Goal: Task Accomplishment & Management: Manage account settings

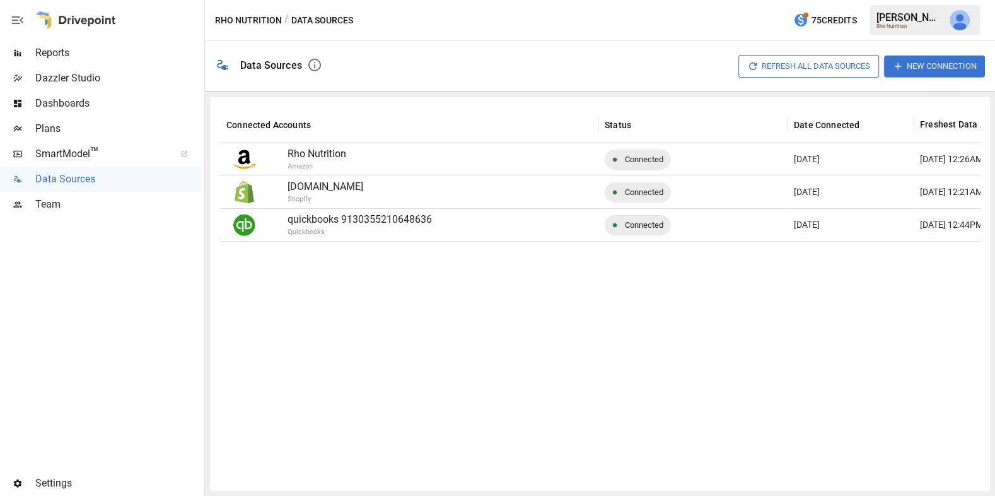
click at [111, 106] on span "Dashboards" at bounding box center [118, 103] width 166 height 15
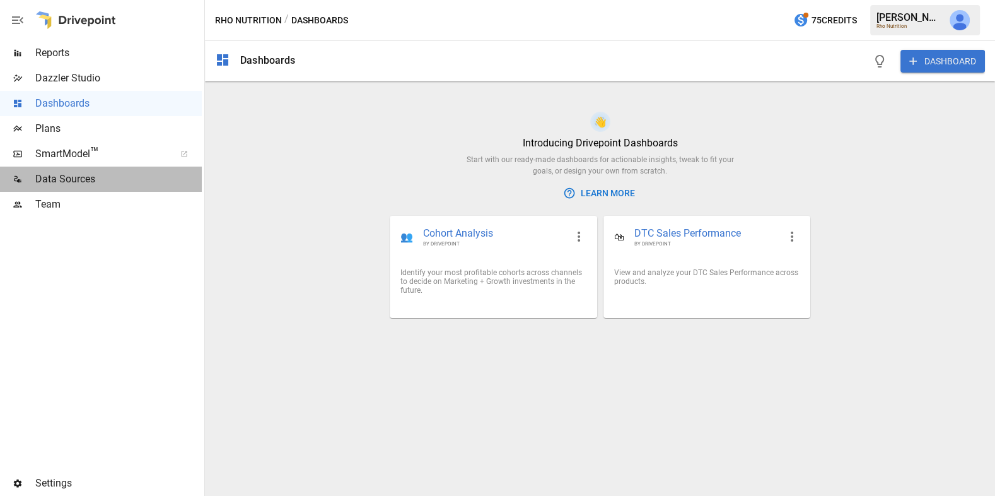
click at [108, 180] on span "Data Sources" at bounding box center [118, 179] width 166 height 15
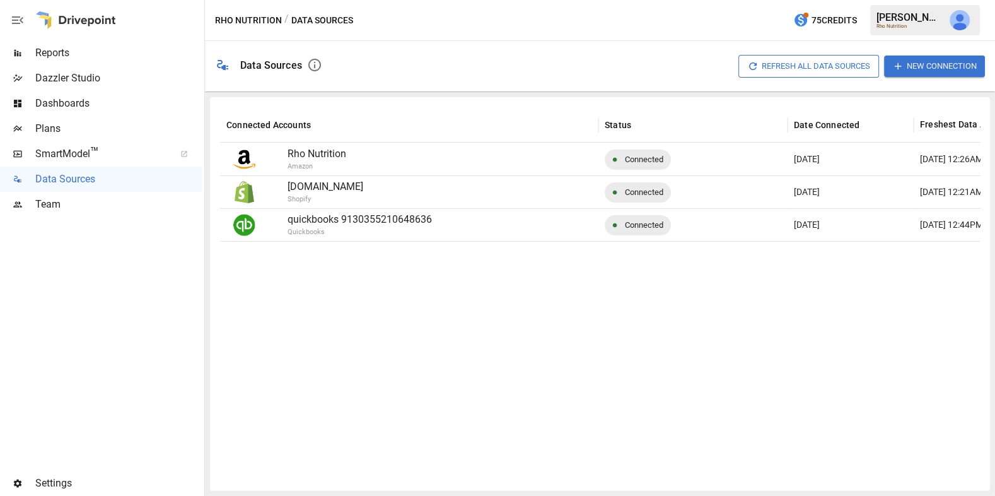
click at [92, 107] on span "Dashboards" at bounding box center [118, 103] width 166 height 15
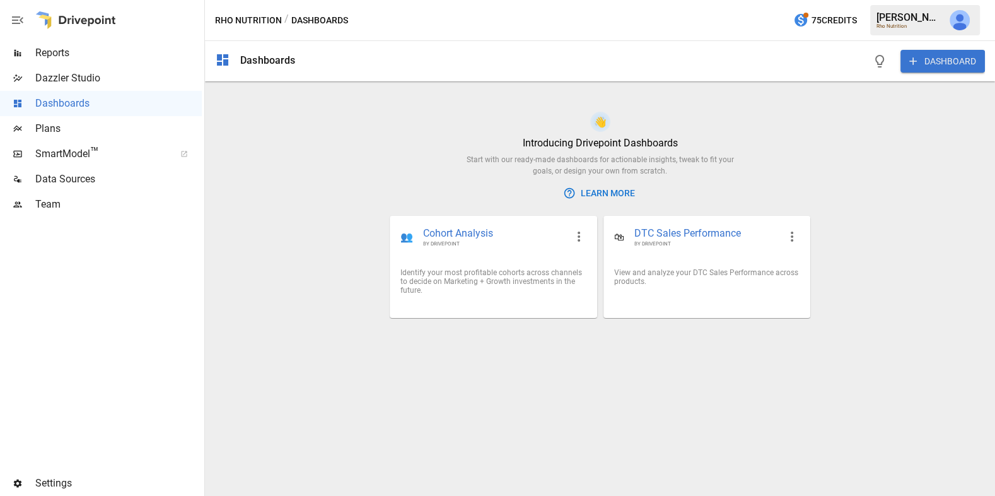
click at [936, 57] on button "DASHBOARD" at bounding box center [943, 61] width 85 height 23
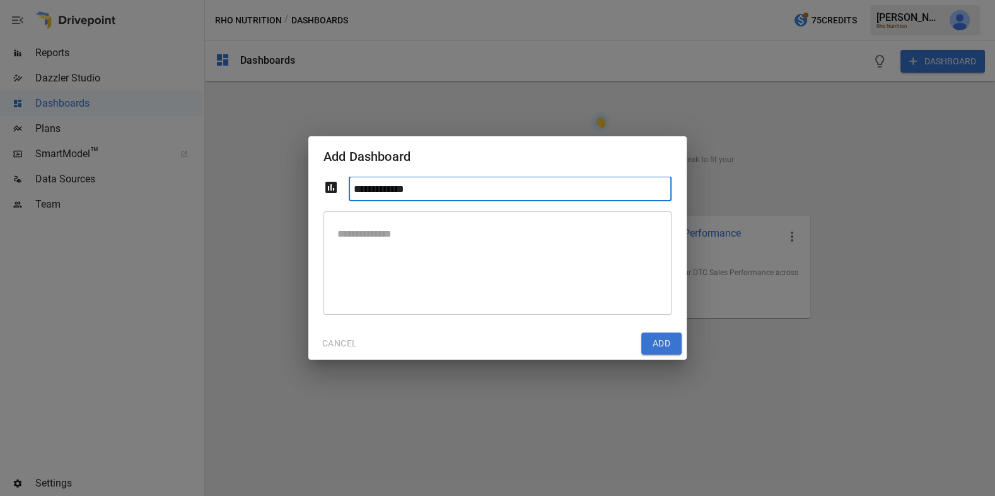
type input "**********"
click at [489, 256] on textarea at bounding box center [497, 262] width 330 height 83
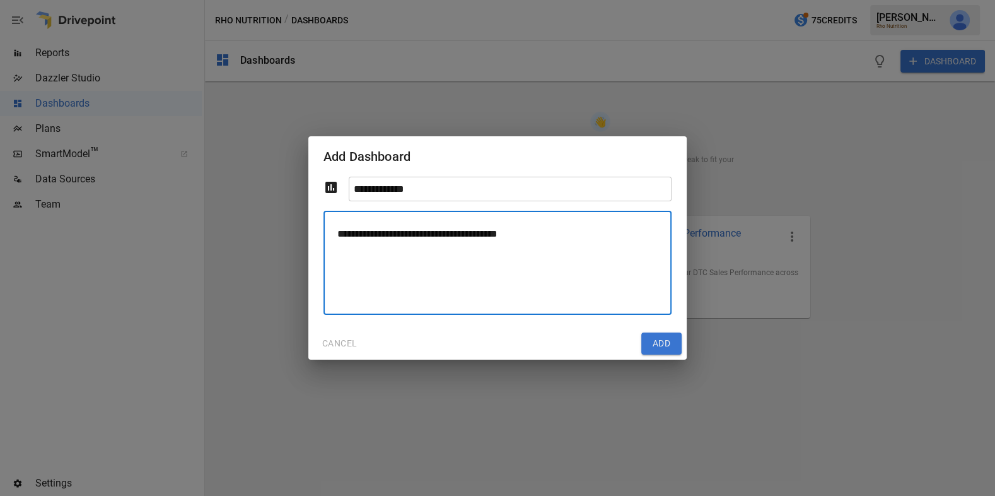
type textarea "**********"
click at [660, 341] on button "Add" at bounding box center [661, 343] width 40 height 23
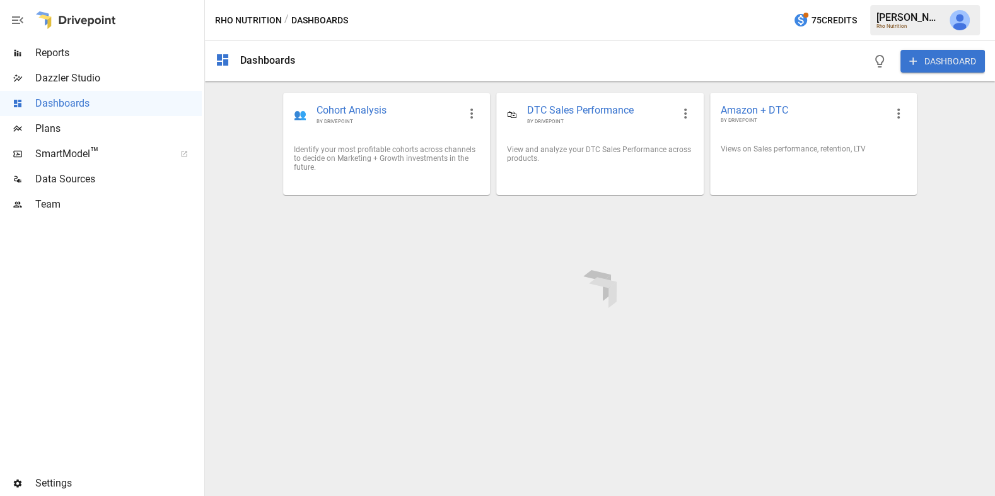
click at [897, 110] on div at bounding box center [600, 288] width 790 height 414
click at [897, 111] on icon "button" at bounding box center [898, 113] width 15 height 15
click at [898, 136] on li "Edit" at bounding box center [916, 142] width 62 height 23
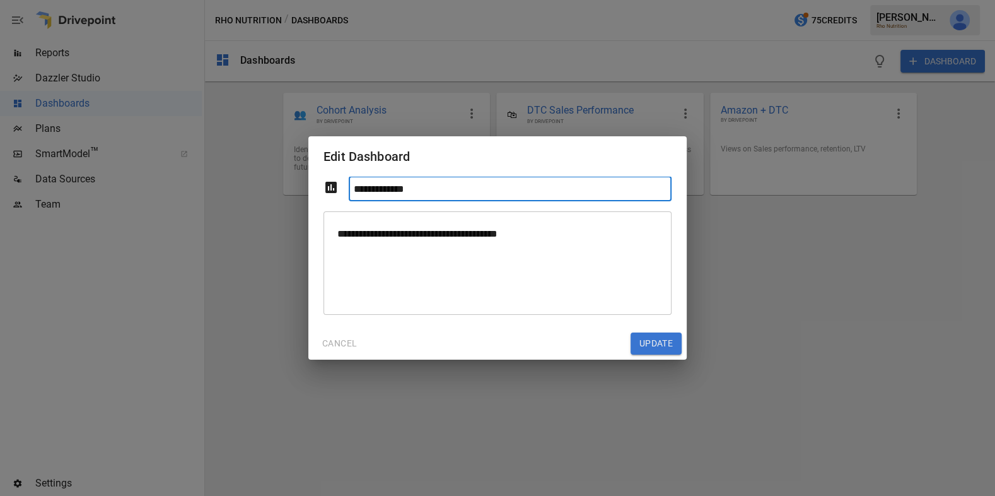
click at [481, 185] on input "**********" at bounding box center [510, 189] width 323 height 25
type input "**********"
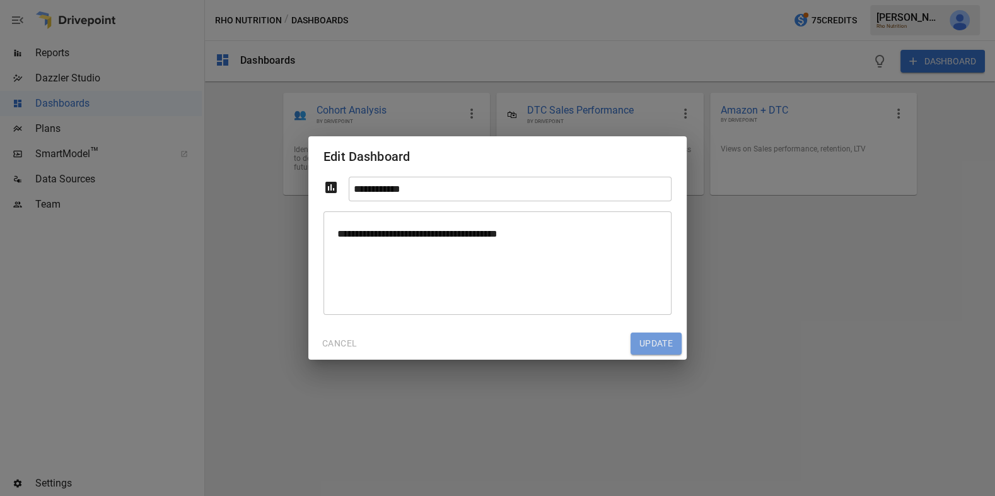
click at [655, 339] on button "Update" at bounding box center [656, 343] width 51 height 23
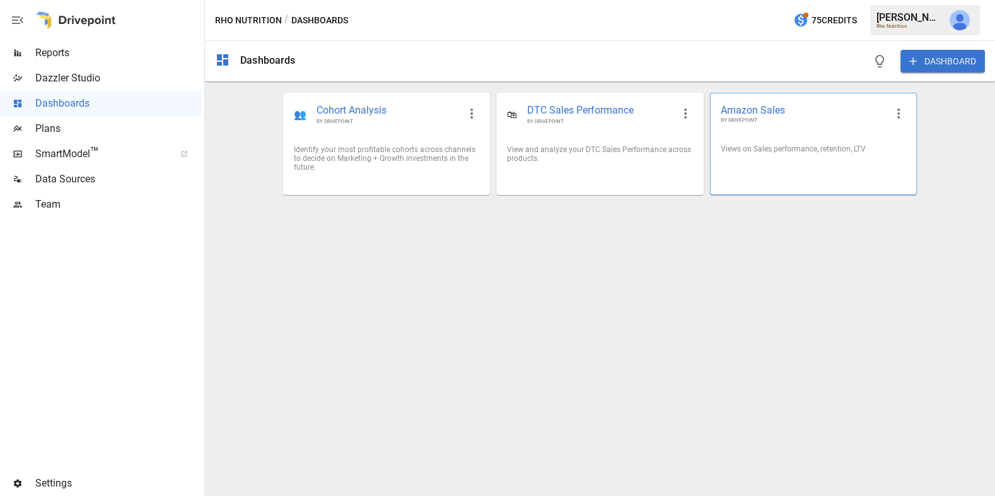
click at [811, 153] on div "Views on Sales performance, retention, LTV" at bounding box center [813, 148] width 185 height 9
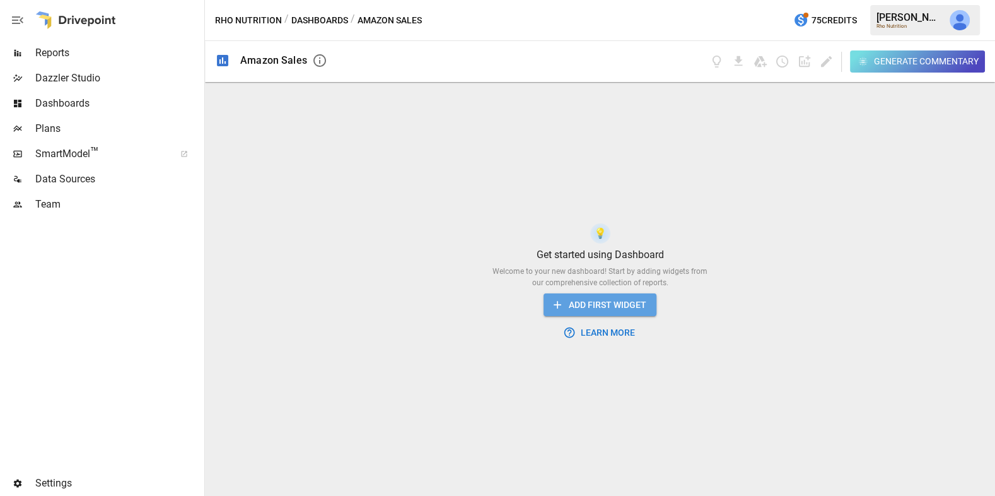
click at [566, 305] on button "ADD FIRST WIDGET" at bounding box center [600, 304] width 113 height 23
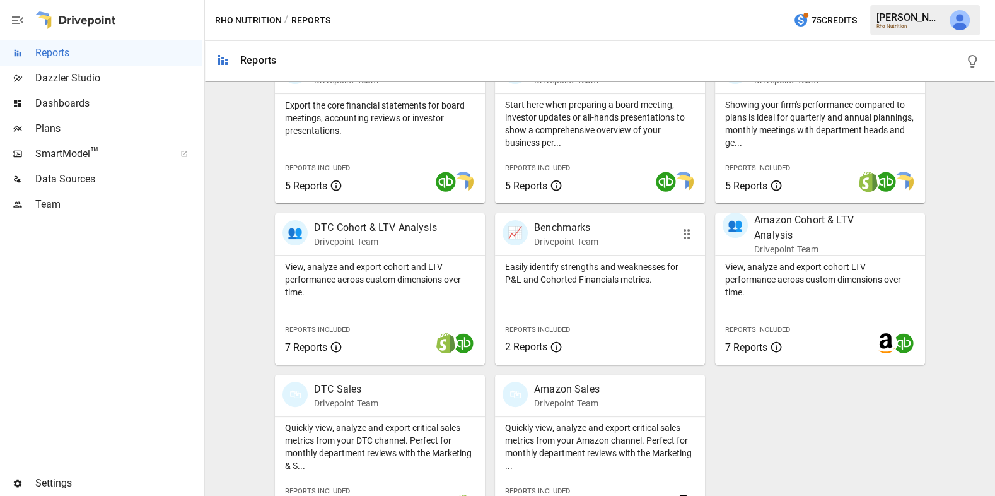
scroll to position [319, 0]
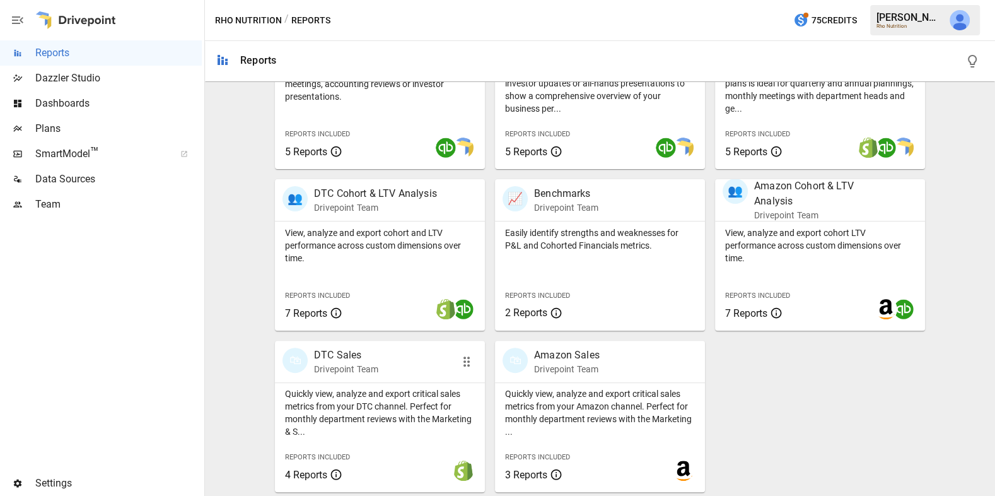
click at [376, 406] on p "Quickly view, analyze and export critical sales metrics from your DTC channel. …" at bounding box center [380, 412] width 190 height 50
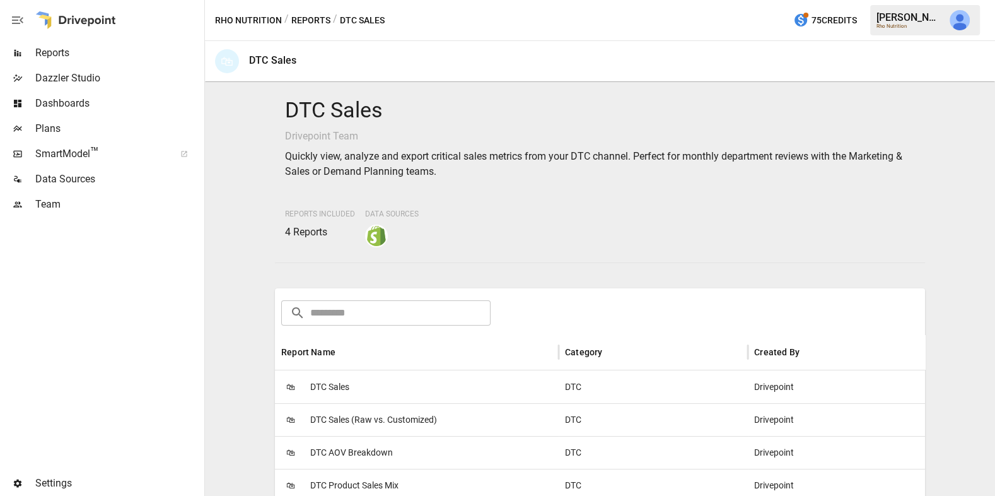
click at [317, 23] on button "Reports" at bounding box center [310, 21] width 39 height 16
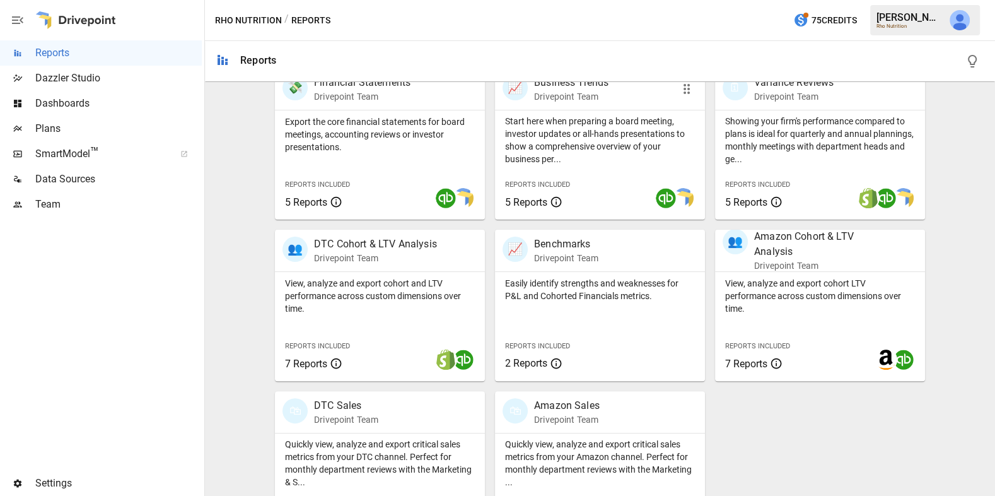
scroll to position [319, 0]
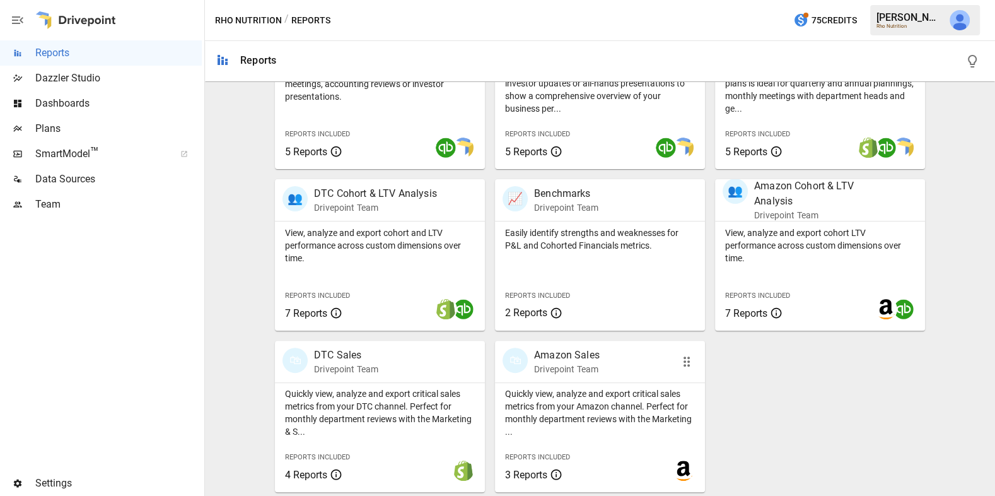
click at [604, 407] on p "Quickly view, analyze and export critical sales metrics from your Amazon channe…" at bounding box center [600, 412] width 190 height 50
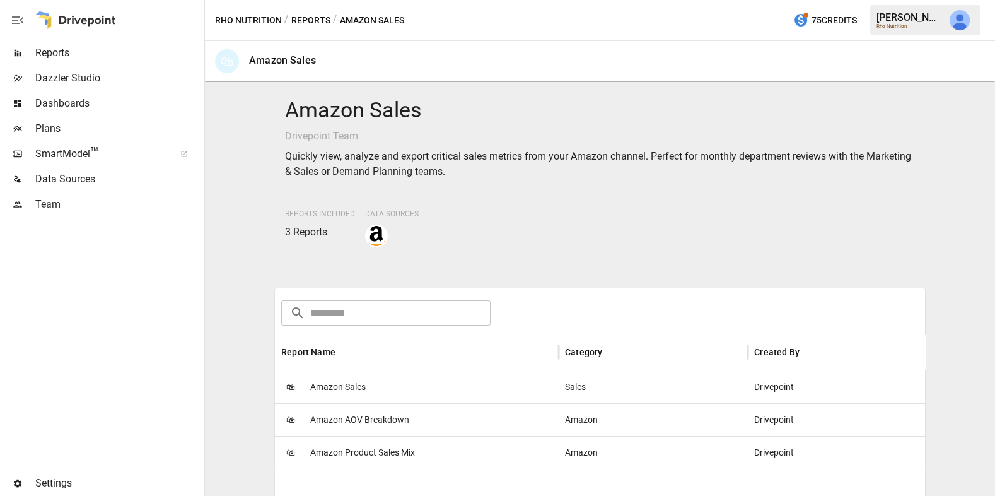
click at [393, 382] on div "🛍 Amazon Sales" at bounding box center [417, 386] width 284 height 33
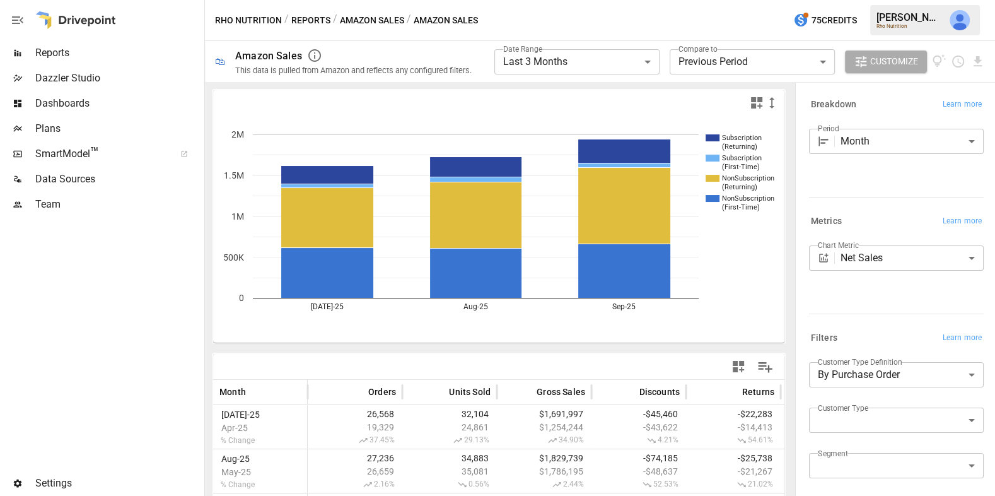
click at [768, 0] on body "**********" at bounding box center [497, 0] width 995 height 0
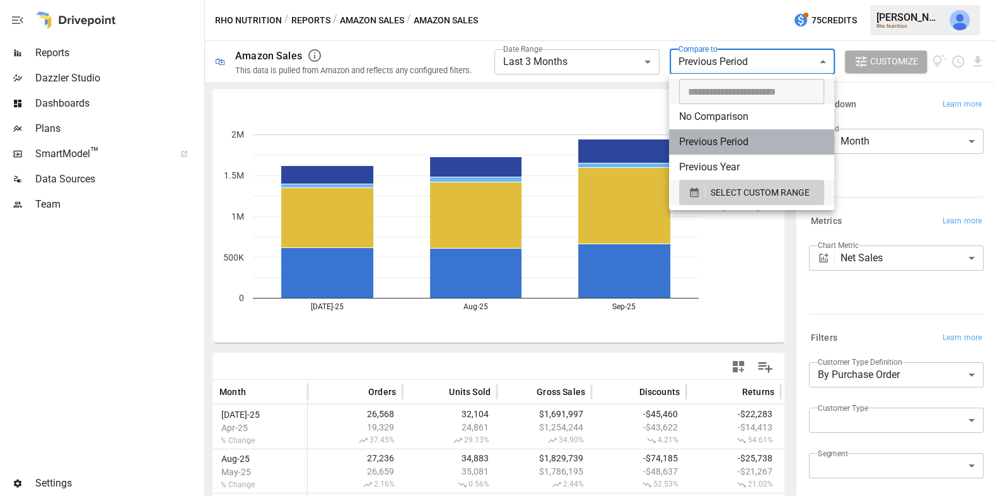
click at [754, 139] on li "Previous Period" at bounding box center [751, 141] width 165 height 25
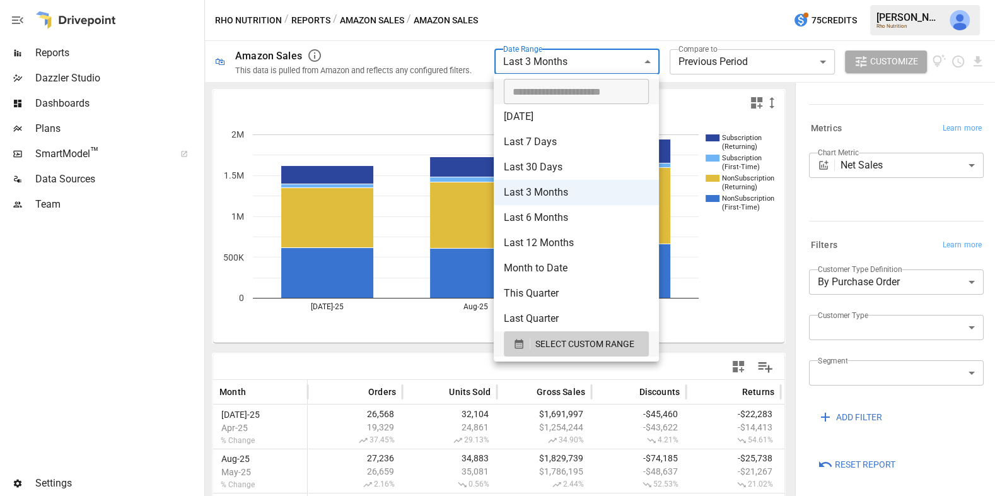
click at [598, 0] on body "**********" at bounding box center [497, 0] width 995 height 0
click at [577, 240] on li "Last 12 Months" at bounding box center [576, 242] width 165 height 25
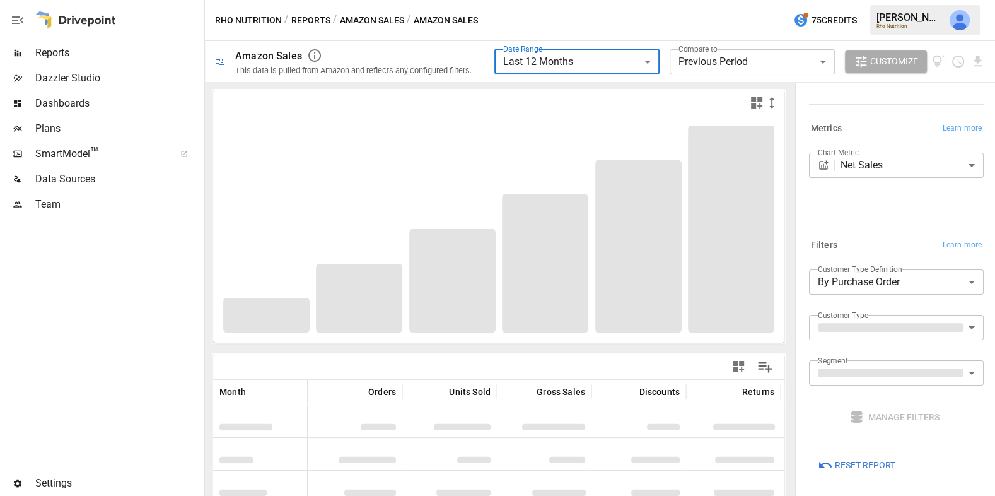
click at [737, 0] on body "**********" at bounding box center [497, 0] width 995 height 0
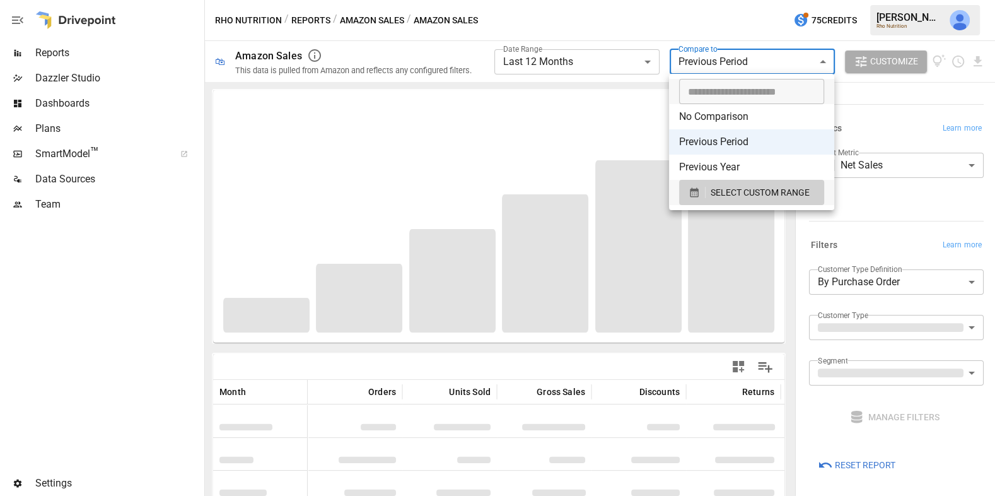
click at [598, 65] on div at bounding box center [497, 248] width 995 height 496
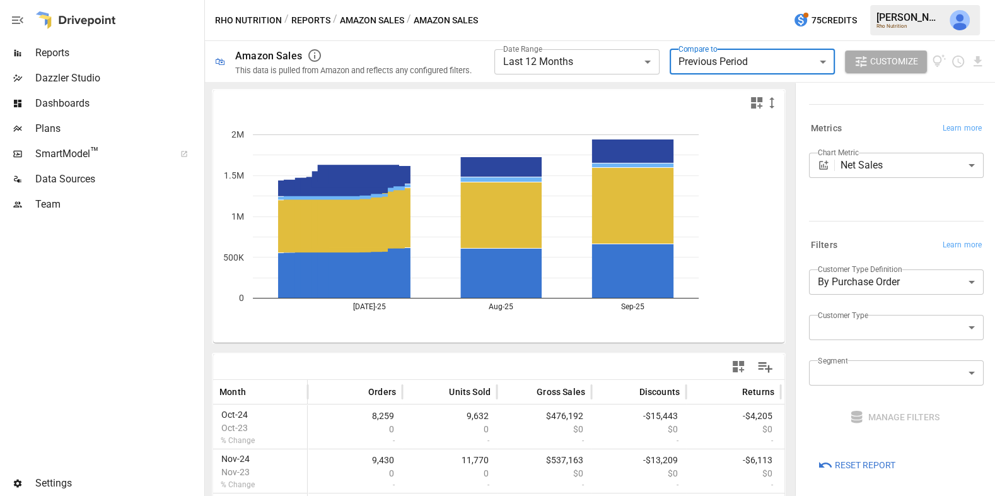
click at [599, 0] on body "**********" at bounding box center [497, 0] width 995 height 0
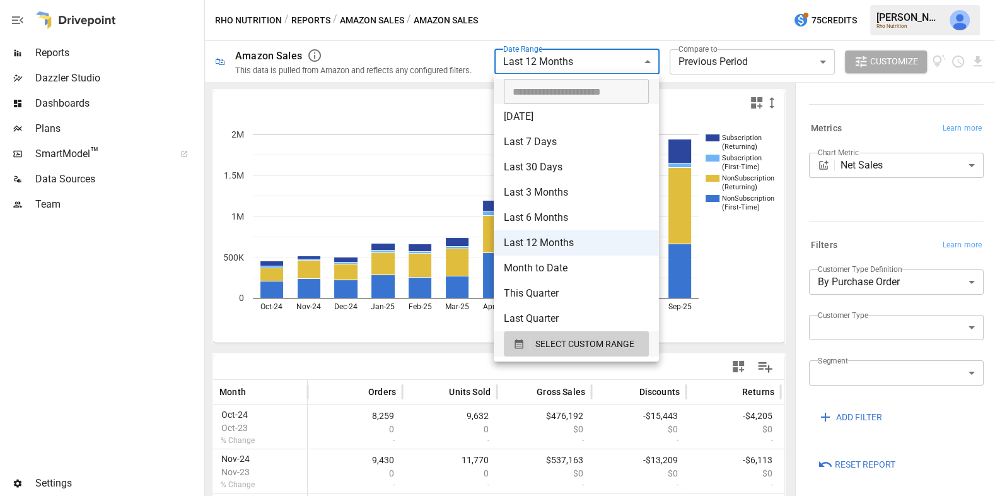
click at [570, 214] on li "Last 6 Months" at bounding box center [576, 217] width 165 height 25
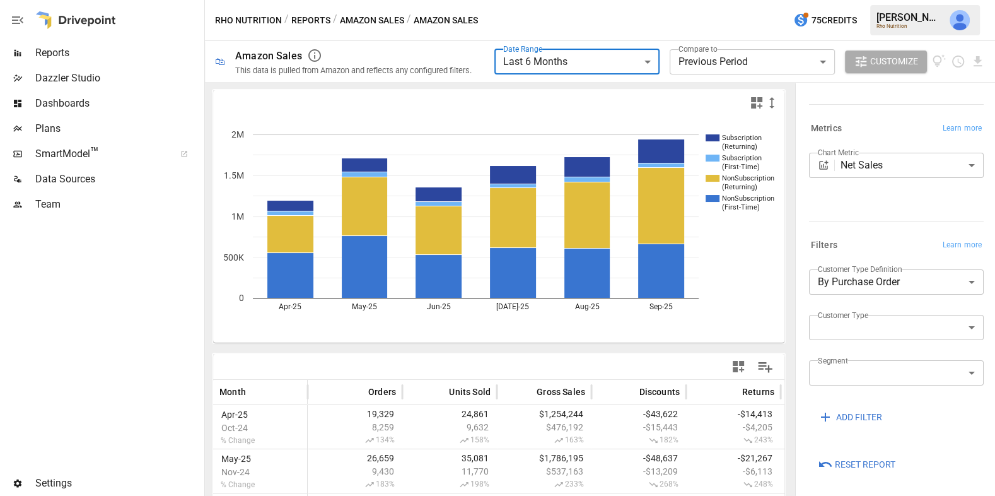
click at [760, 105] on icon "button" at bounding box center [756, 102] width 11 height 11
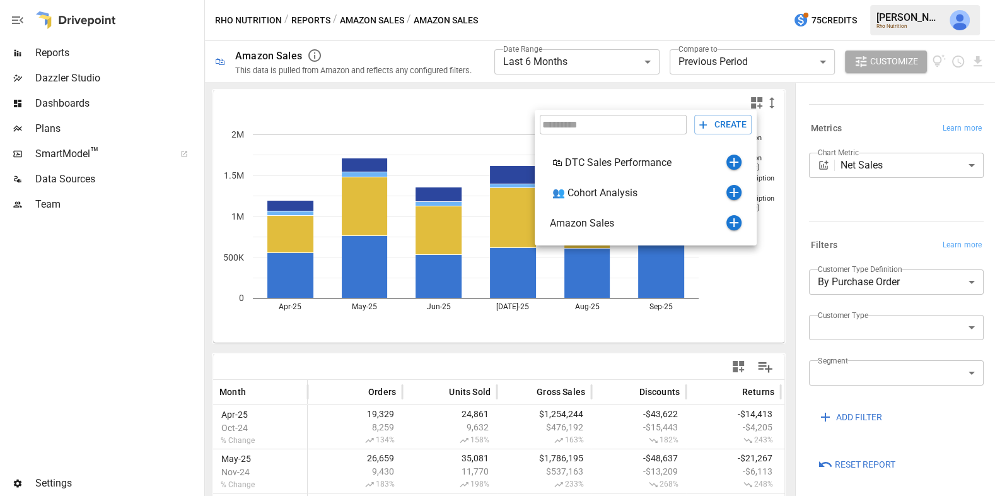
click at [663, 47] on div at bounding box center [497, 248] width 995 height 496
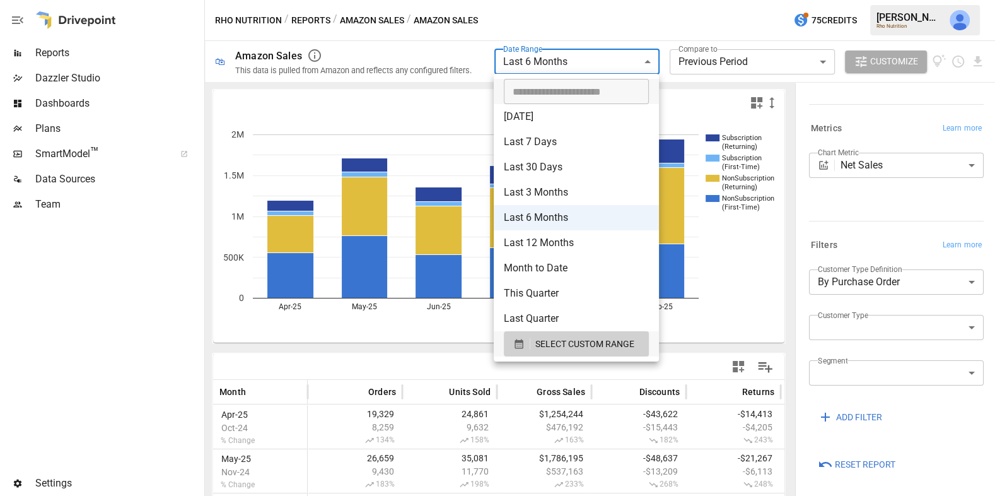
click at [646, 0] on body "**********" at bounding box center [497, 0] width 995 height 0
click at [563, 239] on li "Last 12 Months" at bounding box center [576, 242] width 165 height 25
type input "**********"
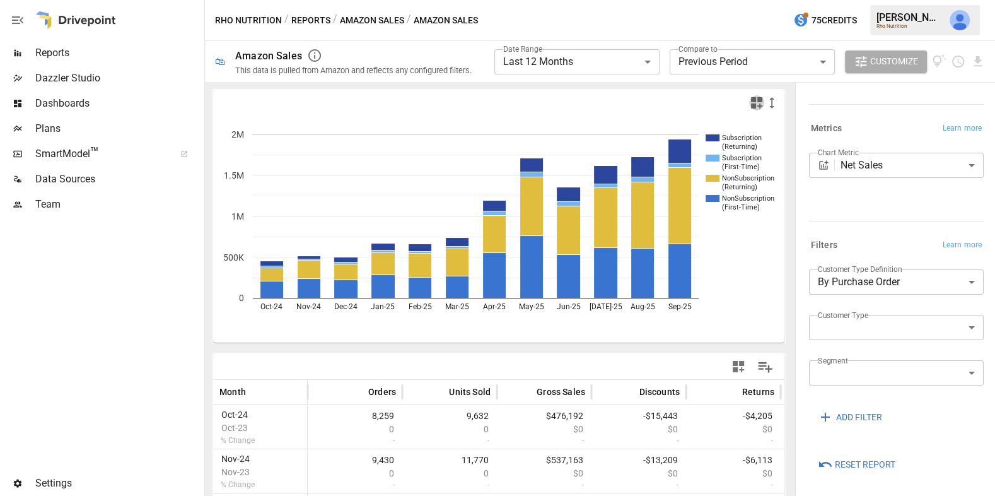
click at [753, 102] on icon "button" at bounding box center [756, 102] width 15 height 15
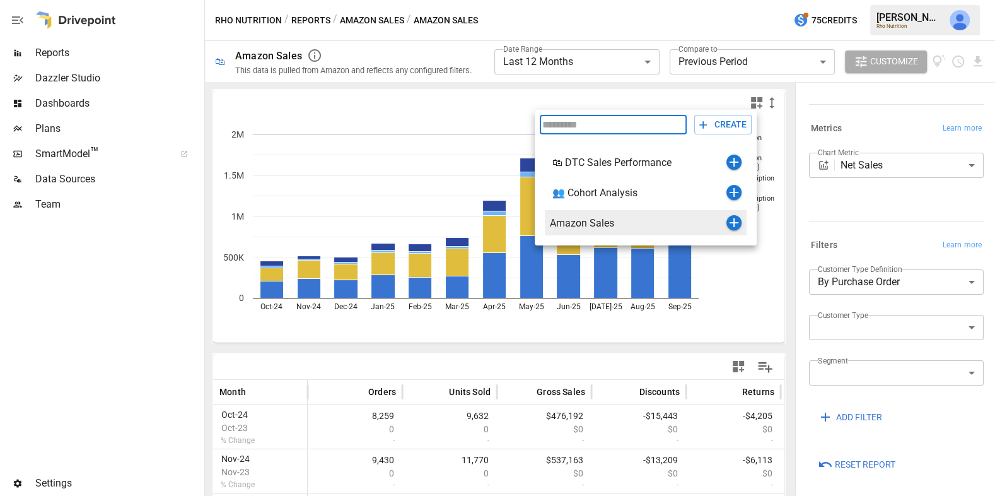
click at [736, 220] on icon "button" at bounding box center [733, 222] width 15 height 15
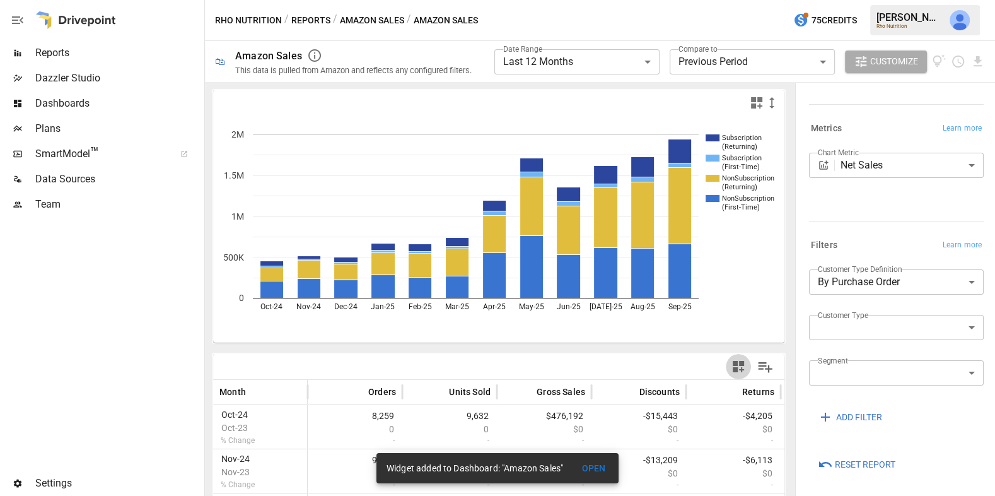
click at [738, 357] on button "button" at bounding box center [738, 366] width 25 height 25
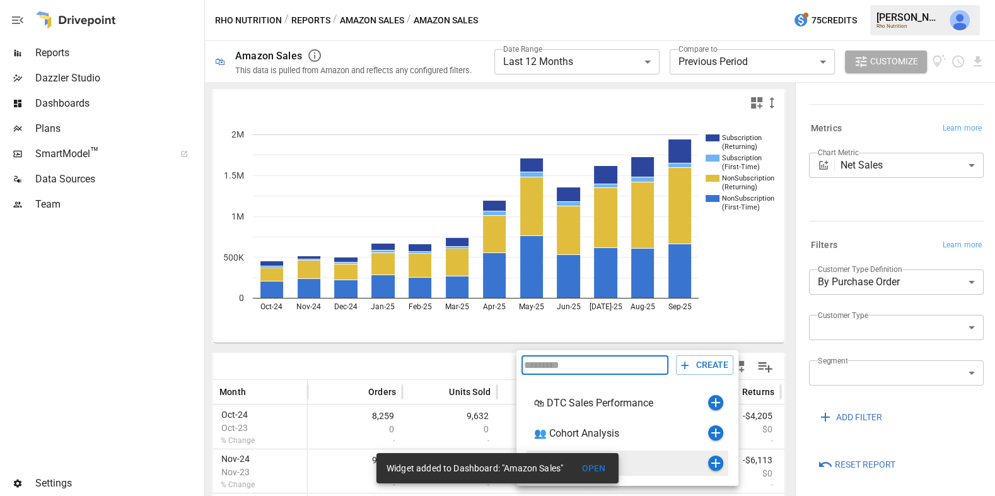
click at [715, 461] on icon "button" at bounding box center [715, 462] width 9 height 9
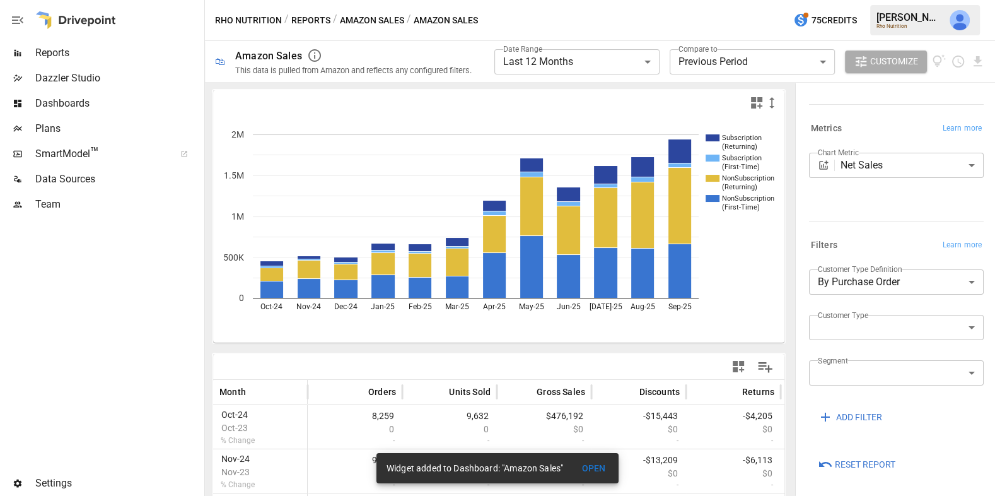
click at [386, 26] on button "Amazon Sales" at bounding box center [372, 21] width 64 height 16
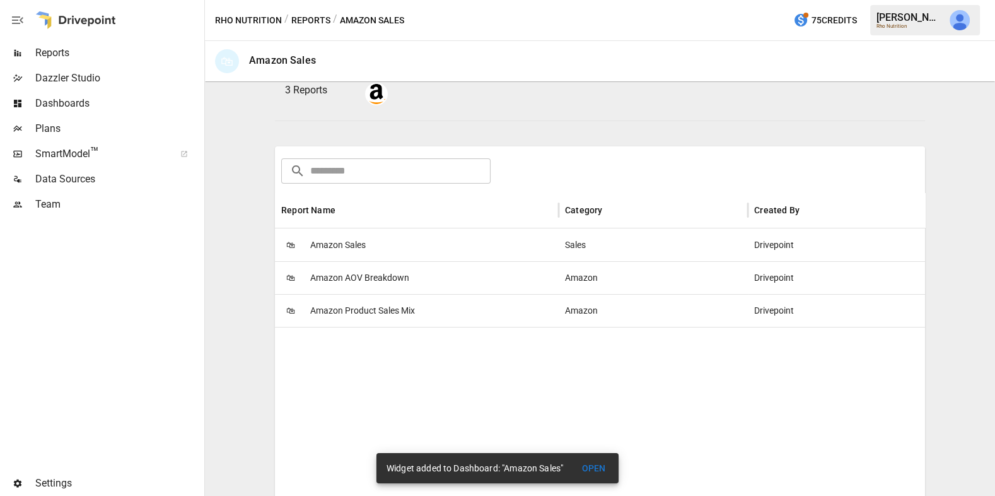
scroll to position [161, 0]
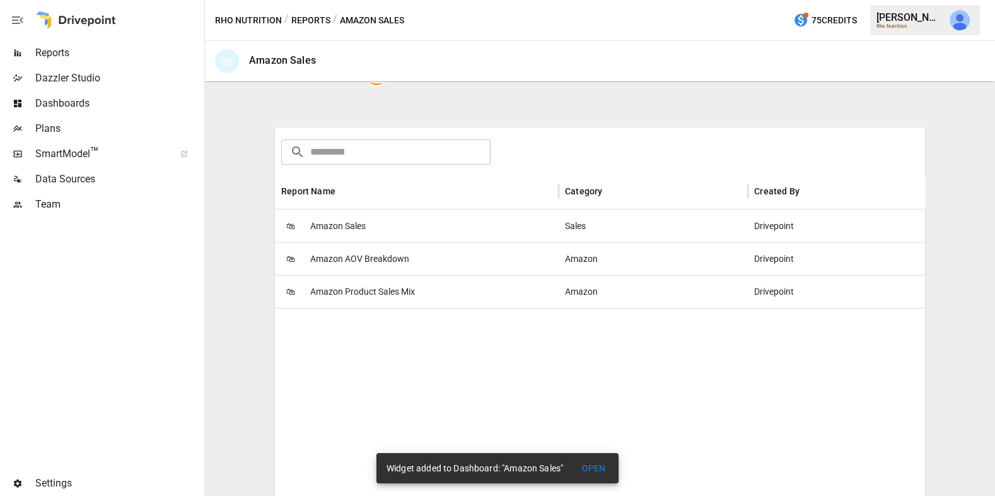
click at [396, 249] on span "Amazon AOV Breakdown" at bounding box center [359, 259] width 99 height 32
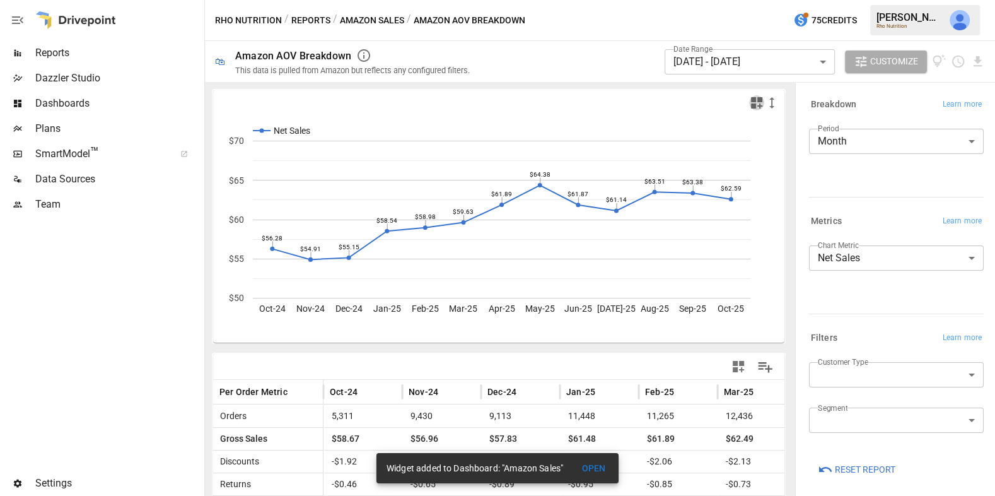
click at [756, 107] on icon "button" at bounding box center [756, 102] width 15 height 15
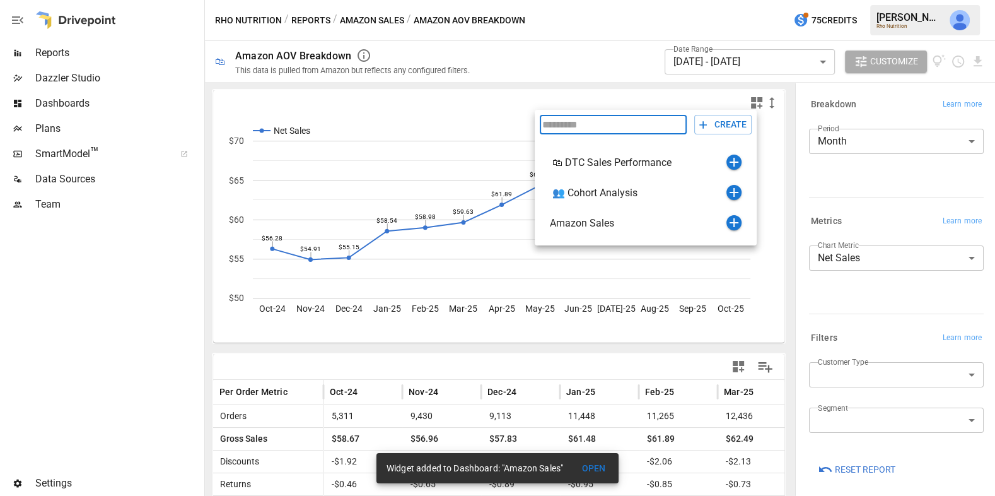
click at [738, 71] on div at bounding box center [497, 248] width 995 height 496
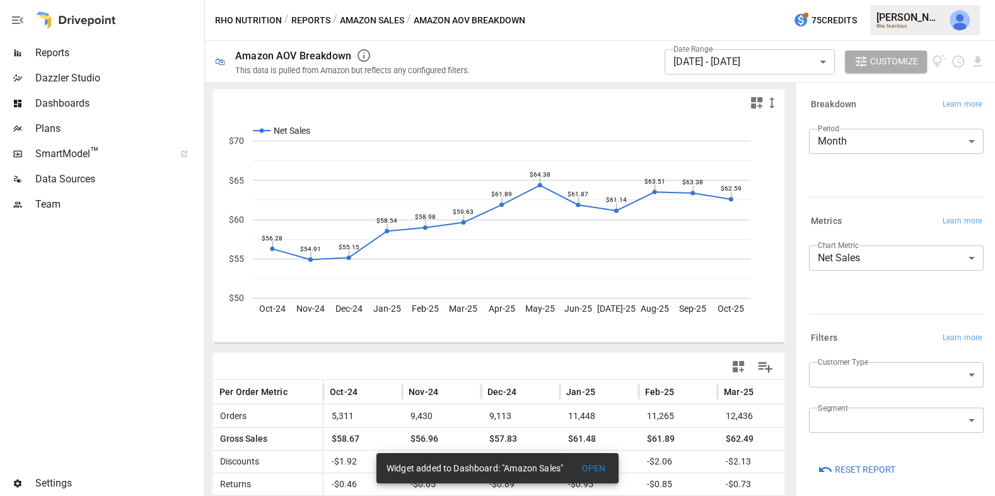
click at [738, 0] on body "Reports Dazzler Studio Dashboards Plans SmartModel ™ Data Sources Team Settings…" at bounding box center [497, 0] width 995 height 0
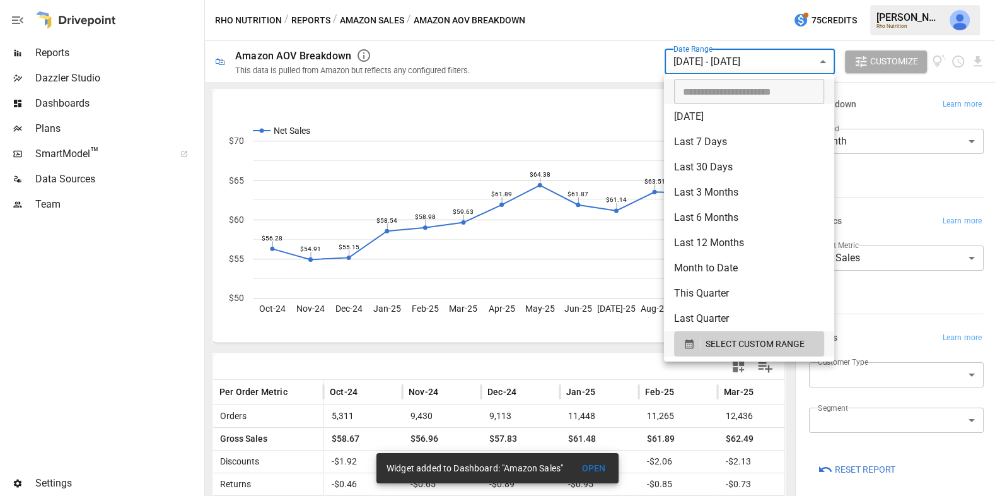
click at [714, 247] on li "Last 12 Months" at bounding box center [749, 242] width 170 height 25
type input "**********"
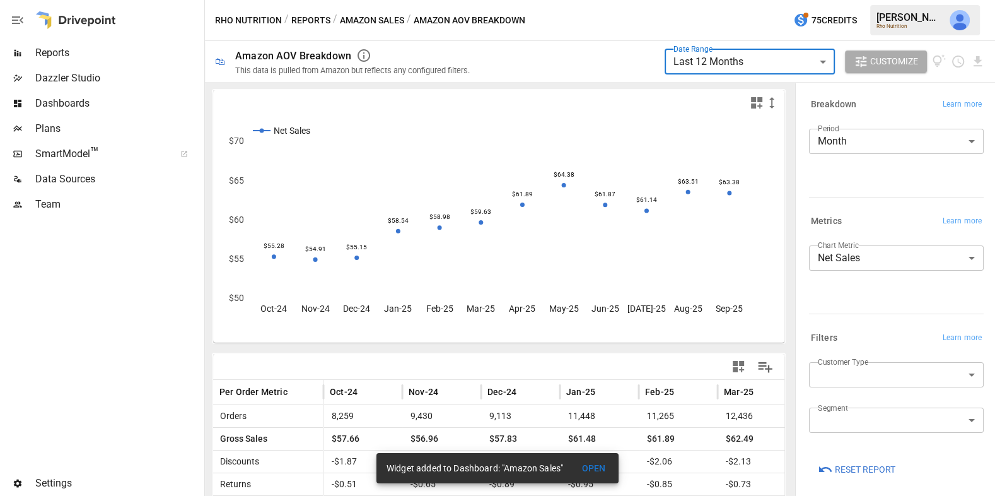
click at [759, 104] on icon "button" at bounding box center [756, 102] width 11 height 11
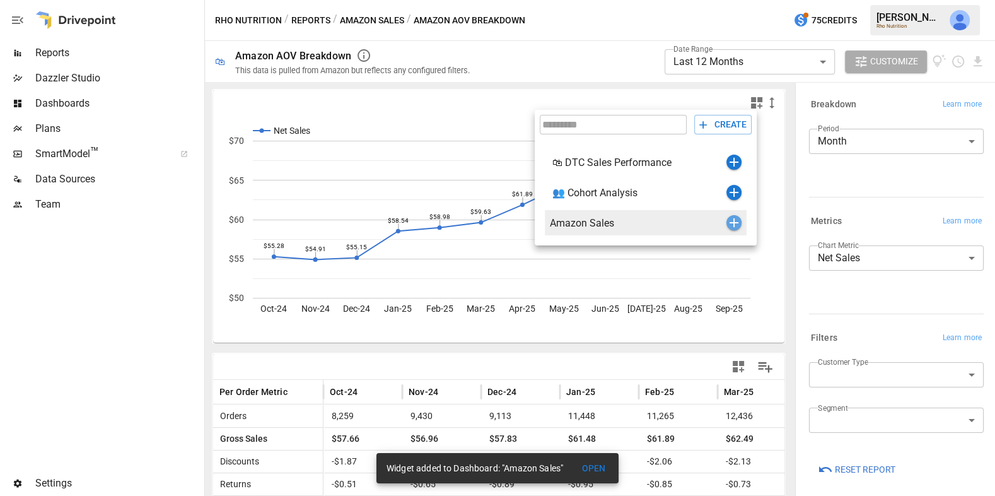
click at [736, 225] on icon "button" at bounding box center [733, 222] width 15 height 15
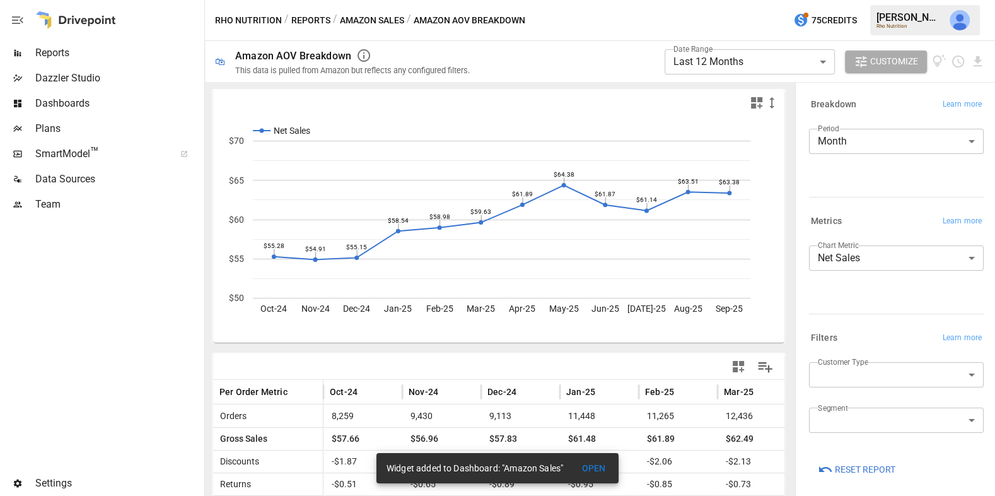
click at [741, 363] on icon "button" at bounding box center [738, 366] width 11 height 11
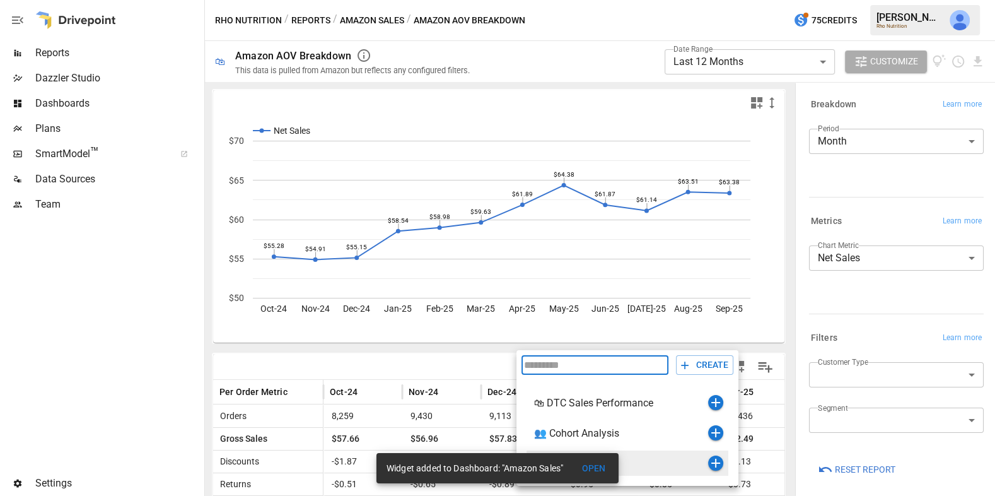
click at [715, 463] on icon "button" at bounding box center [715, 462] width 9 height 9
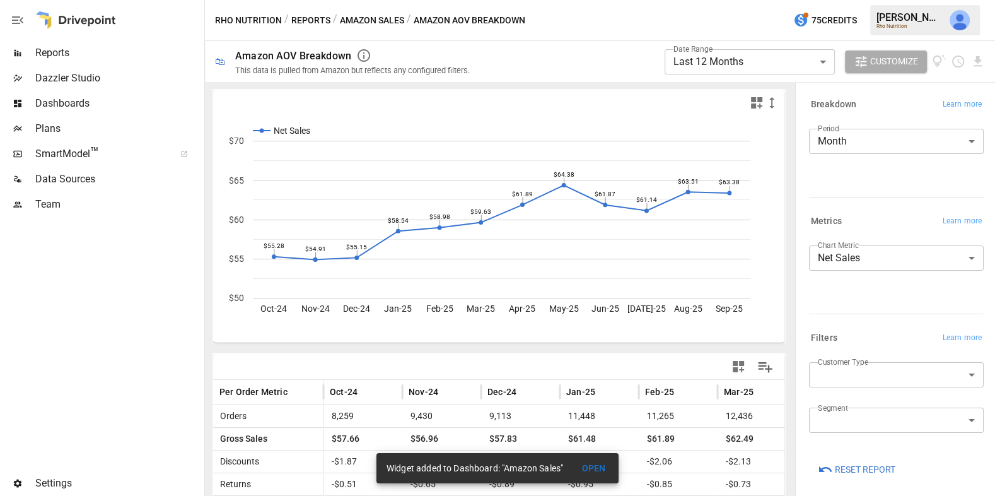
click at [368, 17] on button "Amazon Sales" at bounding box center [372, 21] width 64 height 16
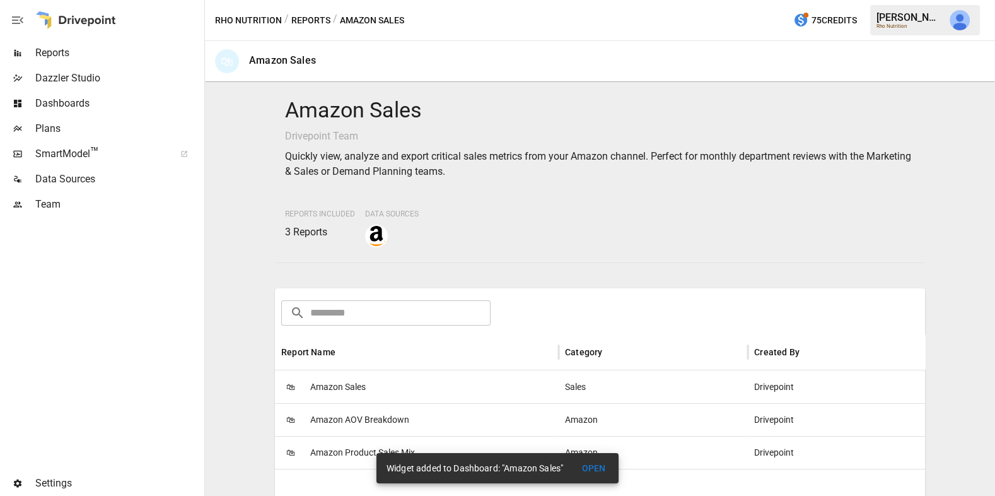
click at [332, 452] on span "Amazon Product Sales Mix" at bounding box center [362, 452] width 105 height 32
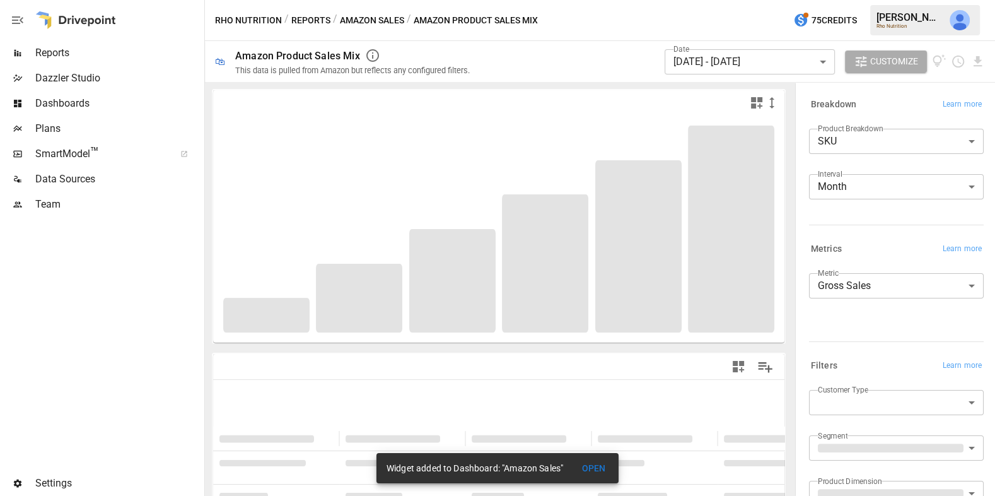
click at [849, 0] on body "**********" at bounding box center [497, 0] width 995 height 0
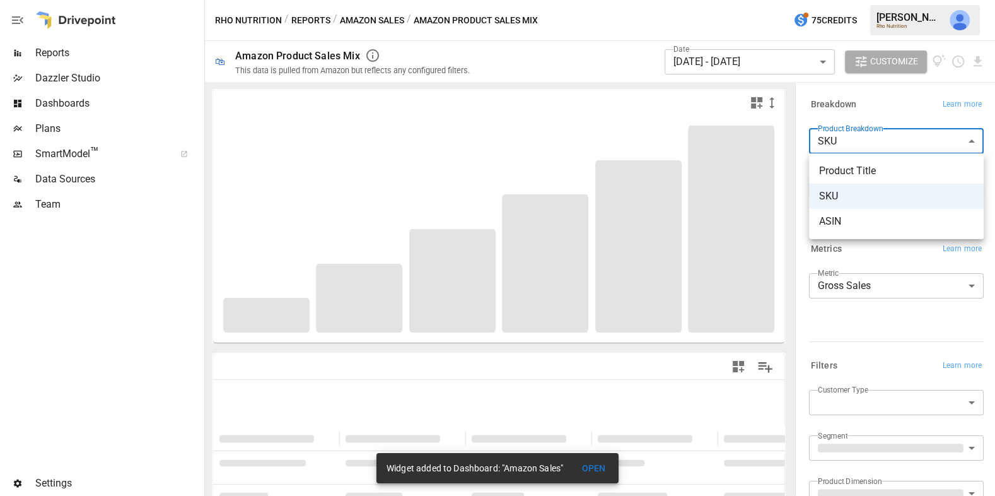
click at [851, 173] on span "Product Title" at bounding box center [896, 170] width 154 height 15
type input "**********"
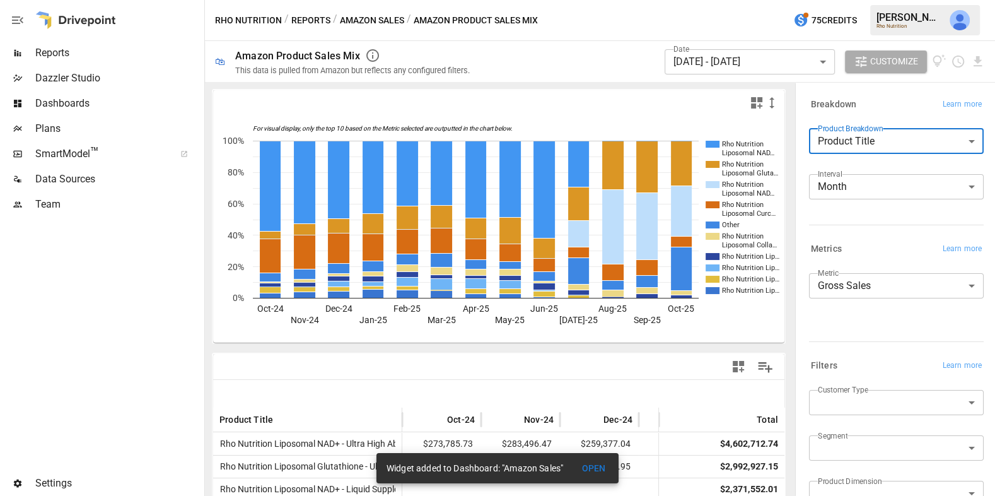
click at [765, 0] on body "Reports Dazzler Studio Dashboards Plans SmartModel ™ Data Sources Team Settings…" at bounding box center [497, 0] width 995 height 0
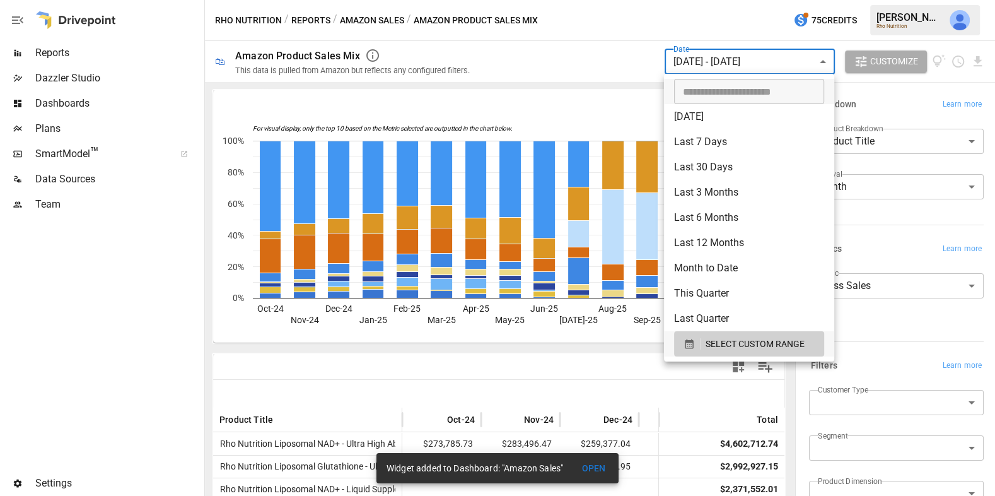
click at [726, 245] on li "Last 12 Months" at bounding box center [749, 242] width 170 height 25
type input "**********"
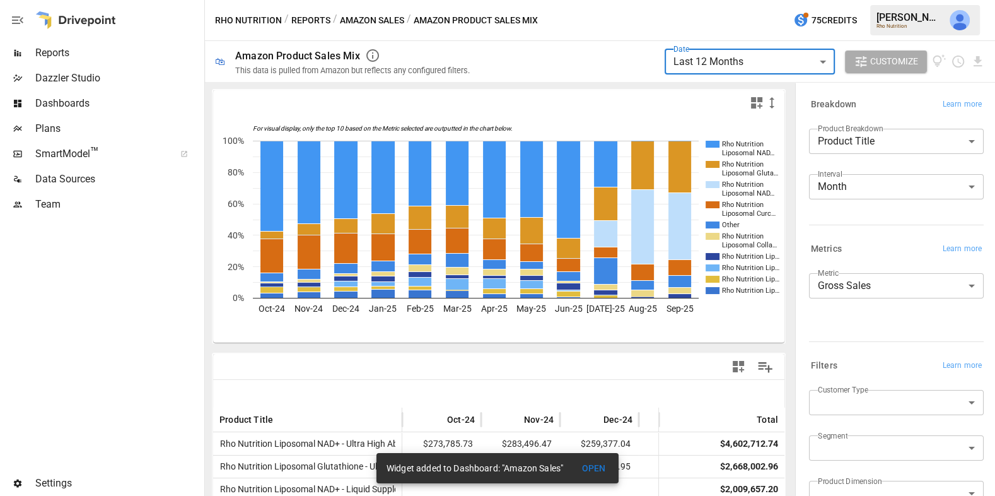
click at [757, 102] on icon "button" at bounding box center [756, 102] width 15 height 15
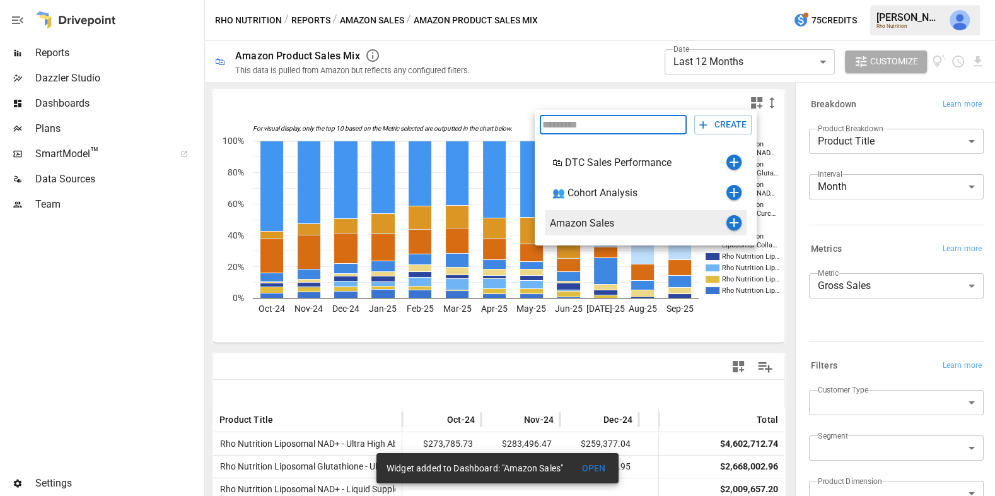
click at [737, 223] on icon "button" at bounding box center [733, 222] width 15 height 15
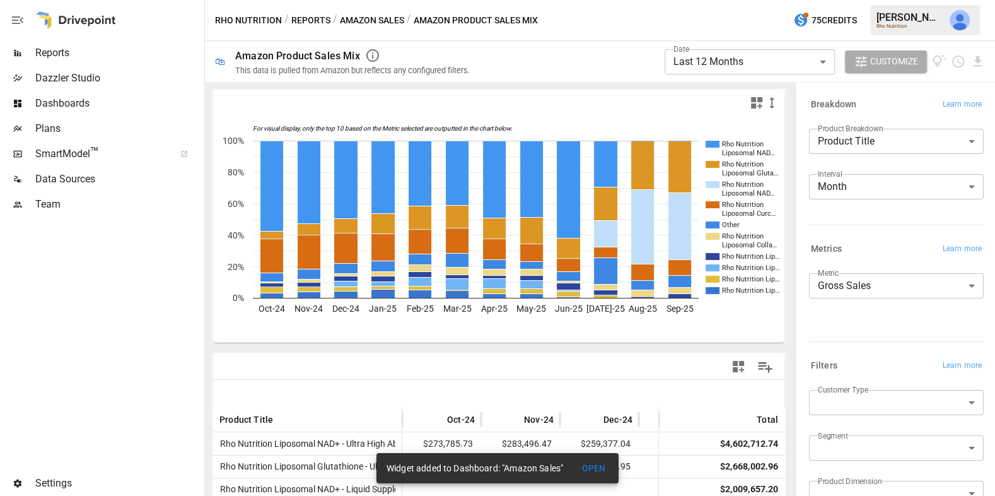
click at [390, 21] on button "Amazon Sales" at bounding box center [372, 21] width 64 height 16
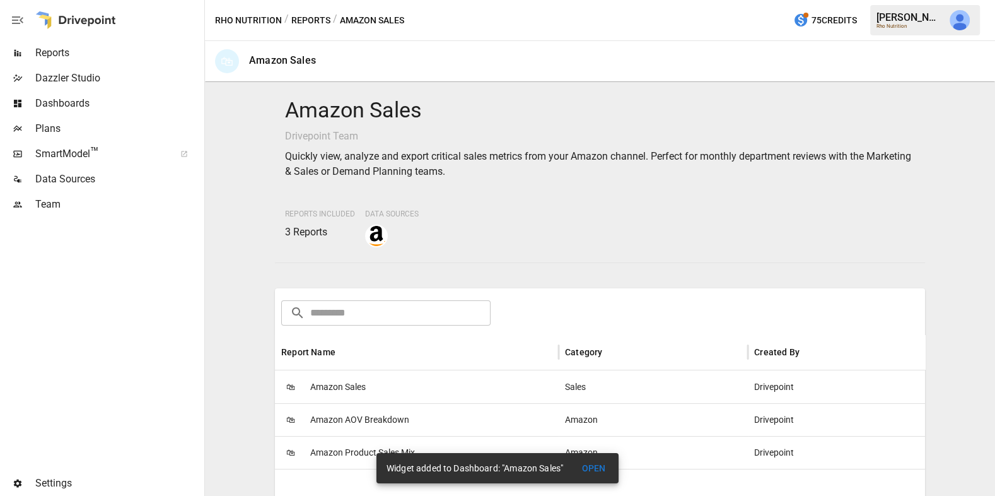
click at [315, 13] on button "Reports" at bounding box center [310, 21] width 39 height 16
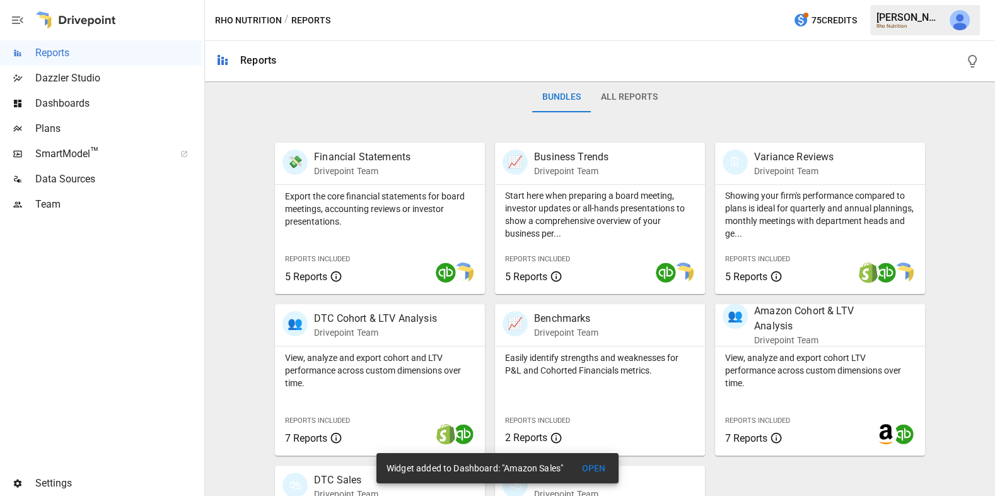
scroll to position [319, 0]
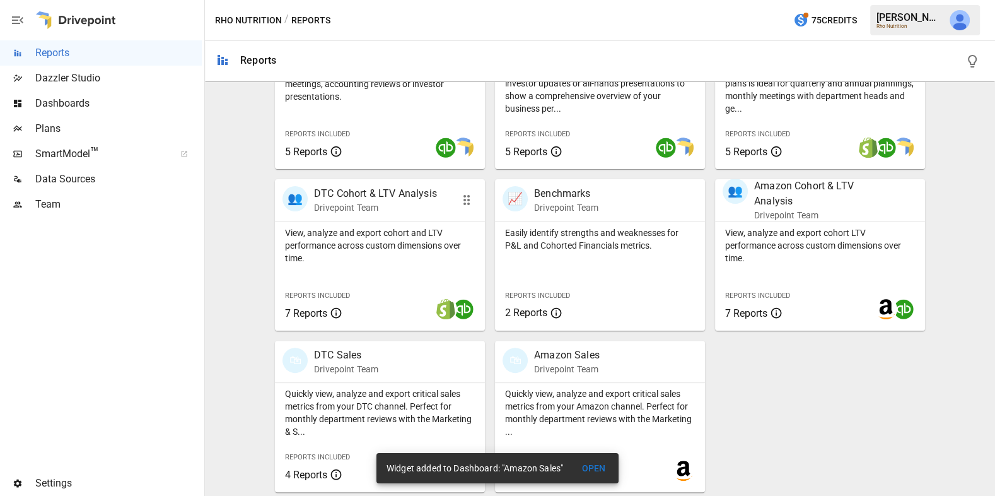
click at [377, 255] on p "View, analyze and export cohort and LTV performance across custom dimensions ov…" at bounding box center [380, 245] width 190 height 38
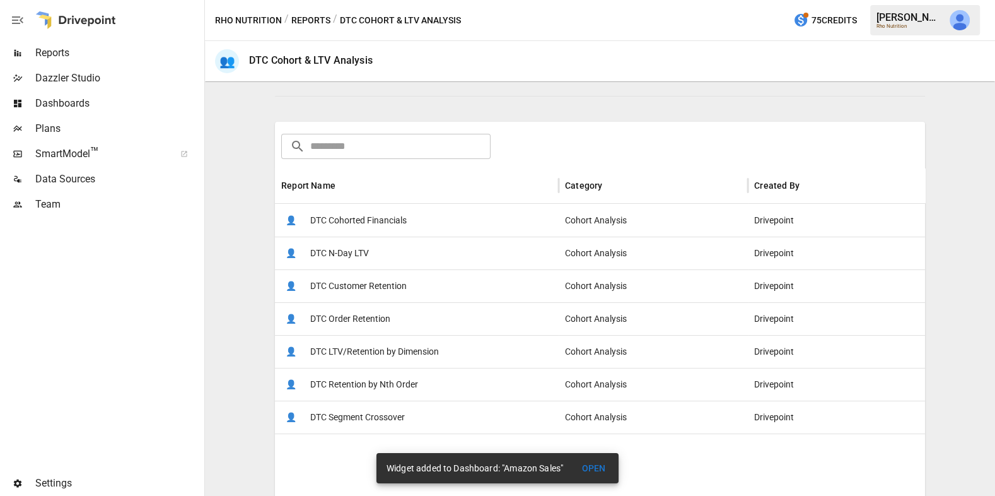
scroll to position [183, 0]
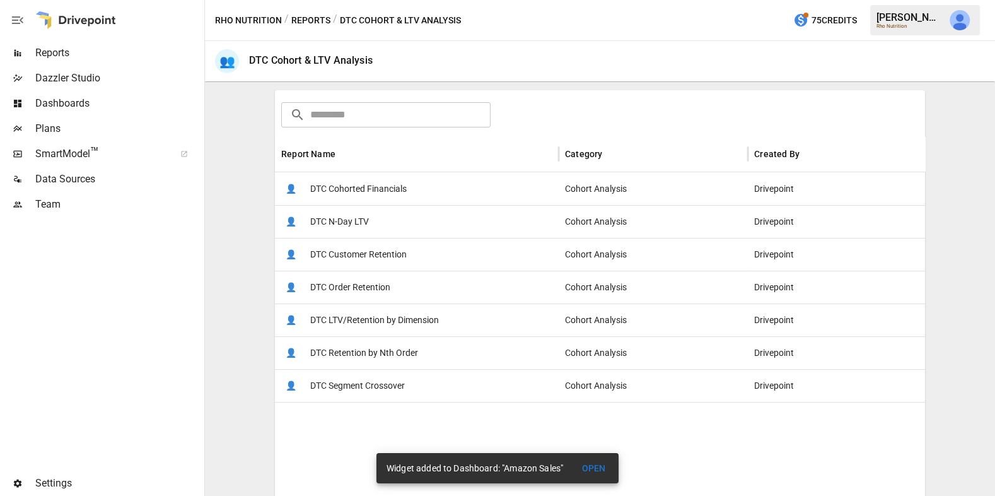
click at [318, 24] on button "Reports" at bounding box center [310, 21] width 39 height 16
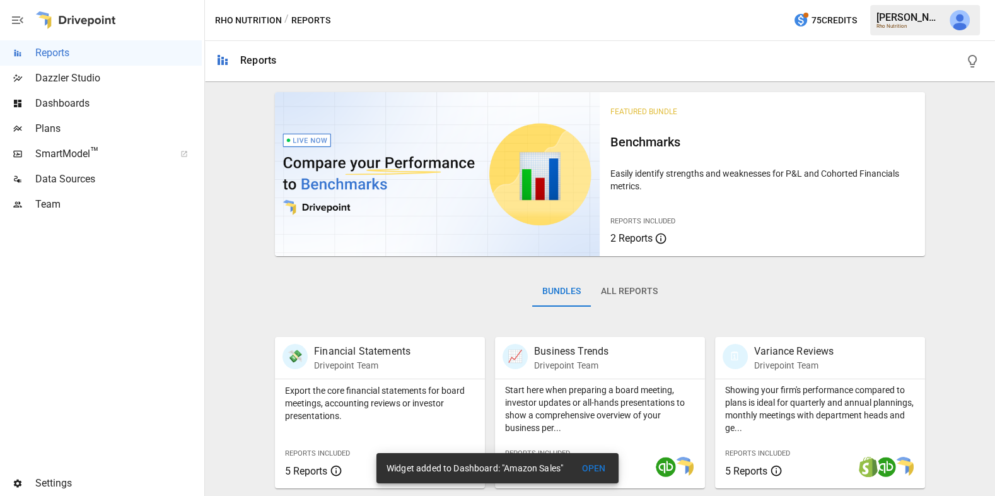
scroll to position [319, 0]
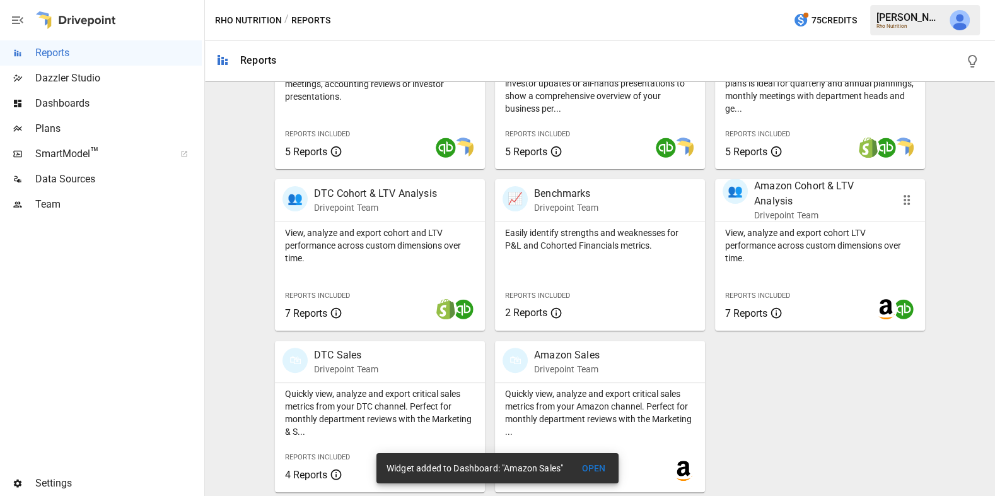
click at [796, 254] on p "View, analyze and export cohort LTV performance across custom dimensions over t…" at bounding box center [820, 245] width 190 height 38
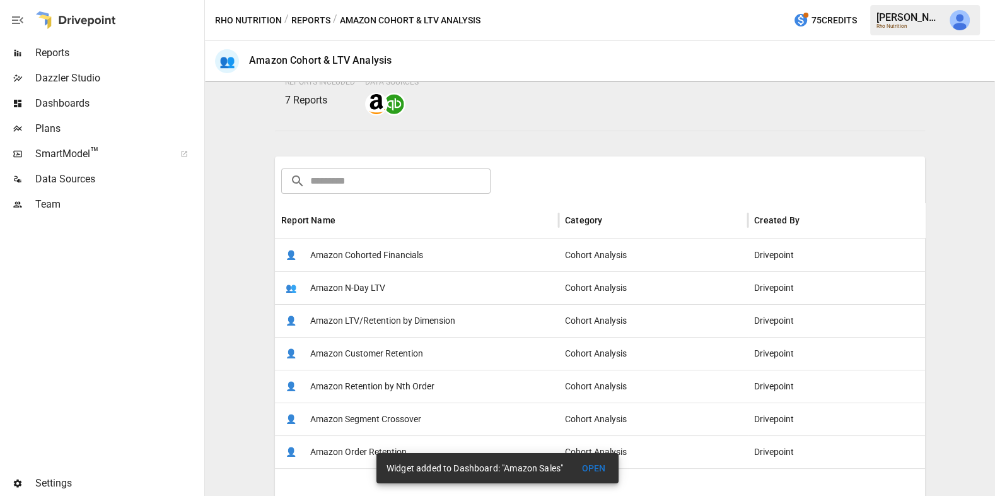
scroll to position [173, 0]
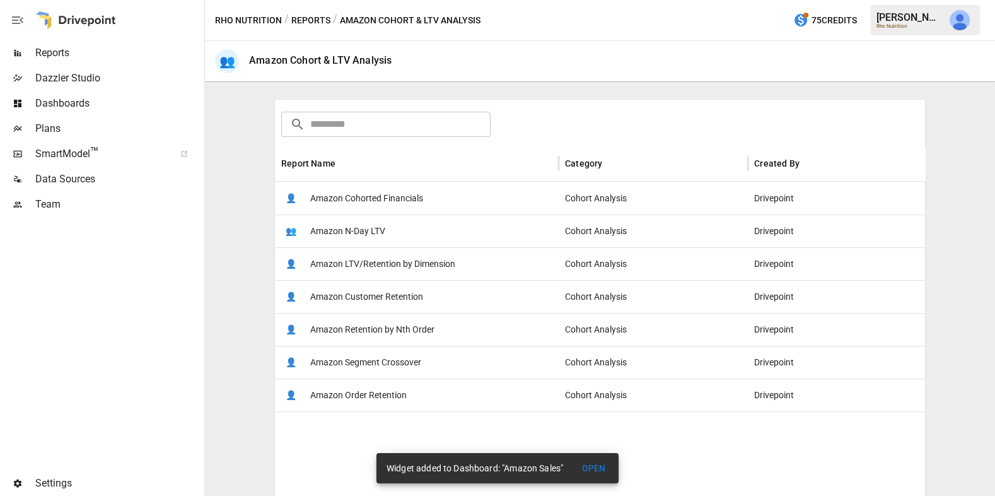
click at [451, 202] on div "👤 Amazon Cohorted Financials" at bounding box center [417, 198] width 284 height 33
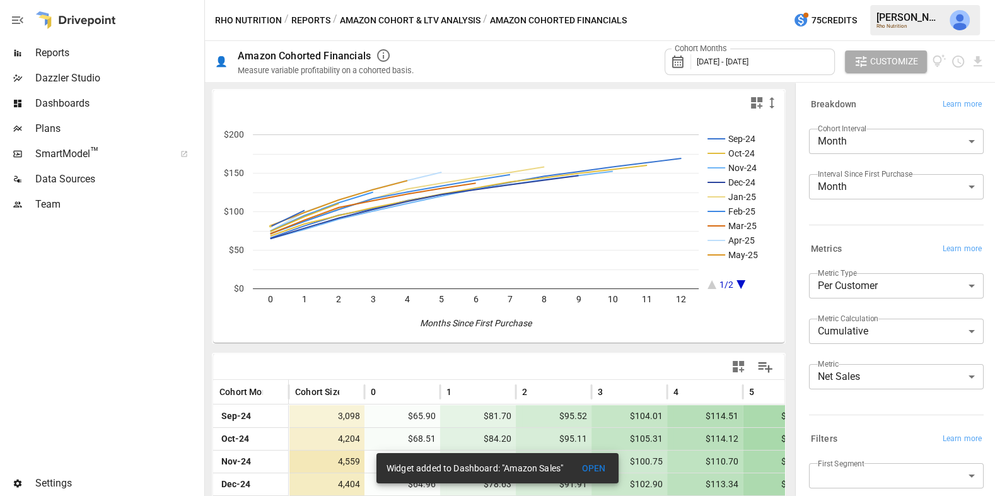
click at [749, 57] on span "[DATE] - [DATE]" at bounding box center [723, 61] width 52 height 9
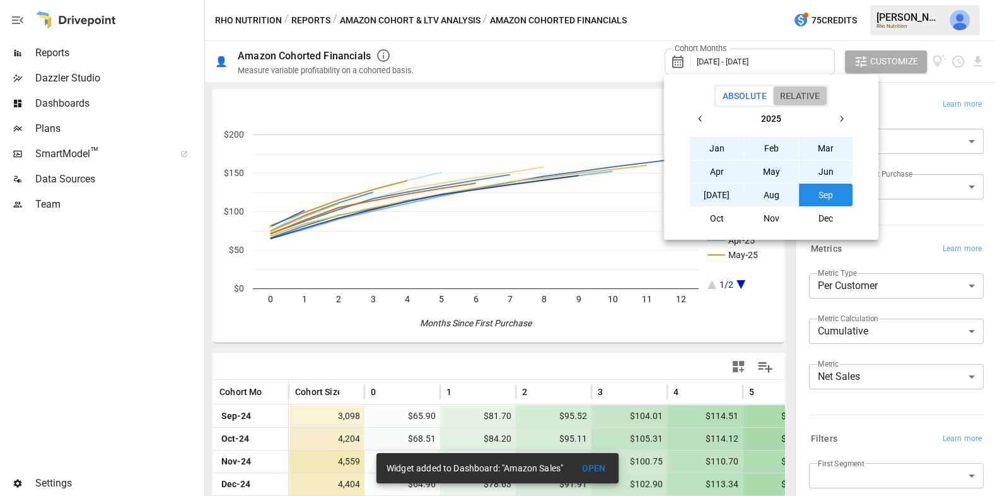
click at [801, 93] on button "Relative" at bounding box center [800, 95] width 54 height 19
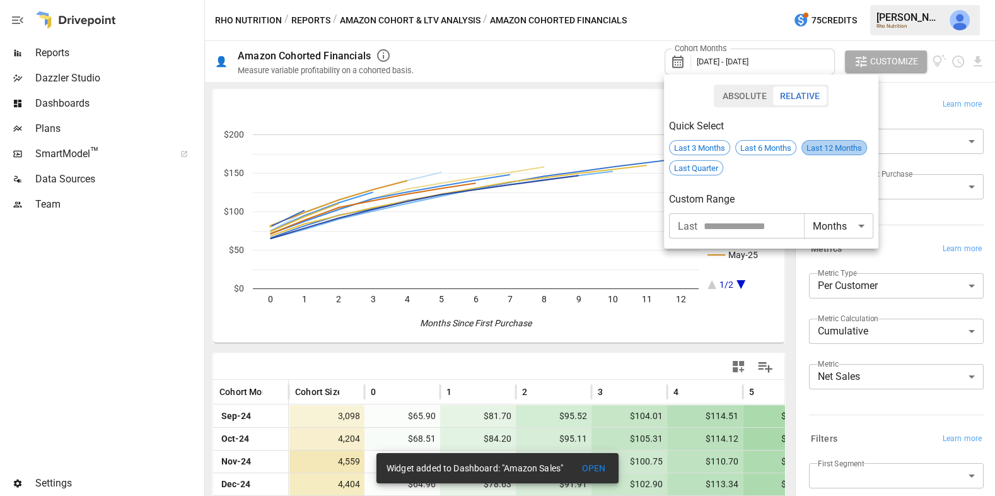
click at [826, 148] on span "Last 12 Months" at bounding box center [834, 147] width 64 height 9
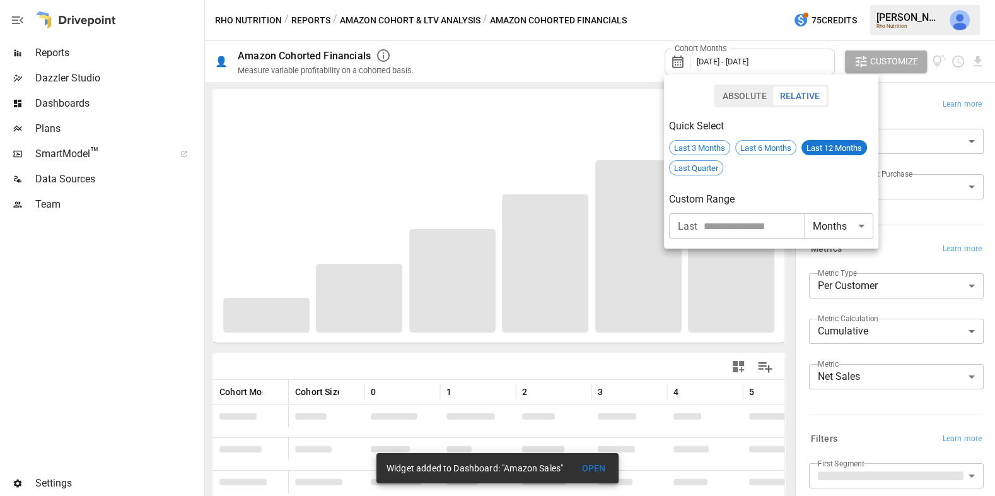
click at [875, 335] on div at bounding box center [497, 248] width 995 height 496
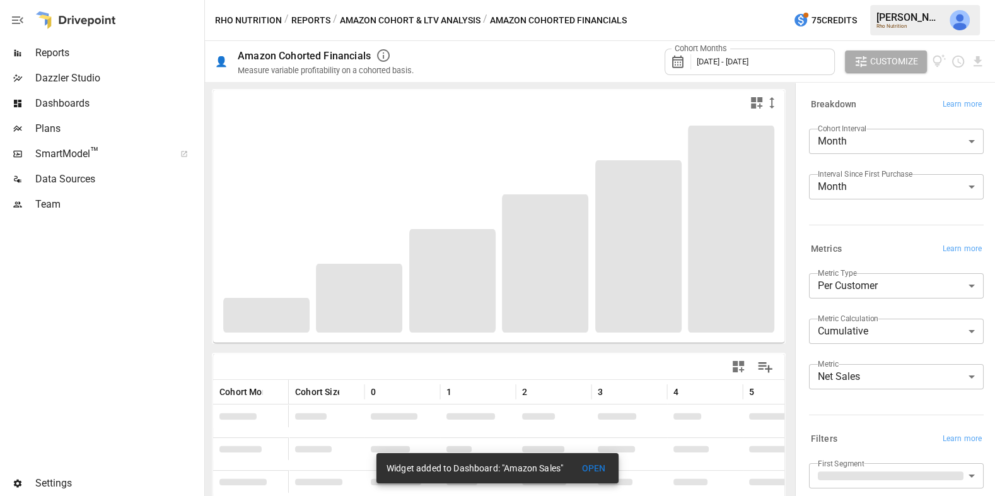
click at [868, 0] on body "Reports Dazzler Studio Dashboards Plans SmartModel ™ Data Sources Team Settings…" at bounding box center [497, 0] width 995 height 0
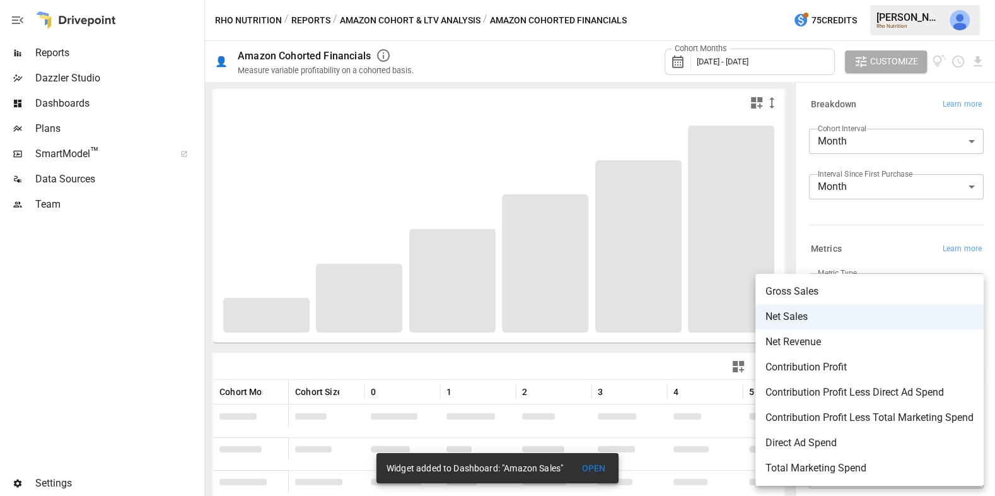
click at [876, 397] on span "Contribution Profit Less Direct Ad Spend" at bounding box center [870, 392] width 208 height 15
type input "**********"
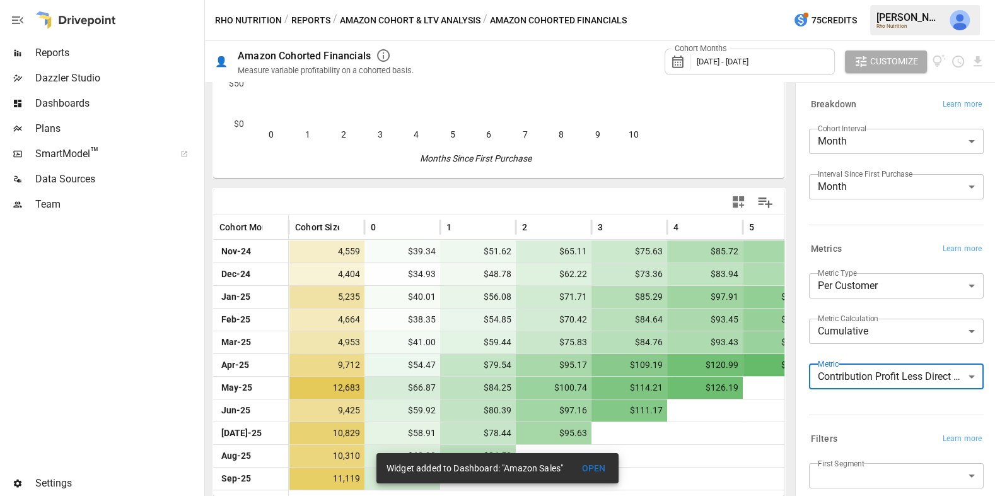
scroll to position [165, 0]
click at [848, 0] on body "Reports Dazzler Studio Dashboards Plans SmartModel ™ Data Sources Team Settings…" at bounding box center [497, 0] width 995 height 0
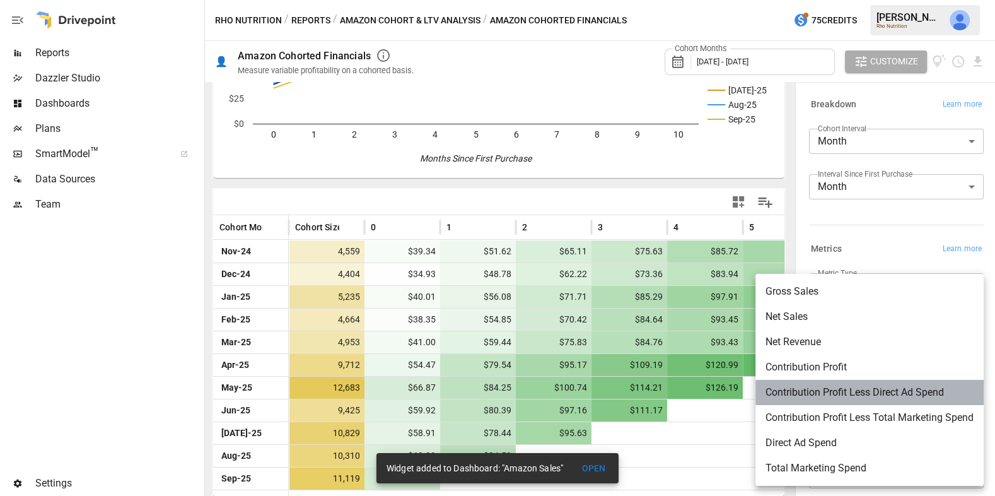
click at [848, 391] on span "Contribution Profit Less Direct Ad Spend" at bounding box center [870, 392] width 208 height 15
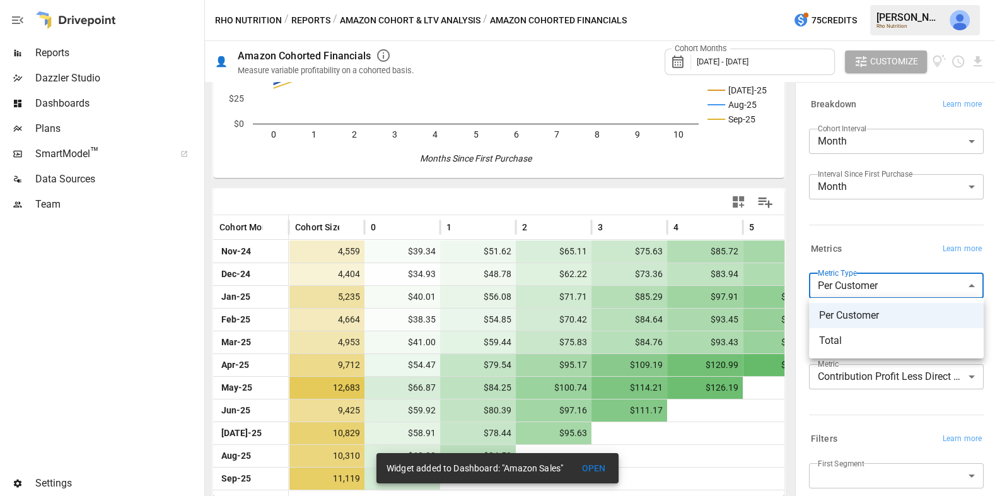
click at [860, 0] on body "Reports Dazzler Studio Dashboards Plans SmartModel ™ Data Sources Team Settings…" at bounding box center [497, 0] width 995 height 0
click at [860, 288] on div at bounding box center [497, 248] width 995 height 496
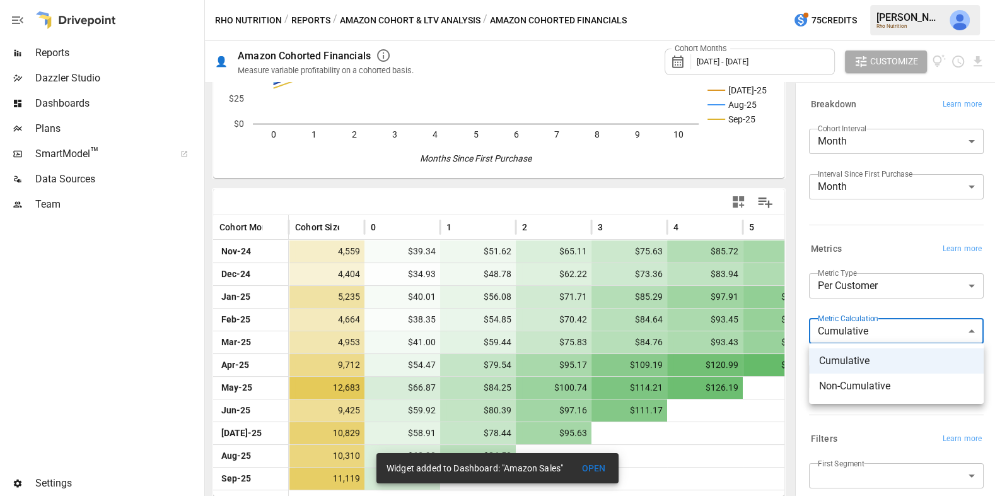
click at [859, 0] on body "Reports Dazzler Studio Dashboards Plans SmartModel ™ Data Sources Team Settings…" at bounding box center [497, 0] width 995 height 0
click at [871, 236] on div at bounding box center [497, 248] width 995 height 496
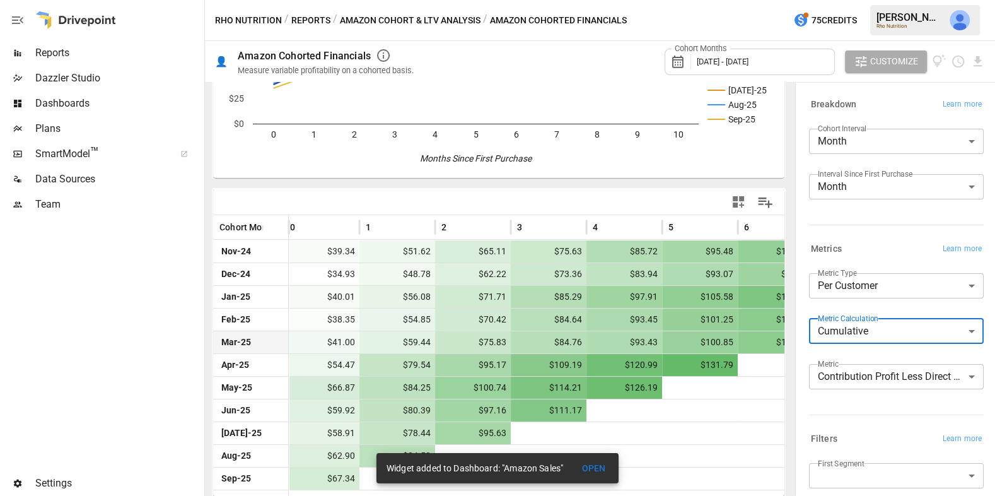
scroll to position [0, 0]
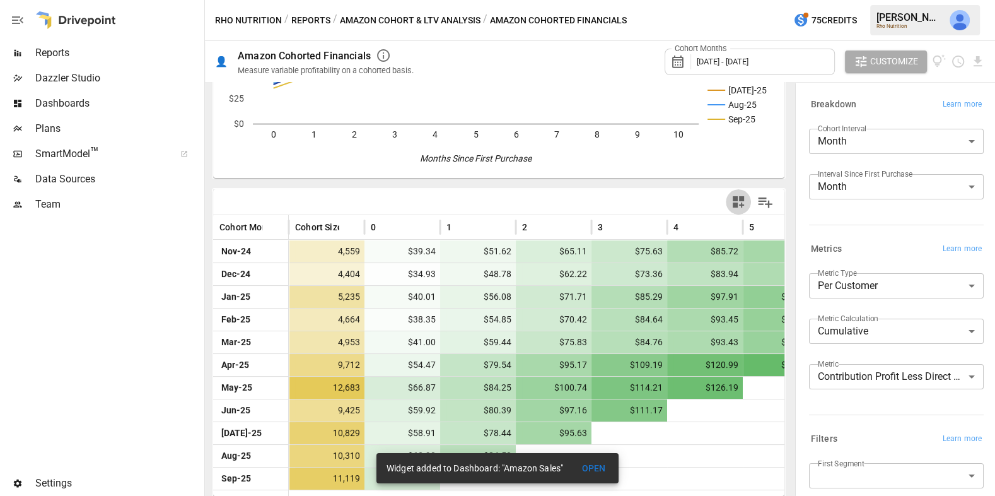
click at [737, 198] on icon "button" at bounding box center [738, 201] width 11 height 11
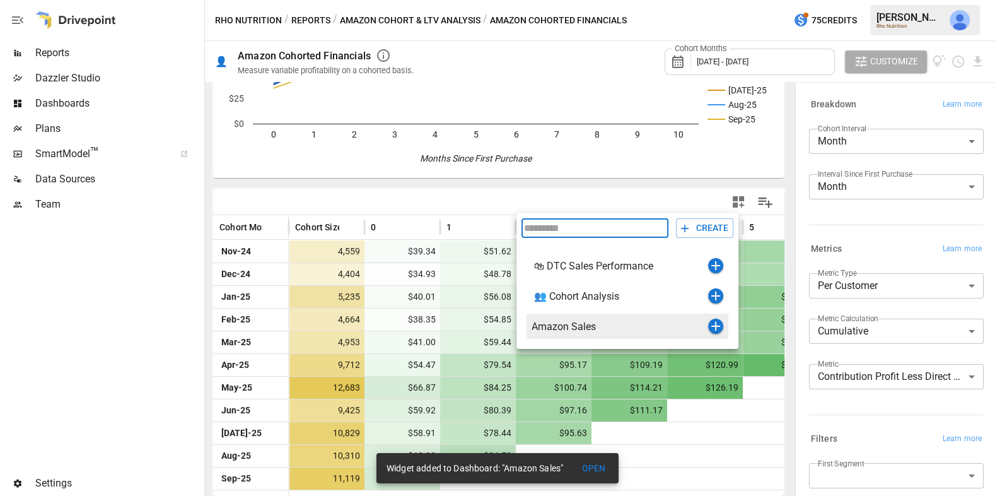
click at [717, 325] on icon "button" at bounding box center [715, 326] width 9 height 9
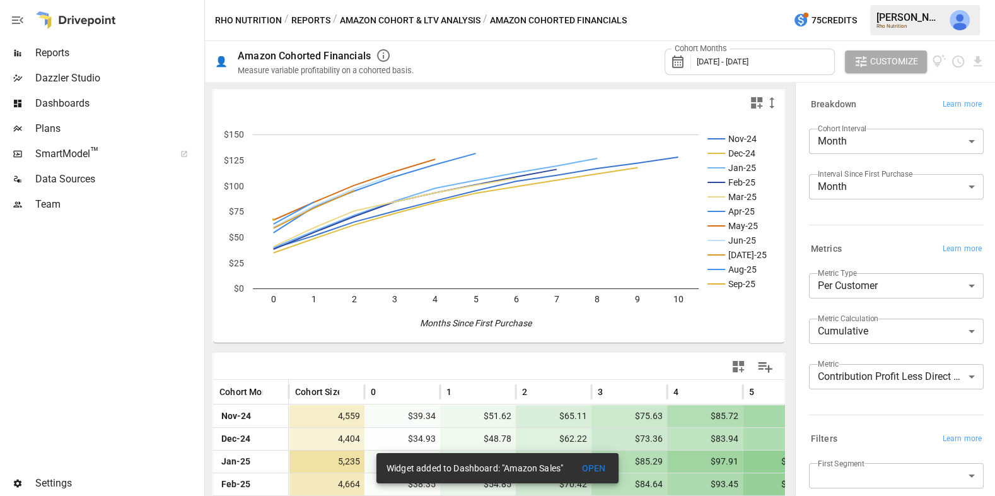
click at [464, 13] on button "Amazon Cohort & LTV Analysis" at bounding box center [410, 21] width 141 height 16
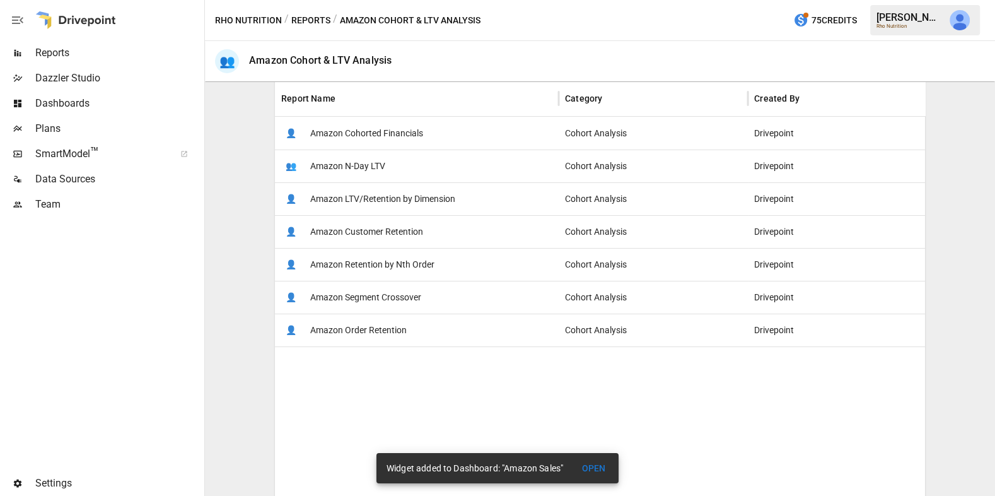
scroll to position [241, 0]
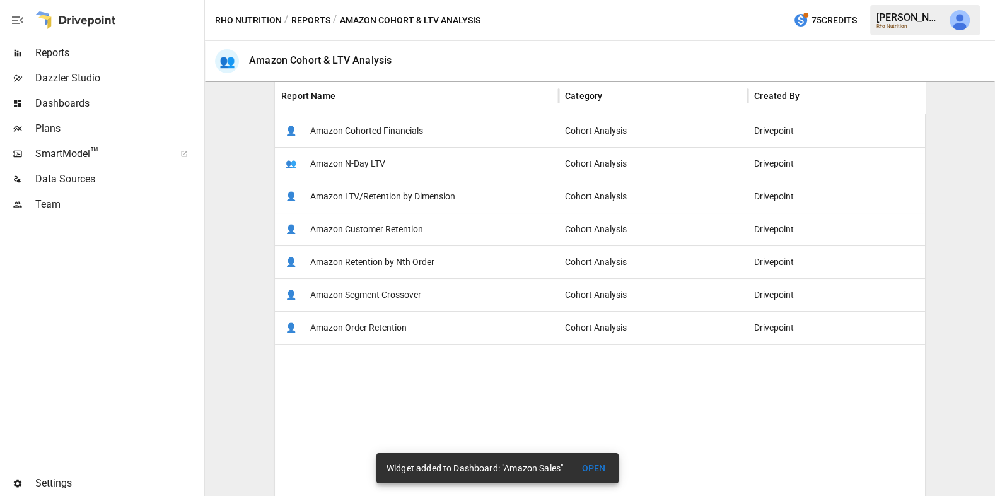
click at [451, 226] on div "👤 Amazon Customer Retention" at bounding box center [417, 229] width 284 height 33
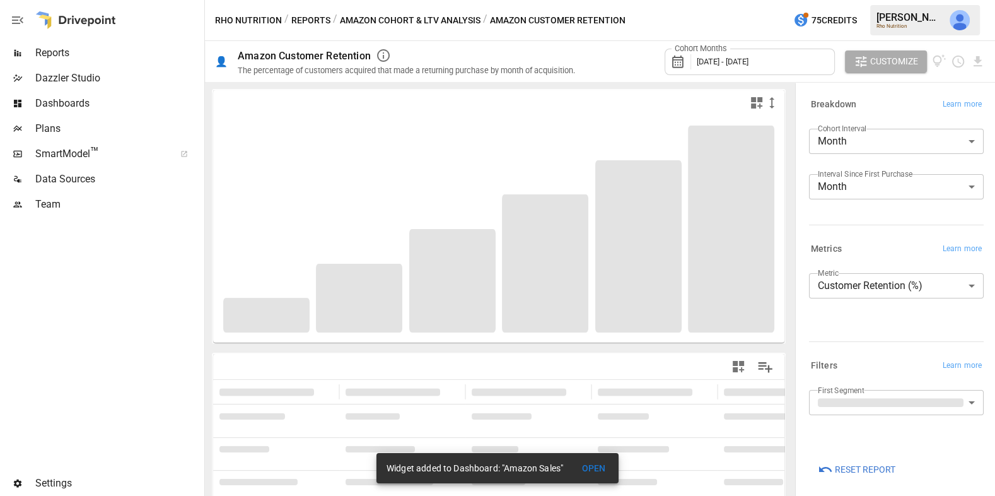
click at [778, 43] on div "Cohort Months [DATE] - [DATE] Customize" at bounding box center [825, 61] width 320 height 41
click at [778, 55] on div "Cohort Months [DATE] - [DATE]" at bounding box center [750, 62] width 170 height 26
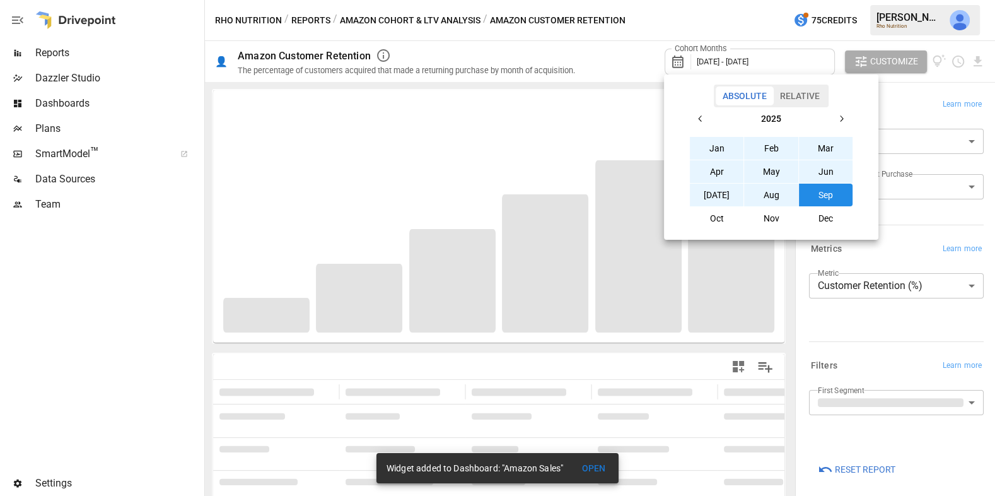
click at [807, 90] on button "Relative" at bounding box center [800, 95] width 54 height 19
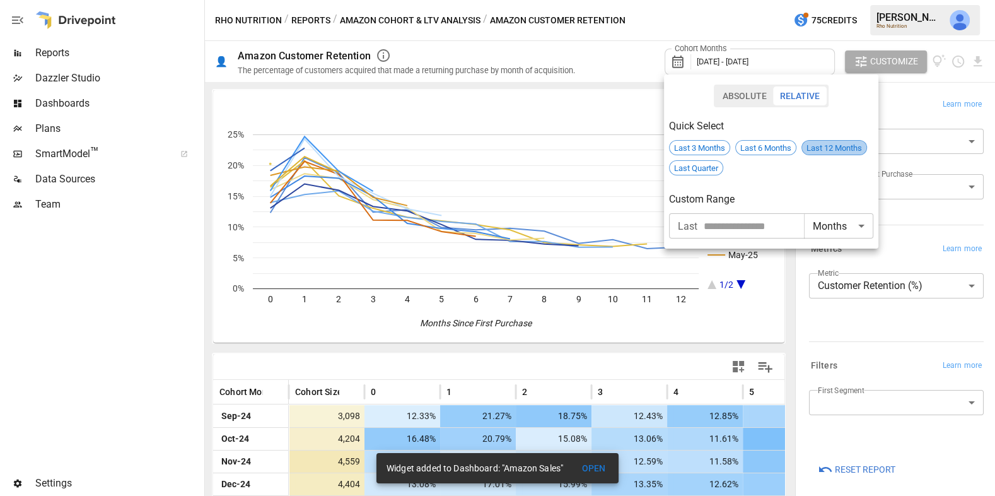
click at [824, 148] on span "Last 12 Months" at bounding box center [834, 147] width 64 height 9
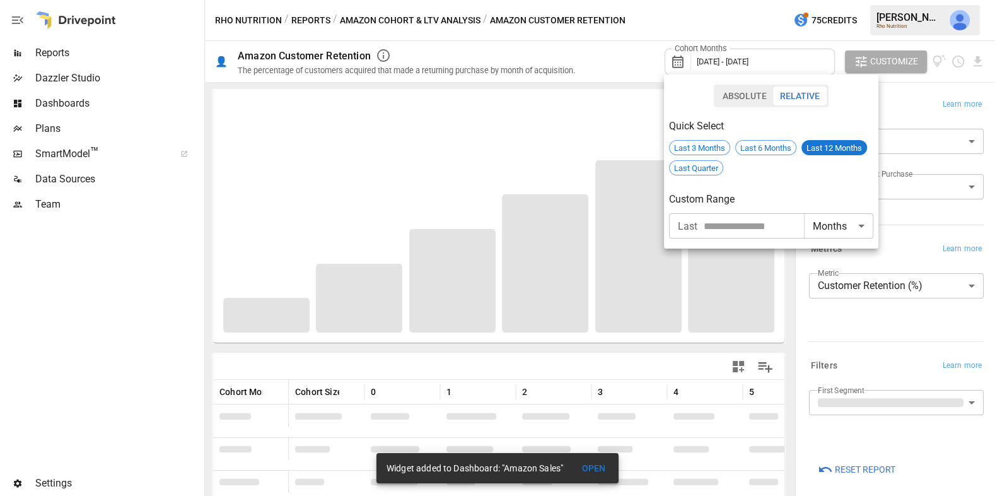
click at [731, 330] on div at bounding box center [497, 248] width 995 height 496
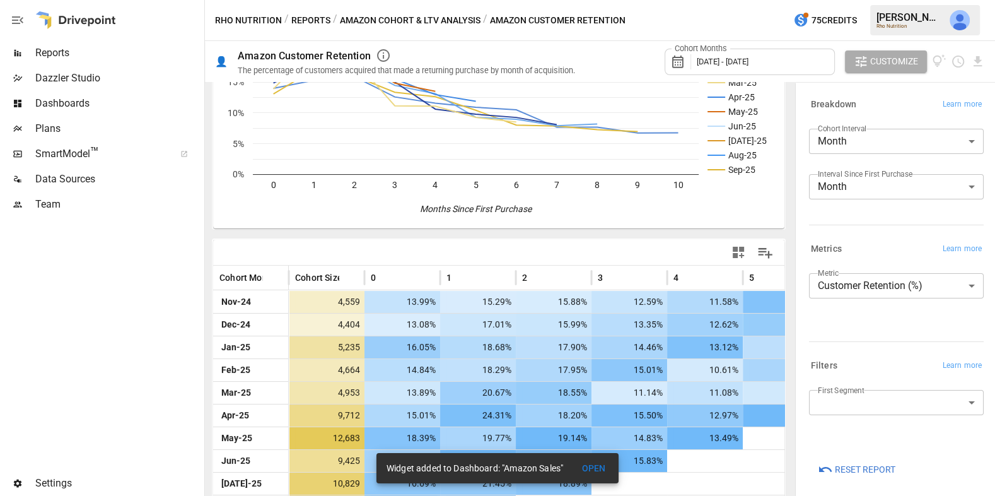
scroll to position [165, 0]
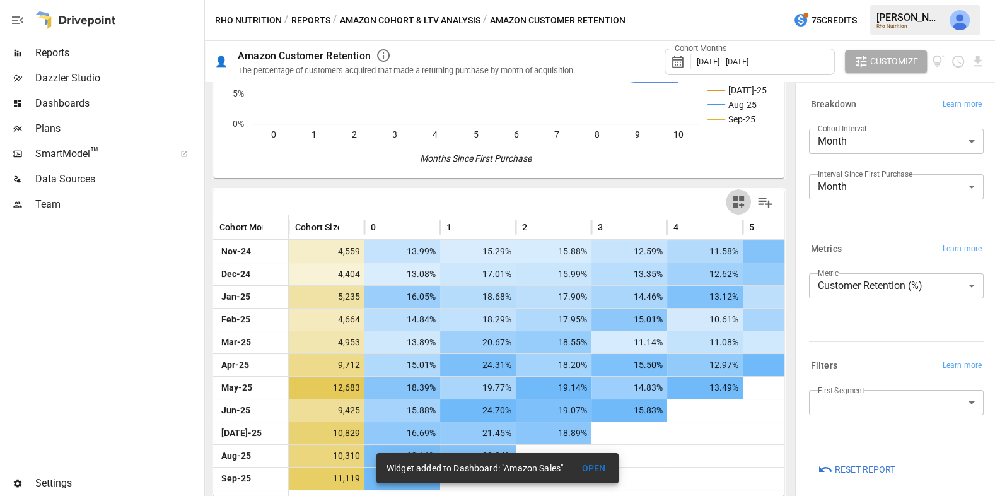
click at [740, 196] on icon "button" at bounding box center [738, 201] width 11 height 11
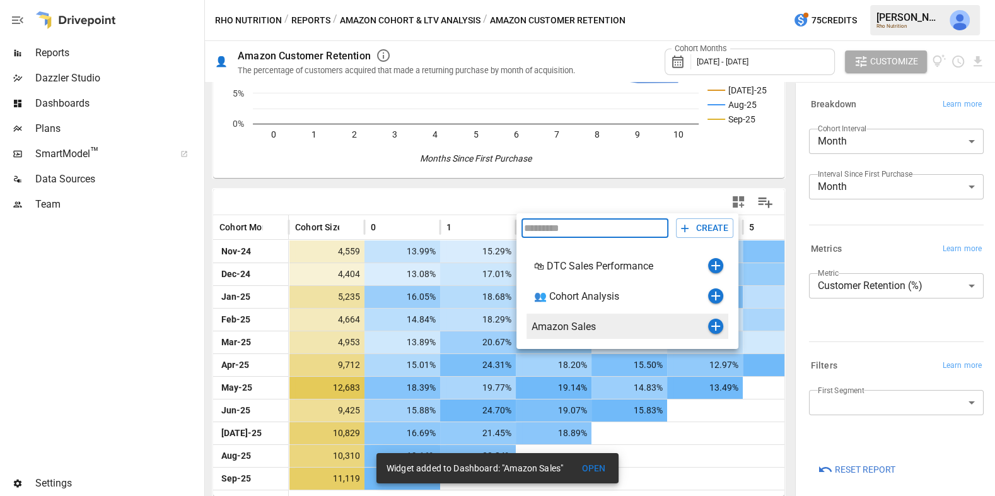
click at [715, 325] on icon "button" at bounding box center [715, 326] width 9 height 9
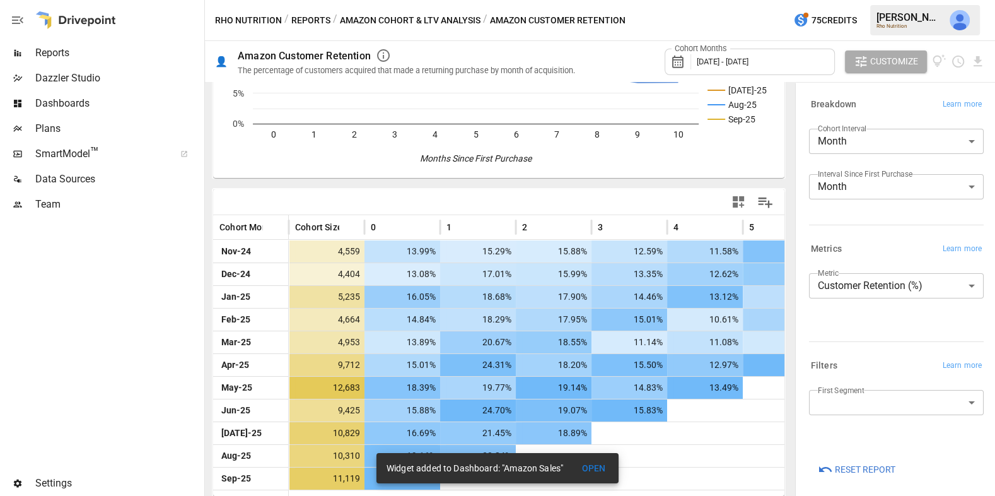
click at [475, 21] on button "Amazon Cohort & LTV Analysis" at bounding box center [410, 21] width 141 height 16
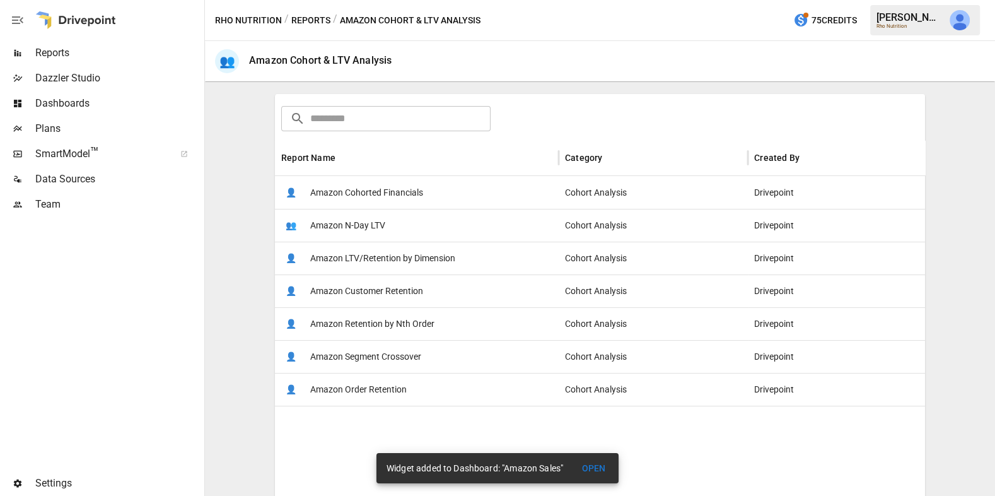
scroll to position [206, 0]
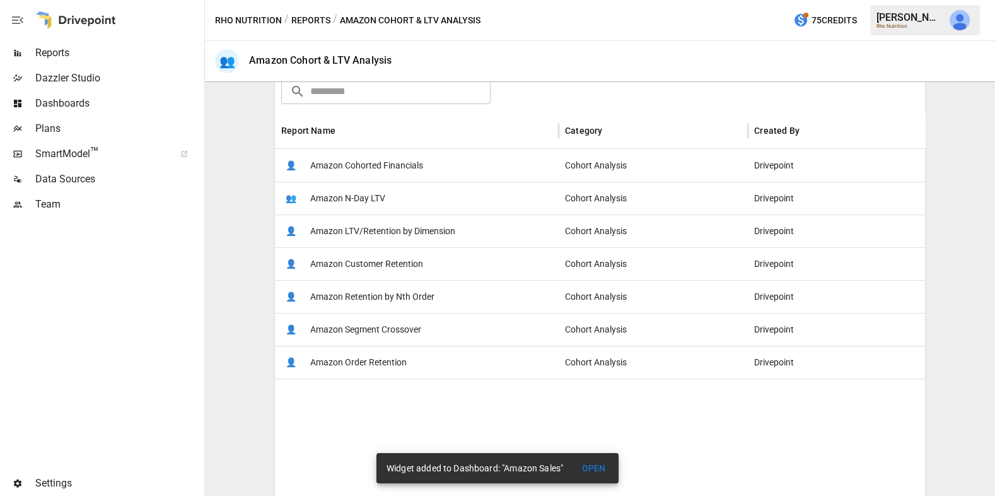
click at [445, 320] on div "👤 Amazon Segment Crossover" at bounding box center [417, 329] width 284 height 33
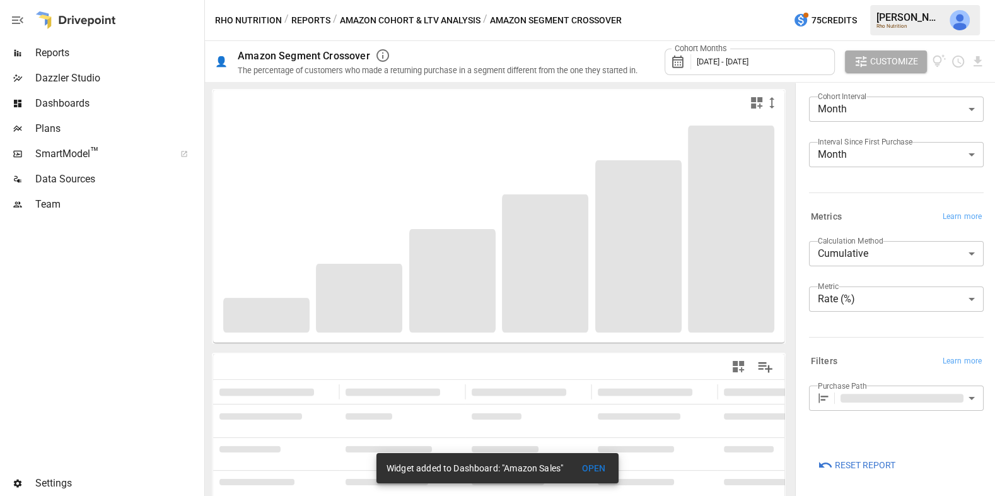
scroll to position [32, 0]
type input "**********"
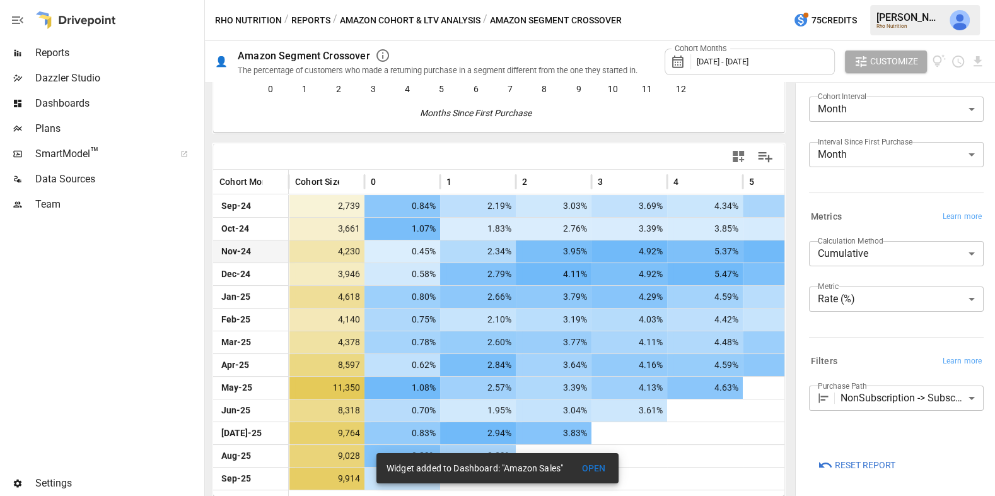
scroll to position [178, 0]
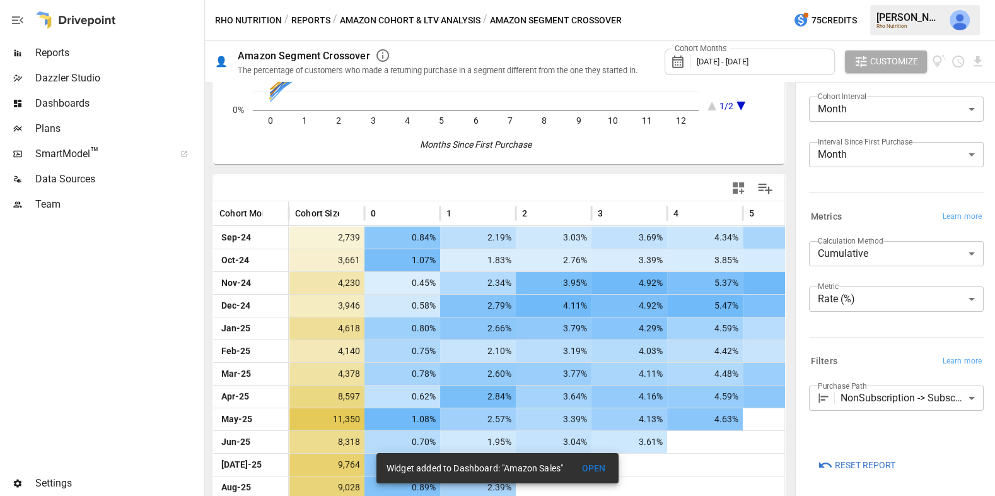
click at [909, 0] on body "Reports Dazzler Studio Dashboards Plans SmartModel ™ Data Sources Team Settings…" at bounding box center [497, 0] width 995 height 0
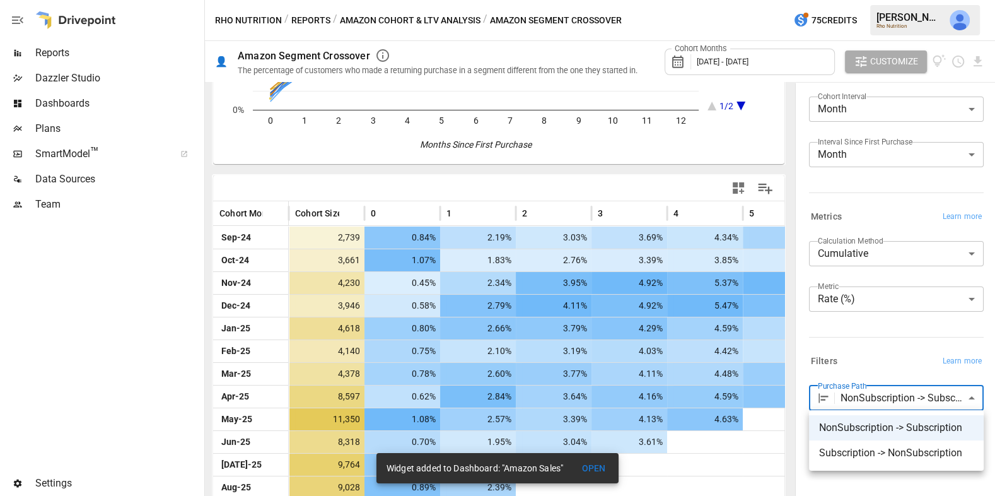
click at [906, 359] on div at bounding box center [497, 248] width 995 height 496
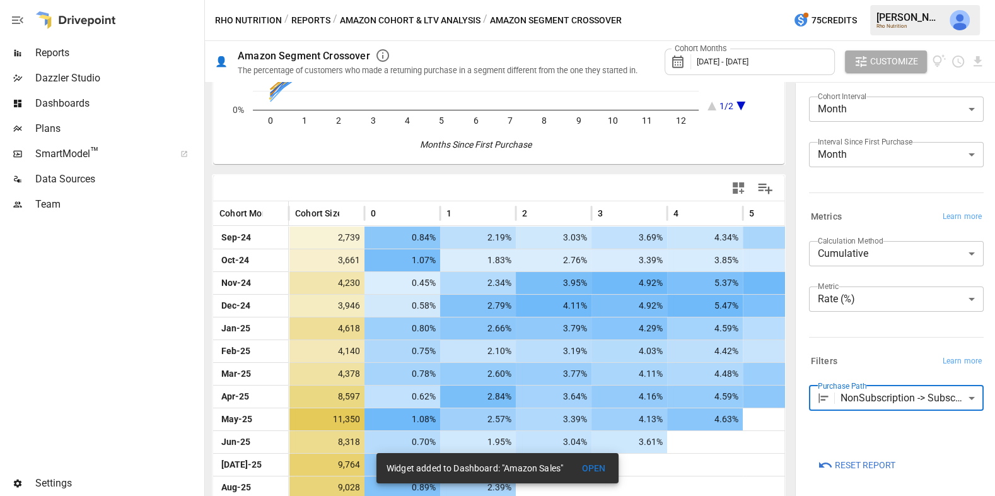
click at [803, 74] on div "Cohort Months [DATE] - [DATE]" at bounding box center [750, 61] width 170 height 35
click at [749, 59] on span "[DATE] - [DATE]" at bounding box center [723, 61] width 52 height 9
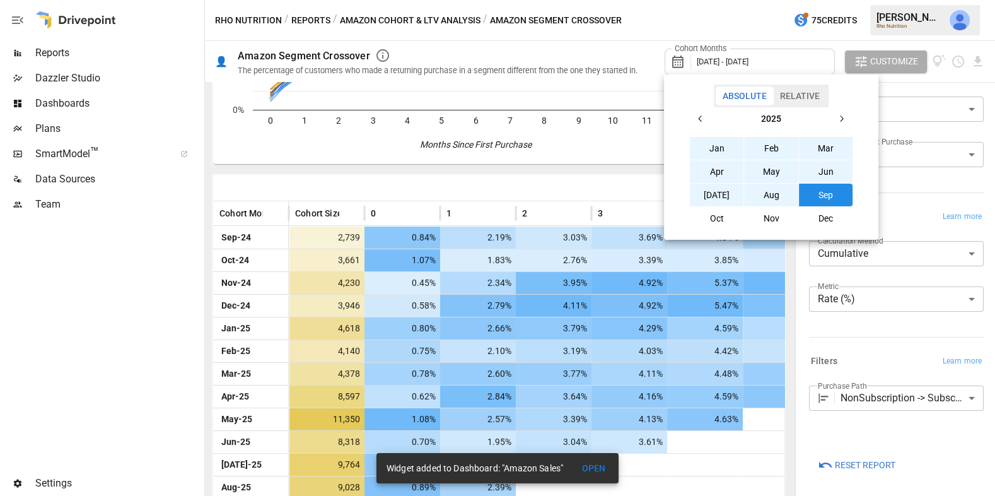
click at [808, 95] on button "Relative" at bounding box center [800, 95] width 54 height 19
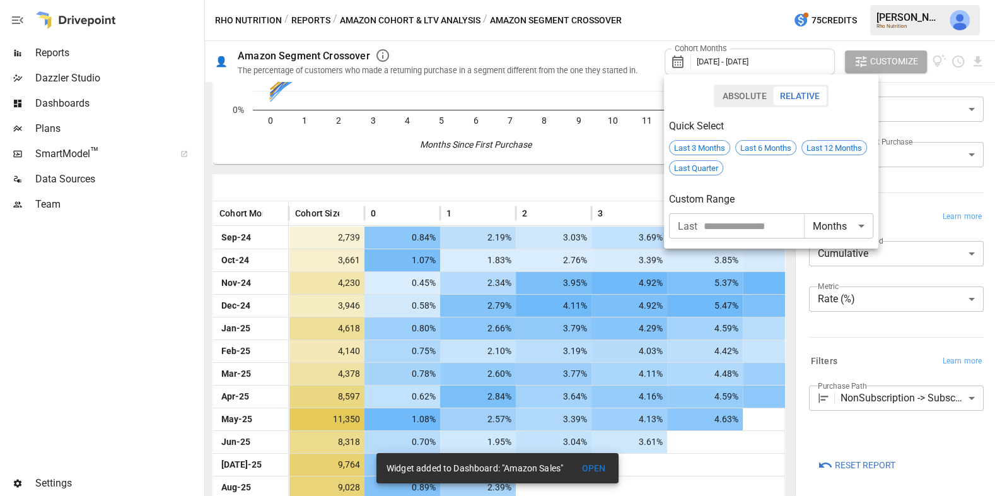
click at [820, 147] on span "Last 12 Months" at bounding box center [834, 147] width 64 height 9
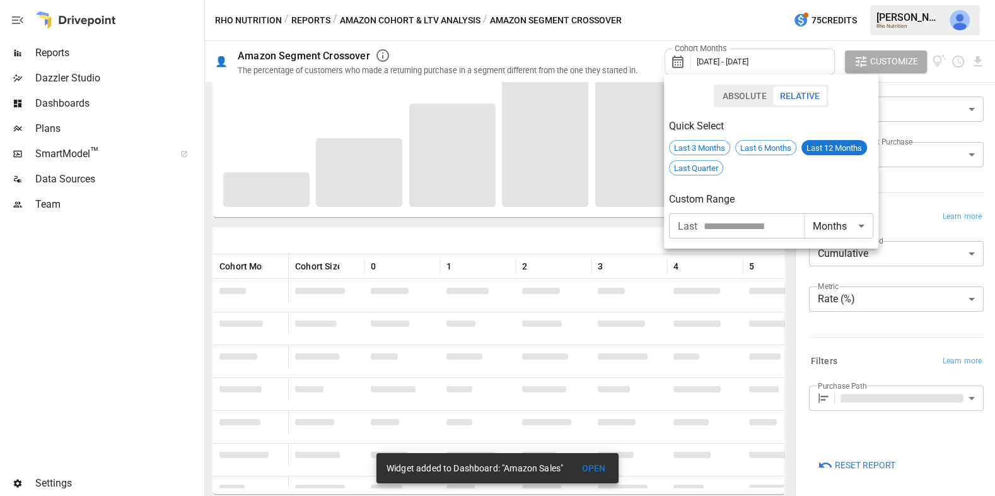
scroll to position [124, 0]
click at [637, 223] on div at bounding box center [497, 248] width 995 height 496
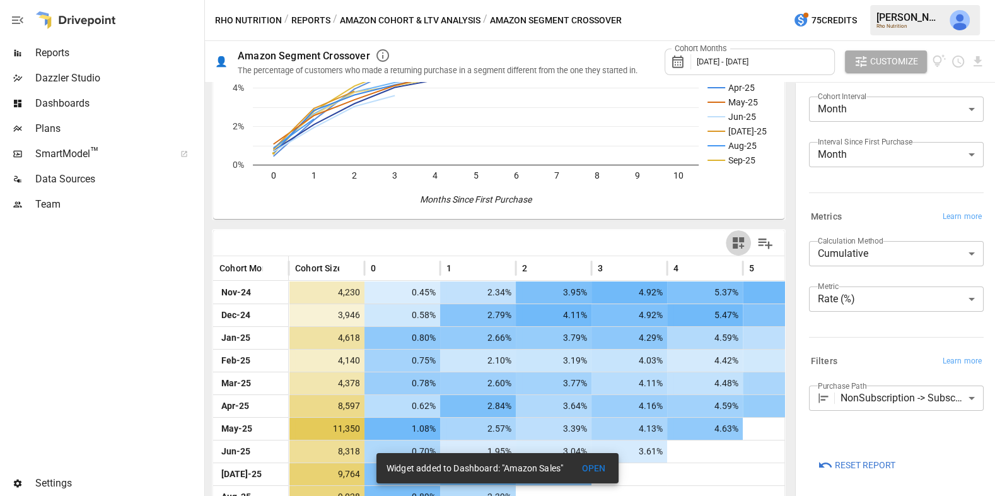
click at [739, 240] on icon "button" at bounding box center [738, 242] width 15 height 15
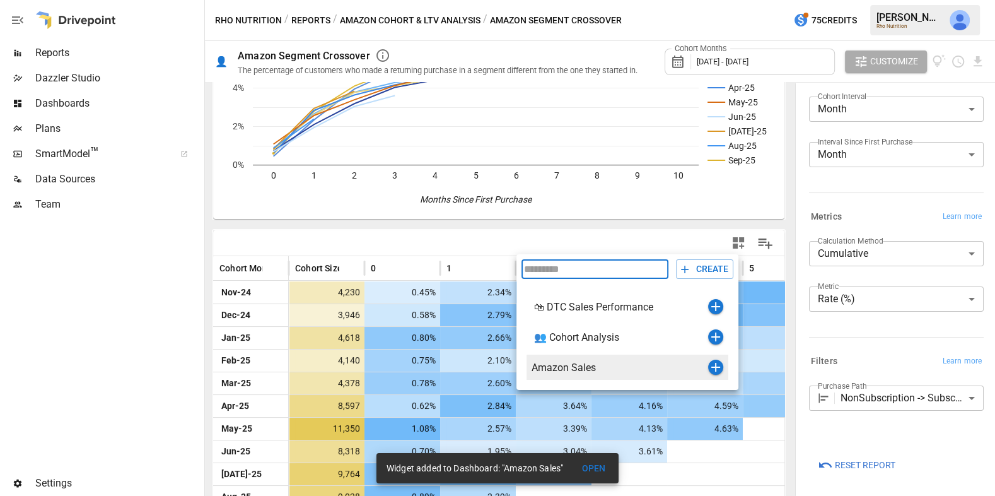
click at [717, 369] on icon "button" at bounding box center [715, 366] width 15 height 15
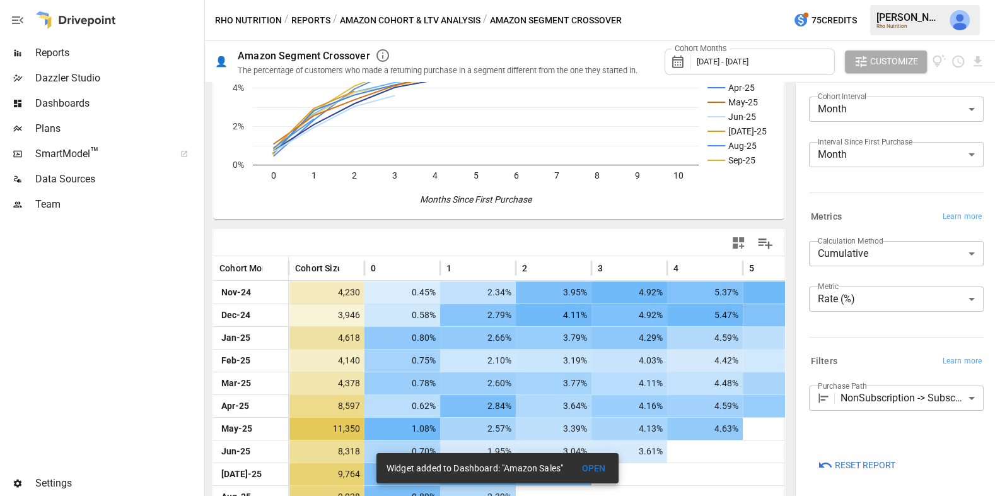
click at [386, 18] on button "Amazon Cohort & LTV Analysis" at bounding box center [410, 21] width 141 height 16
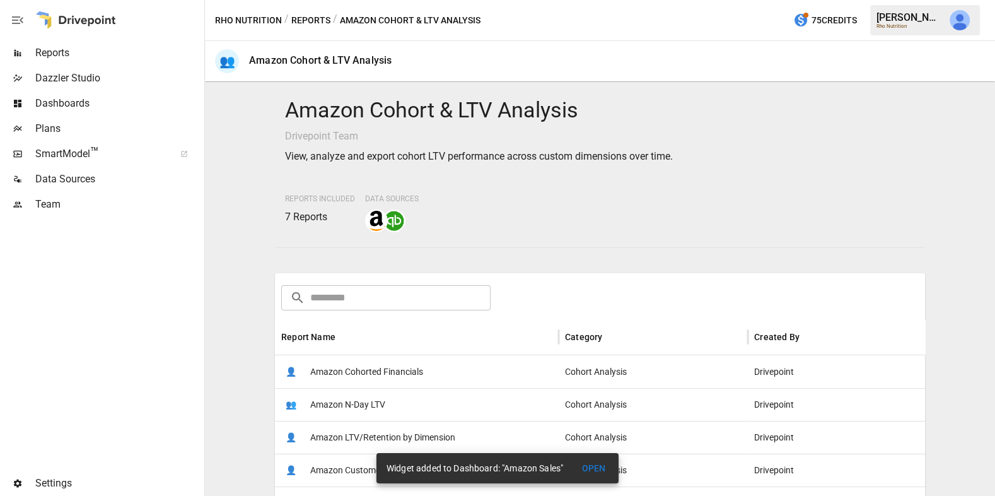
click at [102, 104] on span "Dashboards" at bounding box center [118, 103] width 166 height 15
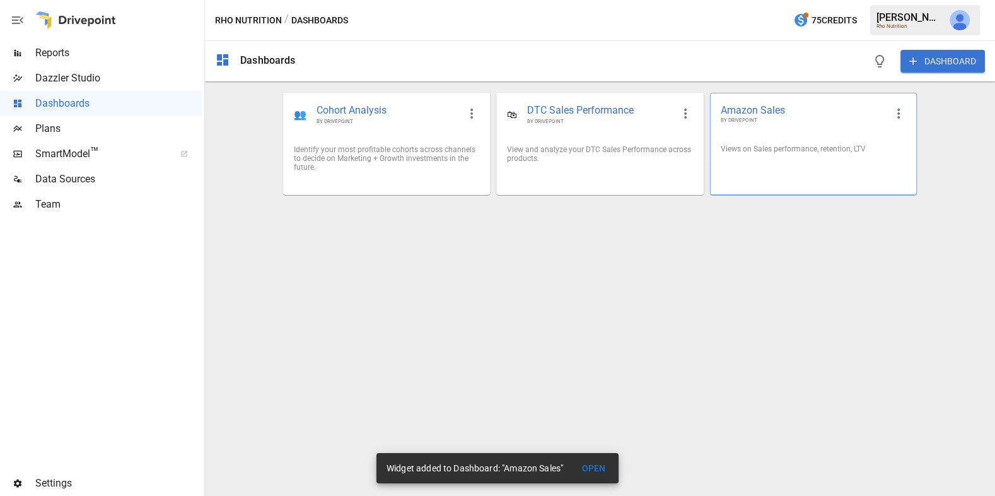
click at [788, 125] on div "Amazon Sales BY DRIVEPOINT" at bounding box center [814, 113] width 206 height 41
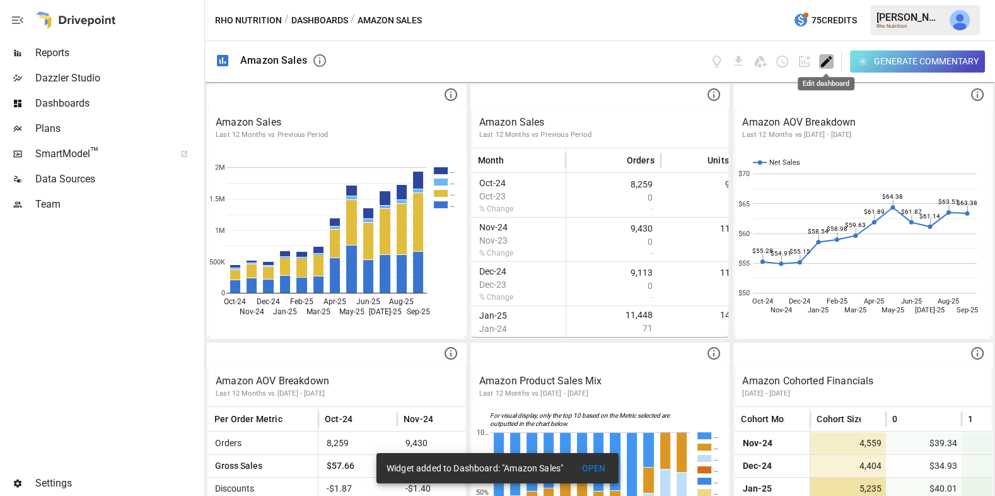
click at [820, 66] on icon "Edit dashboard" at bounding box center [826, 61] width 15 height 15
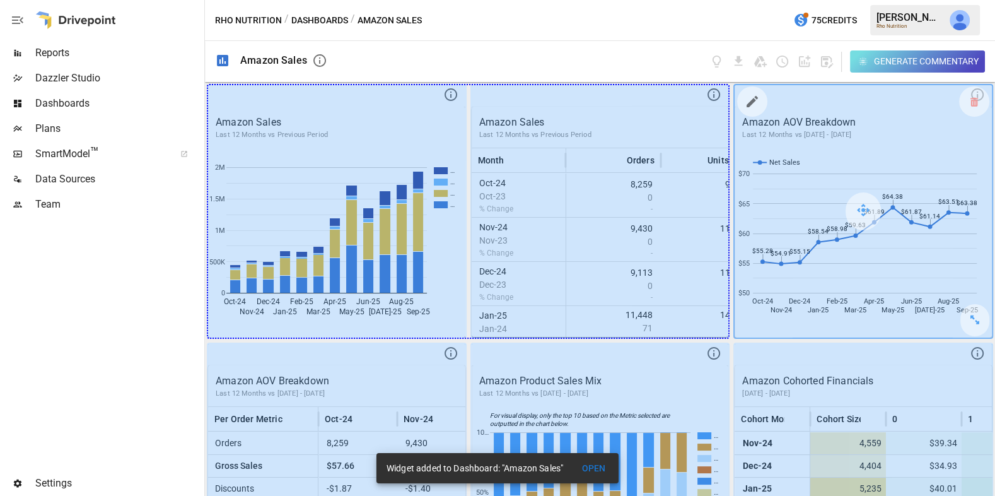
drag, startPoint x: 449, startPoint y: 319, endPoint x: 795, endPoint y: 321, distance: 346.2
click at [795, 321] on div "Amazon Sales Last 12 Months vs Previous Period … … … … Oct-24 Nov-24 Dec-24 Jan…" at bounding box center [600, 289] width 790 height 414
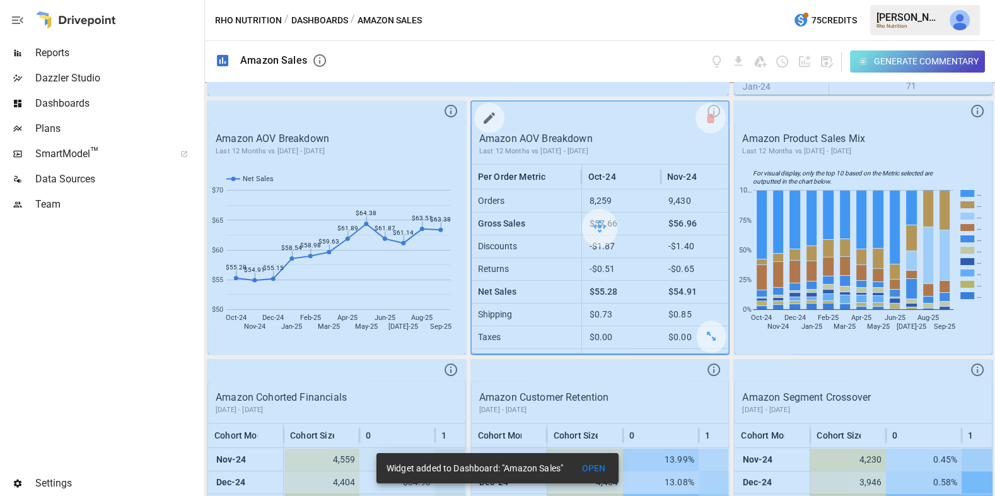
scroll to position [320, 0]
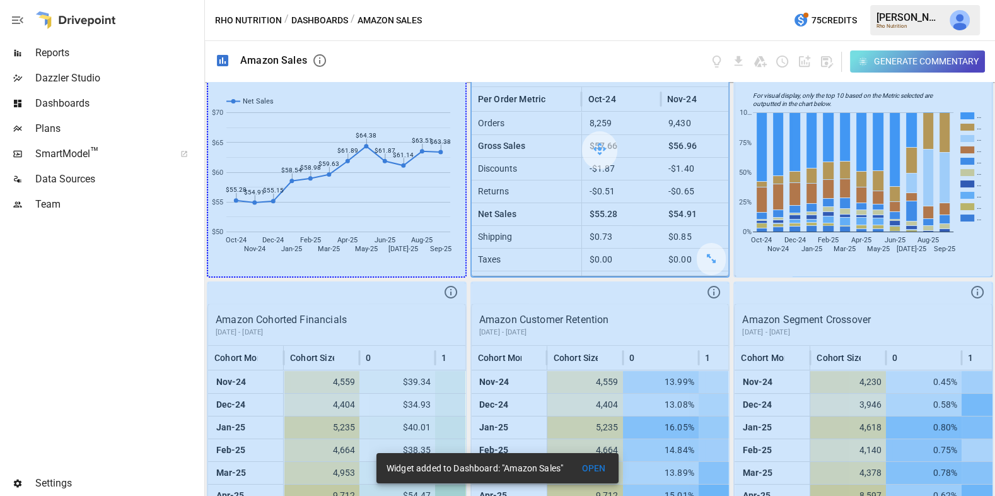
drag, startPoint x: 454, startPoint y: 254, endPoint x: 512, endPoint y: 254, distance: 58.0
click at [512, 254] on div "Amazon Sales Last 12 Months vs Previous Period Subscription (Returning) Subscri…" at bounding box center [600, 289] width 790 height 414
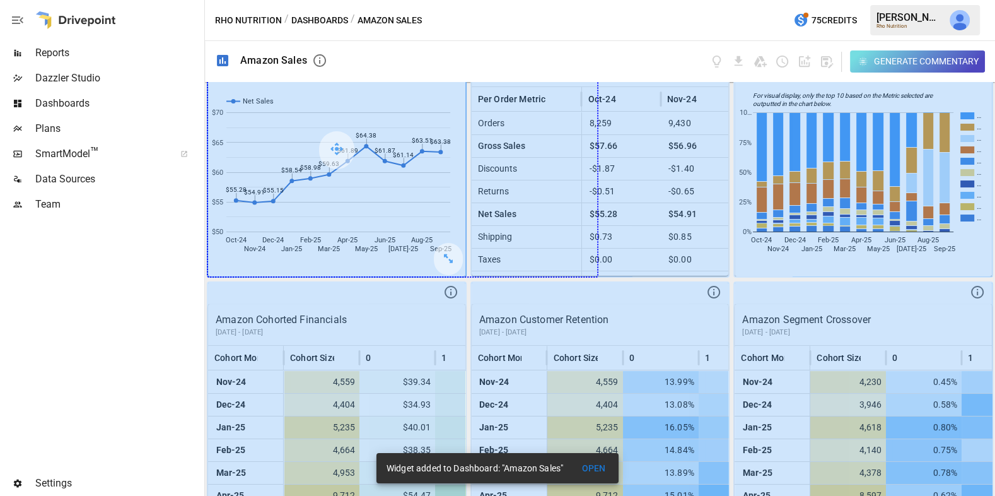
drag, startPoint x: 453, startPoint y: 257, endPoint x: 544, endPoint y: 261, distance: 90.9
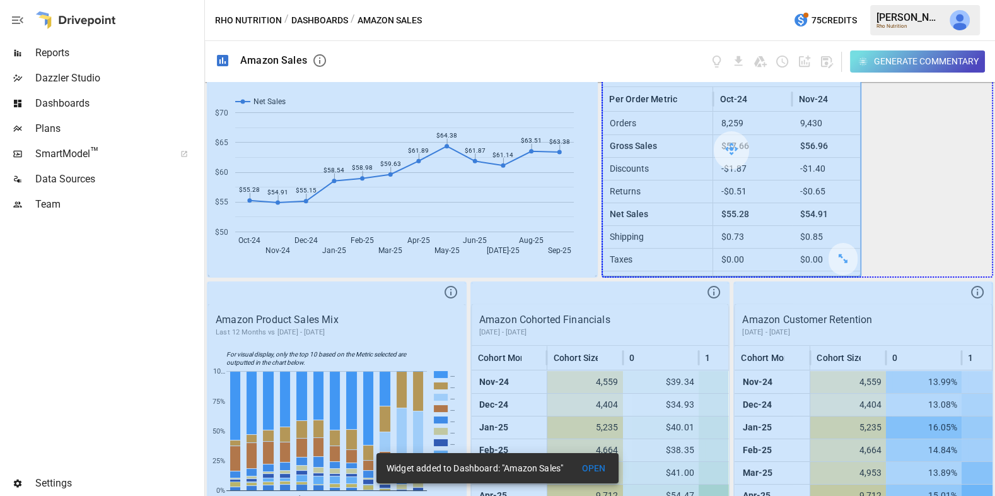
drag, startPoint x: 847, startPoint y: 255, endPoint x: 984, endPoint y: 254, distance: 136.8
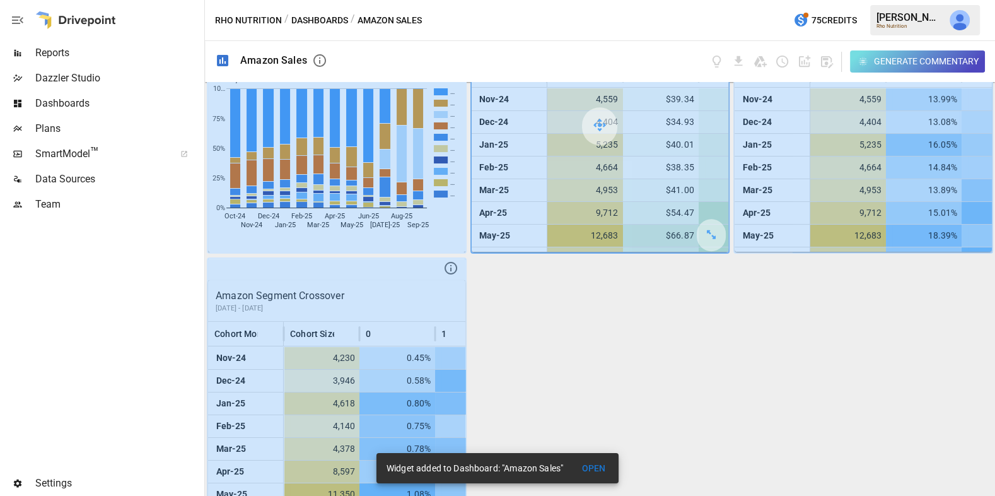
scroll to position [618, 0]
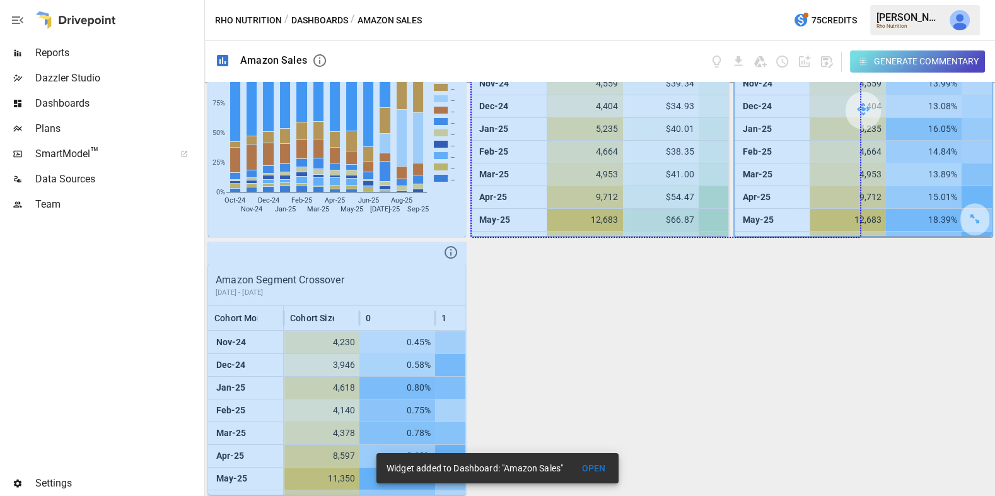
drag, startPoint x: 738, startPoint y: 219, endPoint x: 959, endPoint y: 219, distance: 221.3
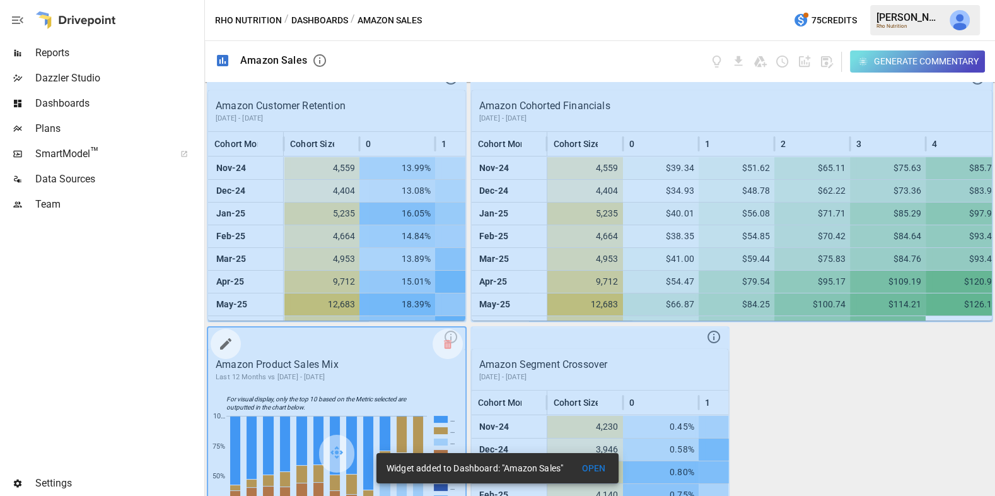
scroll to position [540, 0]
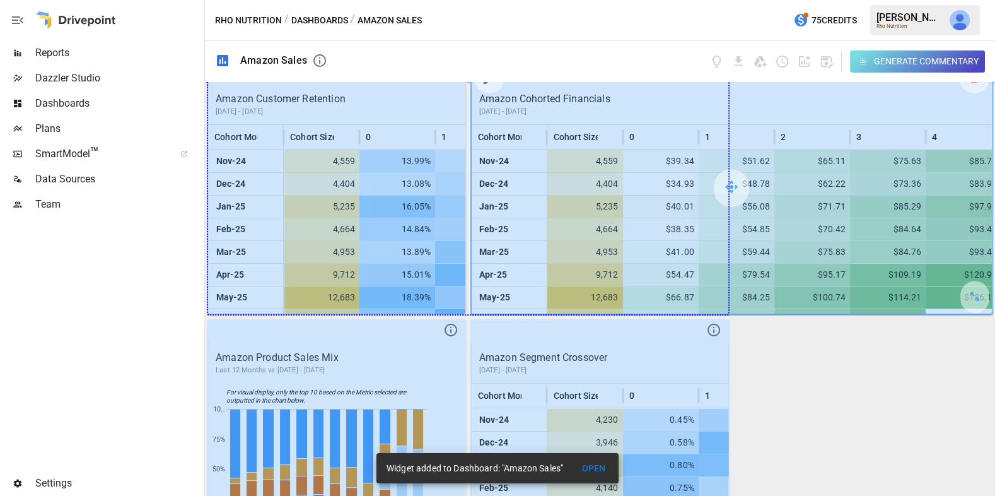
drag, startPoint x: 445, startPoint y: 293, endPoint x: 793, endPoint y: 286, distance: 347.5
click at [793, 286] on div "Amazon Sales Last 12 Months vs Previous Period Oct-24 Nov-24 Dec-24 Jan-25 Feb-…" at bounding box center [600, 289] width 790 height 414
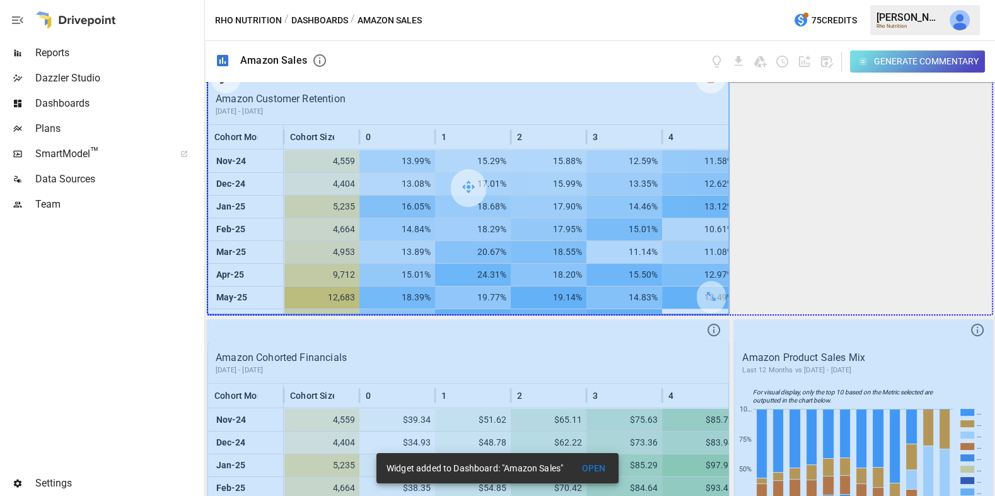
drag, startPoint x: 720, startPoint y: 293, endPoint x: 873, endPoint y: 288, distance: 153.3
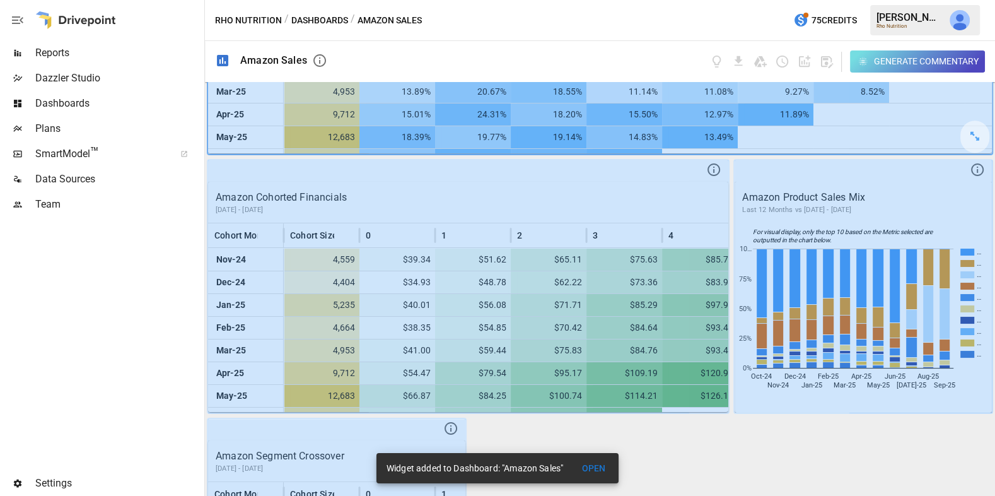
scroll to position [746, 0]
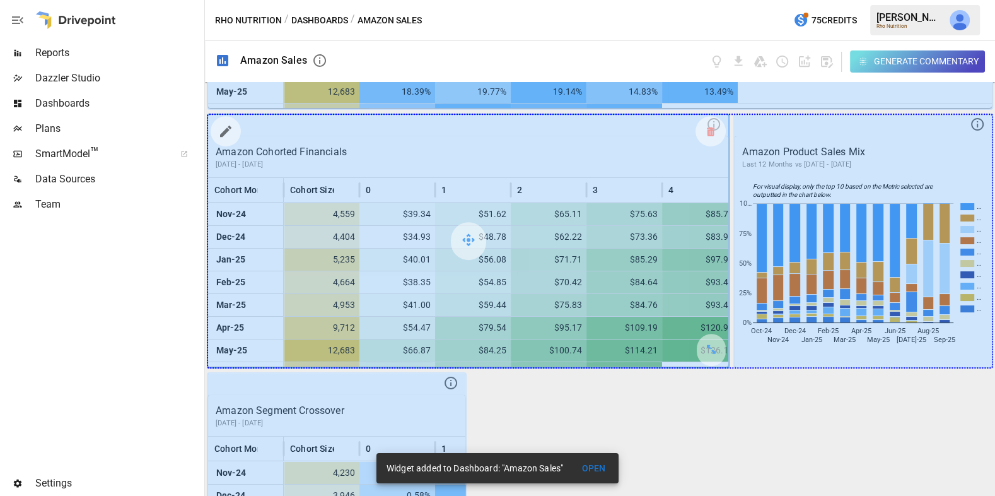
drag, startPoint x: 713, startPoint y: 342, endPoint x: 957, endPoint y: 341, distance: 244.1
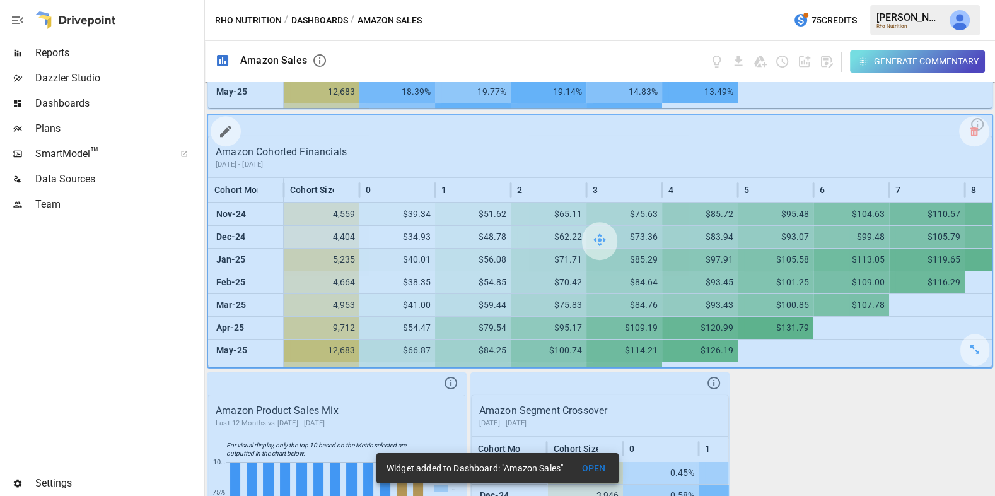
scroll to position [876, 0]
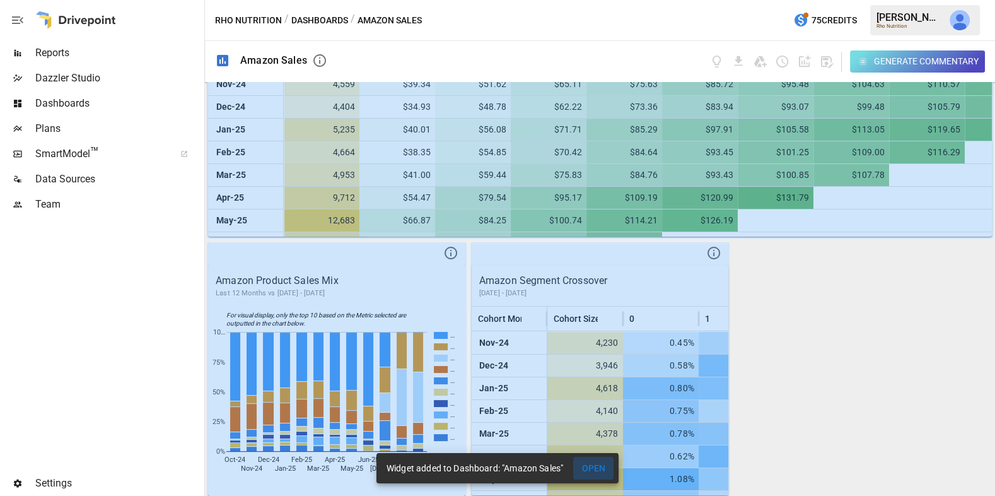
click at [595, 466] on button "OPEN" at bounding box center [593, 468] width 40 height 23
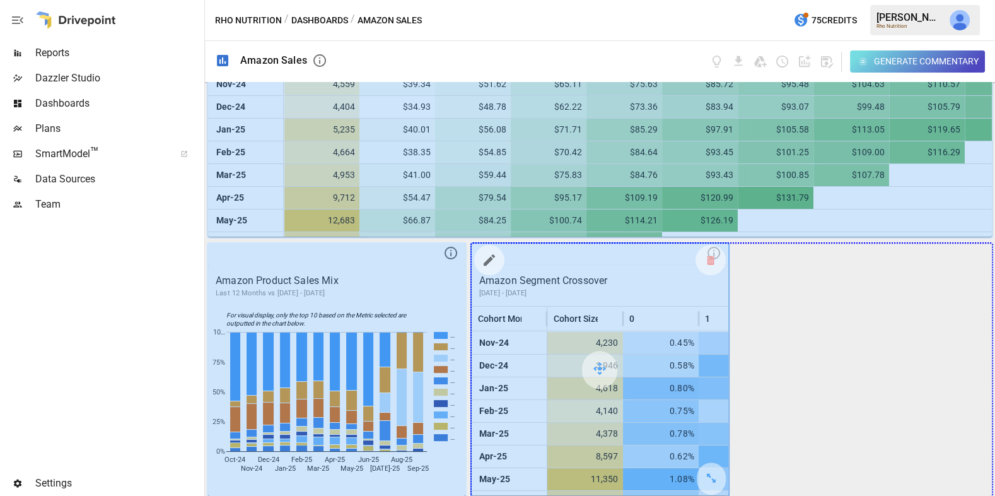
drag, startPoint x: 721, startPoint y: 476, endPoint x: 985, endPoint y: 467, distance: 264.4
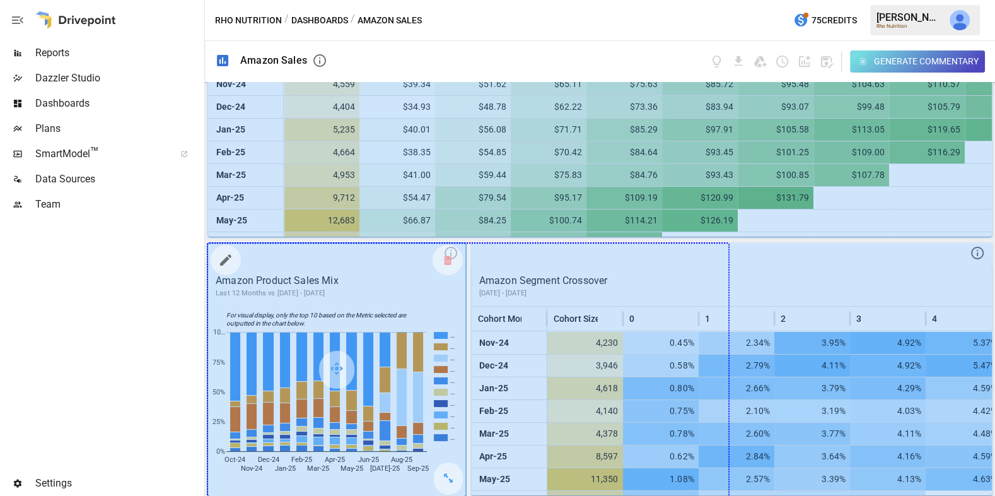
drag, startPoint x: 445, startPoint y: 473, endPoint x: 706, endPoint y: 473, distance: 261.7
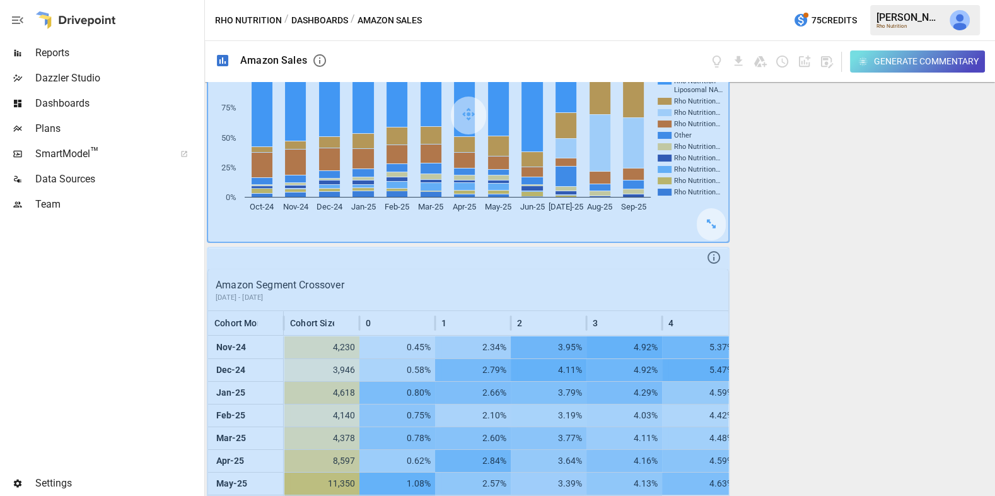
scroll to position [1134, 0]
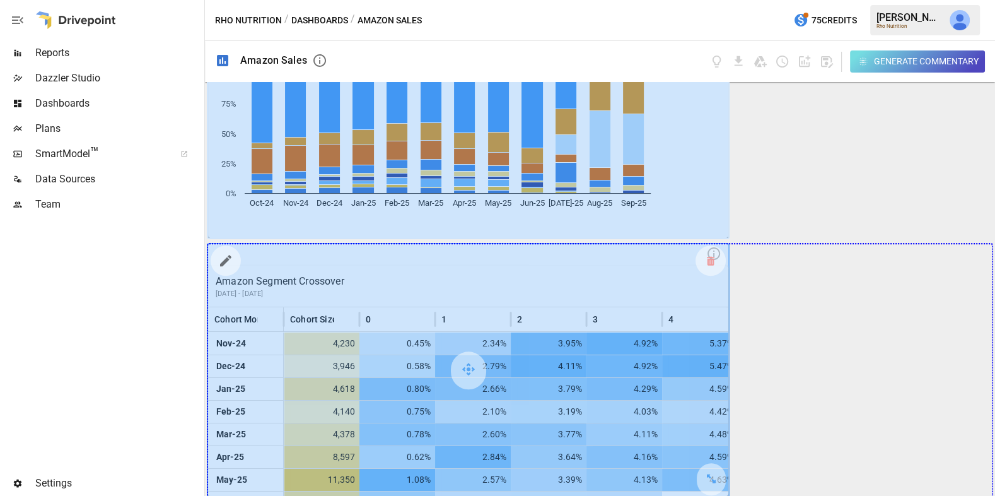
drag, startPoint x: 883, startPoint y: 477, endPoint x: 949, endPoint y: 477, distance: 65.6
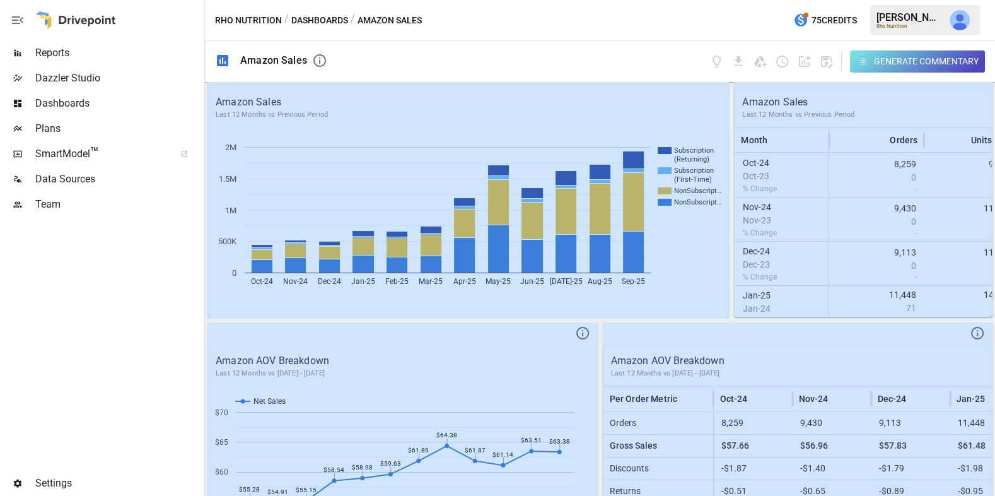
scroll to position [0, 0]
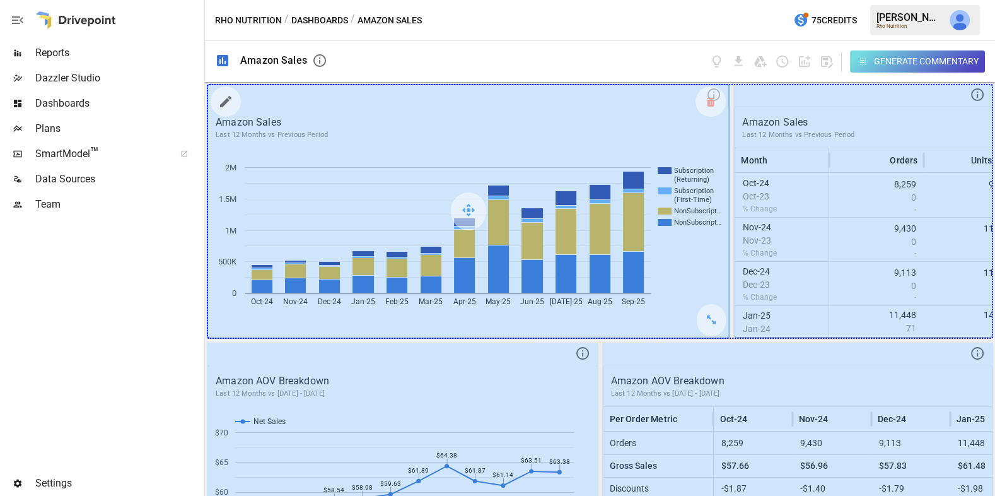
drag, startPoint x: 714, startPoint y: 322, endPoint x: 897, endPoint y: 313, distance: 183.1
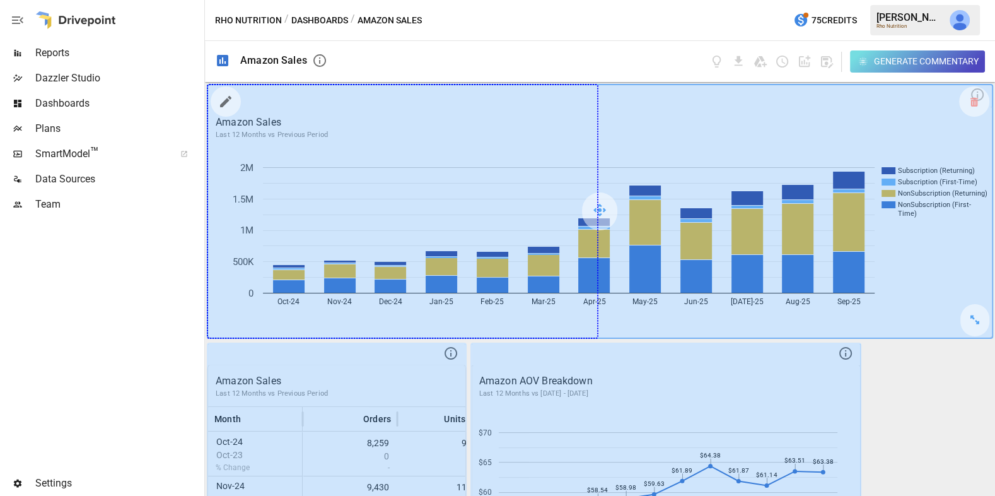
drag, startPoint x: 975, startPoint y: 316, endPoint x: 663, endPoint y: 290, distance: 313.2
click at [663, 290] on div at bounding box center [600, 211] width 784 height 252
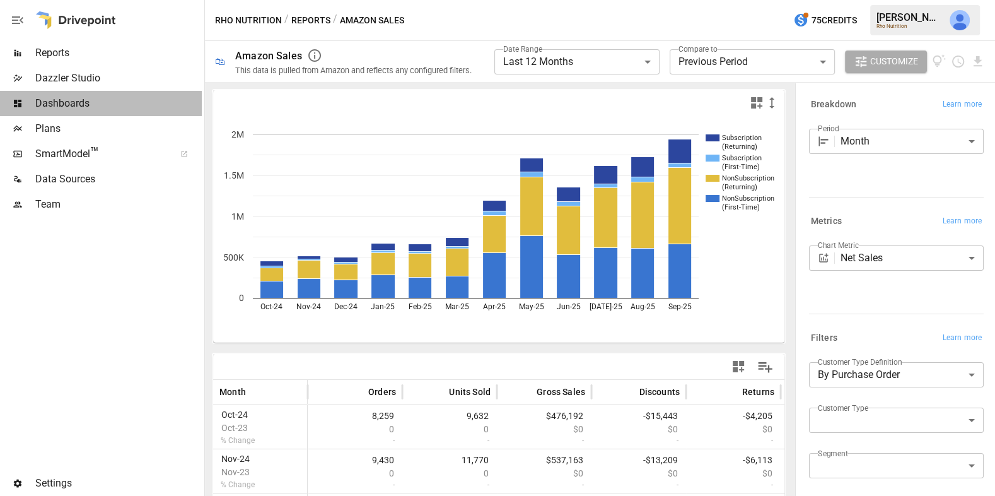
click at [126, 98] on span "Dashboards" at bounding box center [118, 103] width 166 height 15
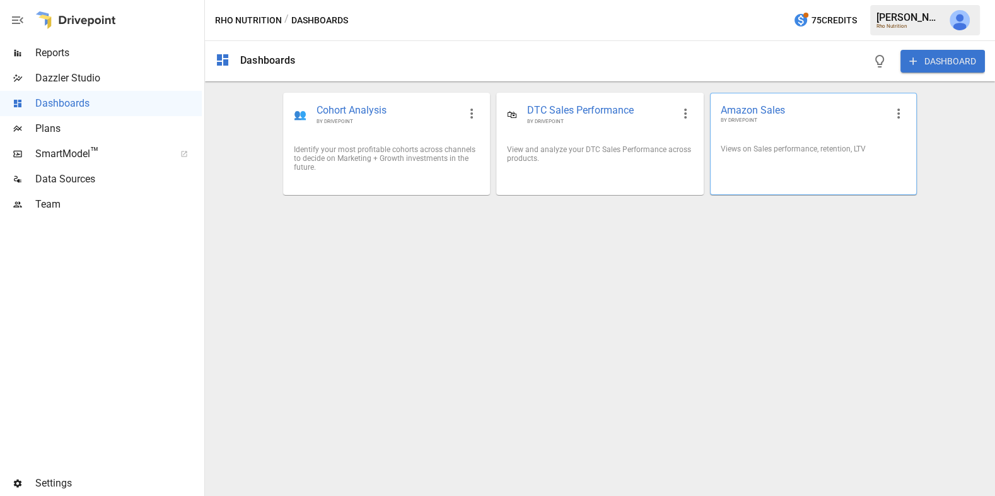
click at [800, 146] on div "Views on Sales performance, retention, LTV" at bounding box center [813, 148] width 185 height 9
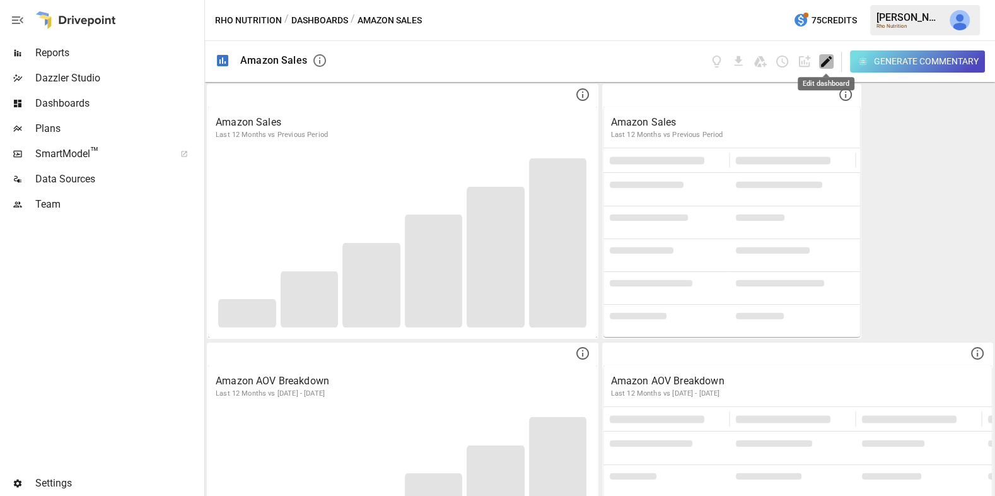
click at [831, 60] on icon "Edit dashboard" at bounding box center [826, 61] width 15 height 15
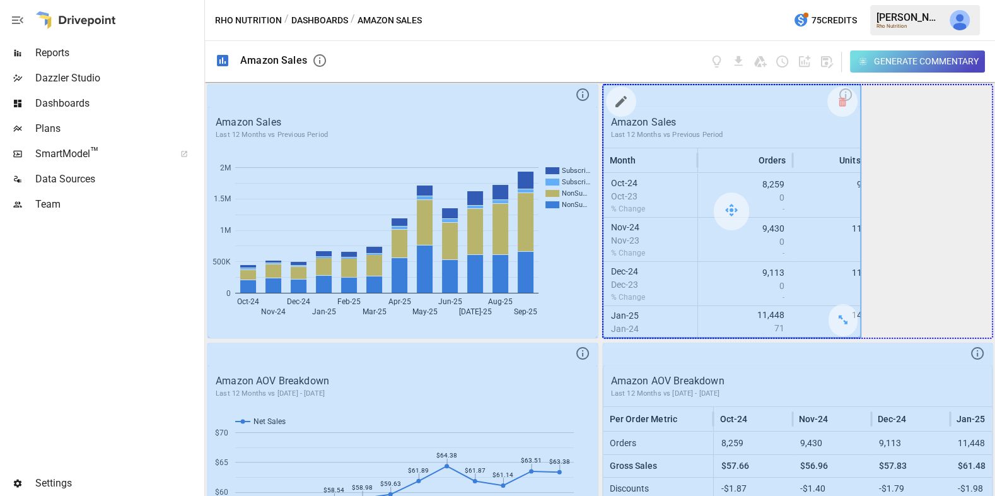
drag, startPoint x: 848, startPoint y: 327, endPoint x: 966, endPoint y: 326, distance: 117.9
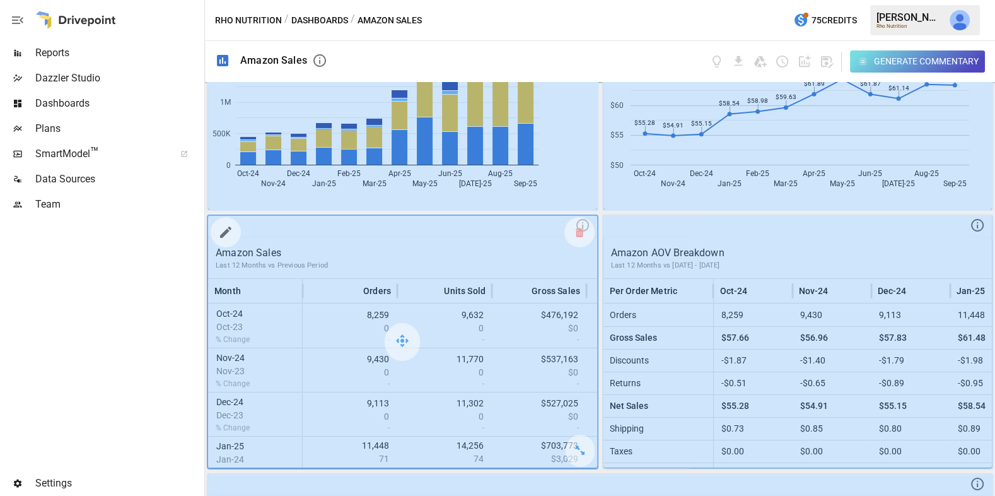
scroll to position [185, 0]
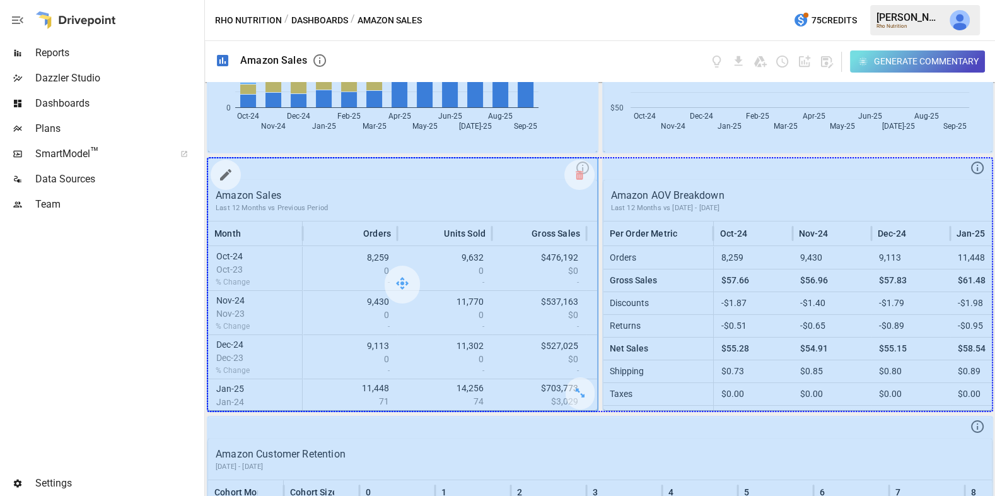
drag, startPoint x: 580, startPoint y: 397, endPoint x: 874, endPoint y: 362, distance: 295.9
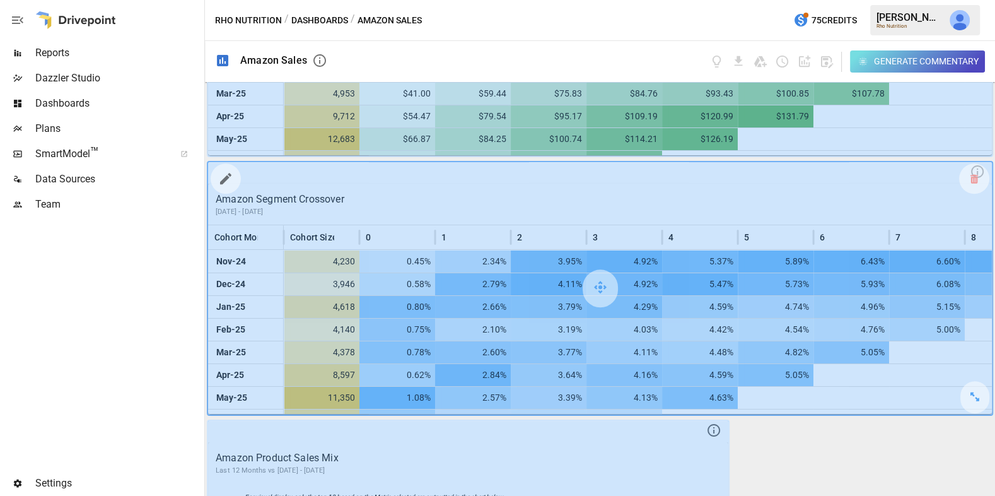
scroll to position [1228, 0]
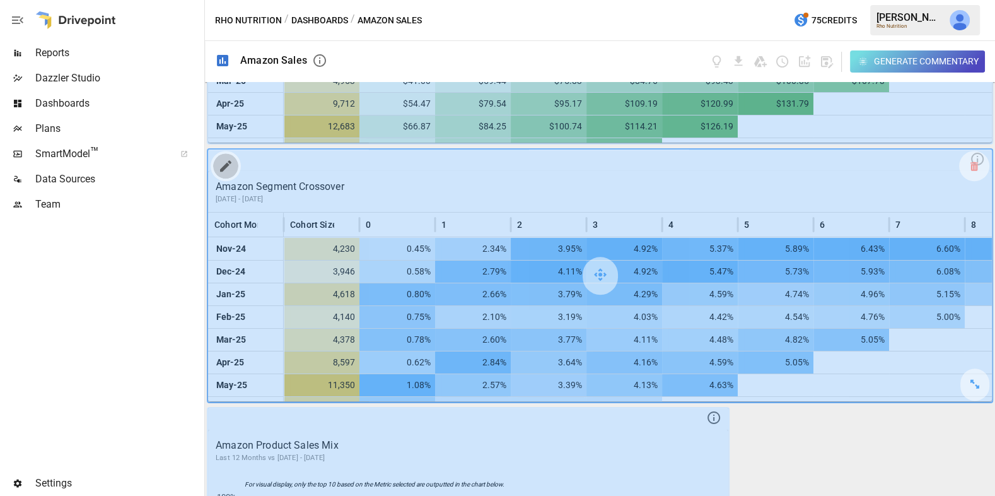
click at [223, 166] on icon "button" at bounding box center [225, 165] width 15 height 15
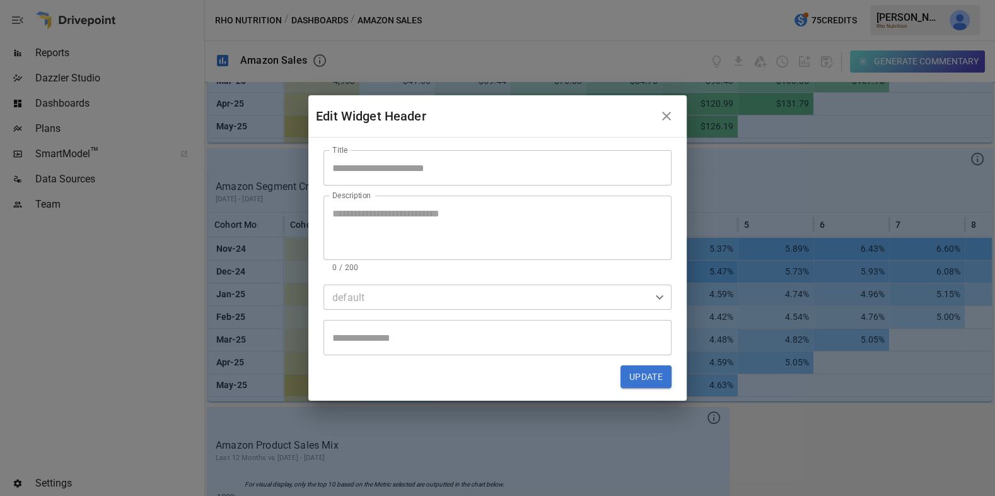
click at [412, 170] on input "Title" at bounding box center [497, 167] width 348 height 35
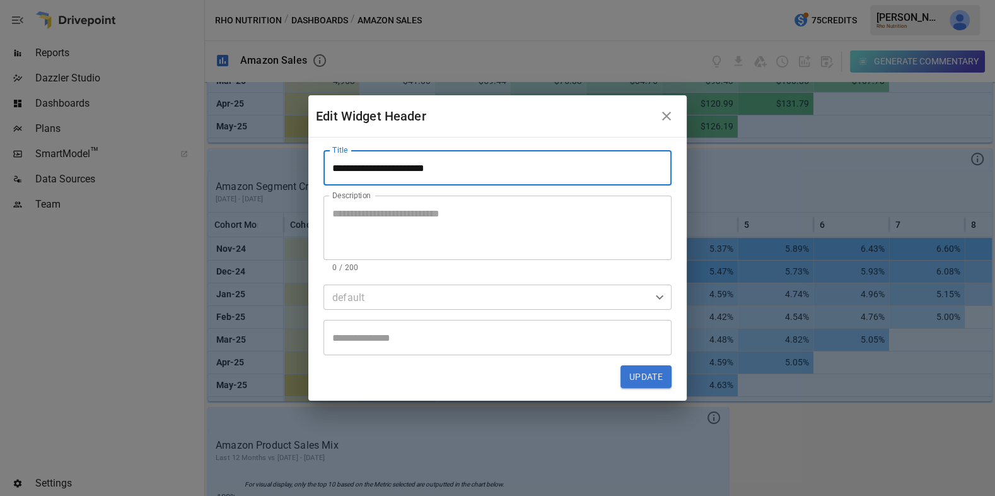
type input "**********"
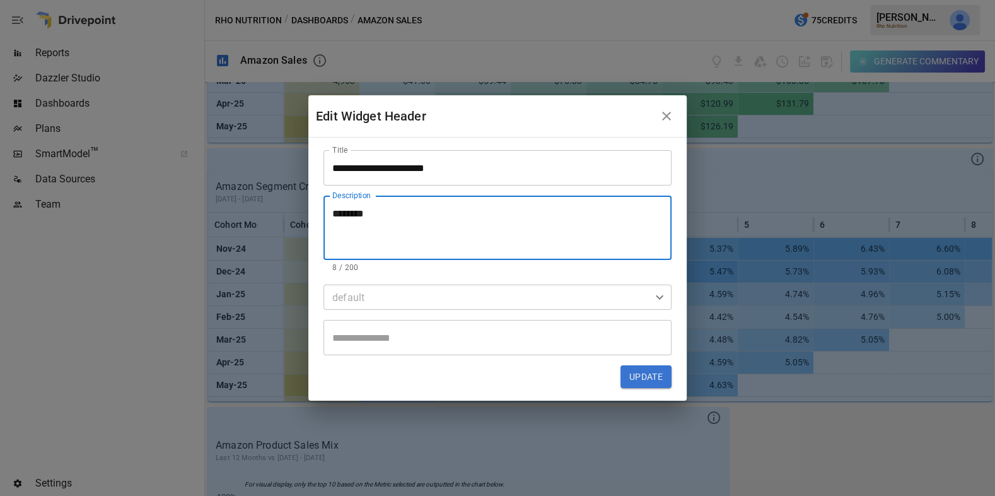
click at [331, 211] on div "******* * Description" at bounding box center [497, 227] width 348 height 64
click at [330, 217] on div "******* * Description" at bounding box center [497, 227] width 348 height 64
click at [332, 213] on textarea "**********" at bounding box center [497, 228] width 330 height 44
click at [393, 215] on textarea "**********" at bounding box center [497, 228] width 330 height 44
type textarea "**********"
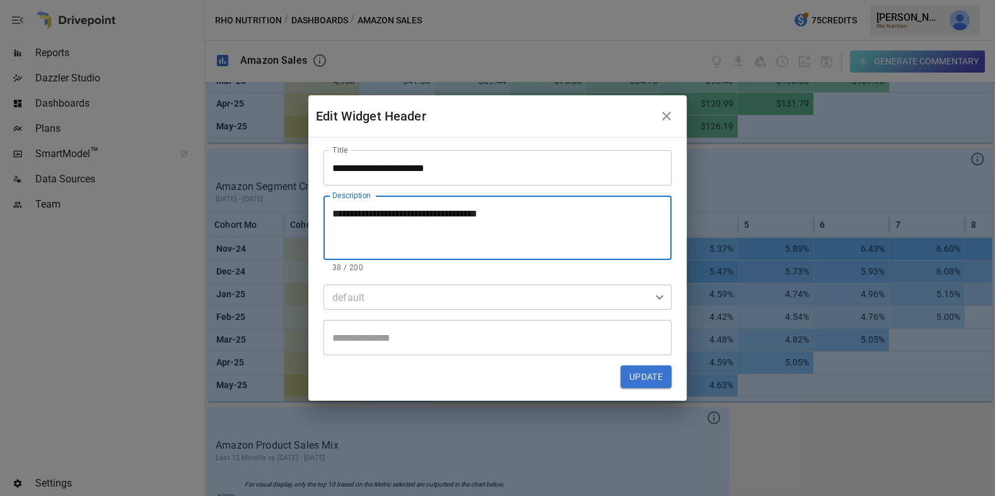
click at [643, 373] on button "Update" at bounding box center [646, 376] width 51 height 23
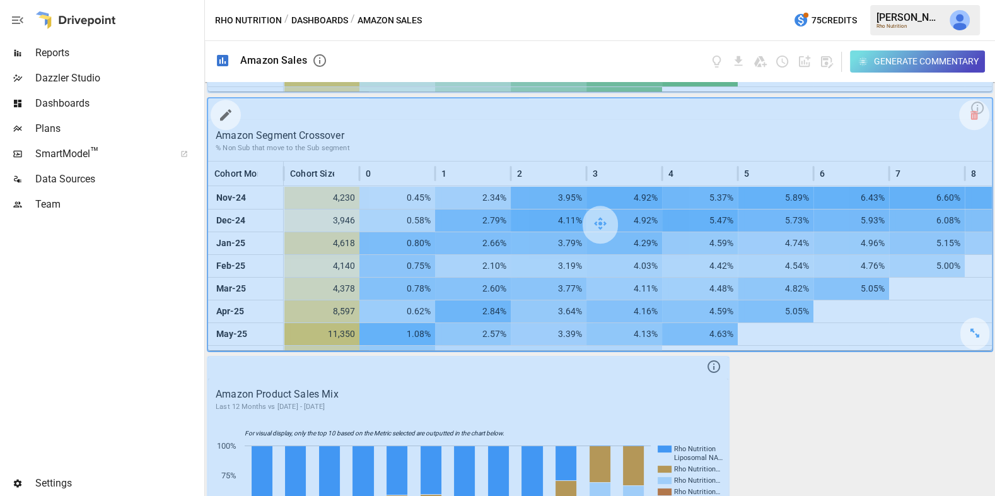
scroll to position [1392, 0]
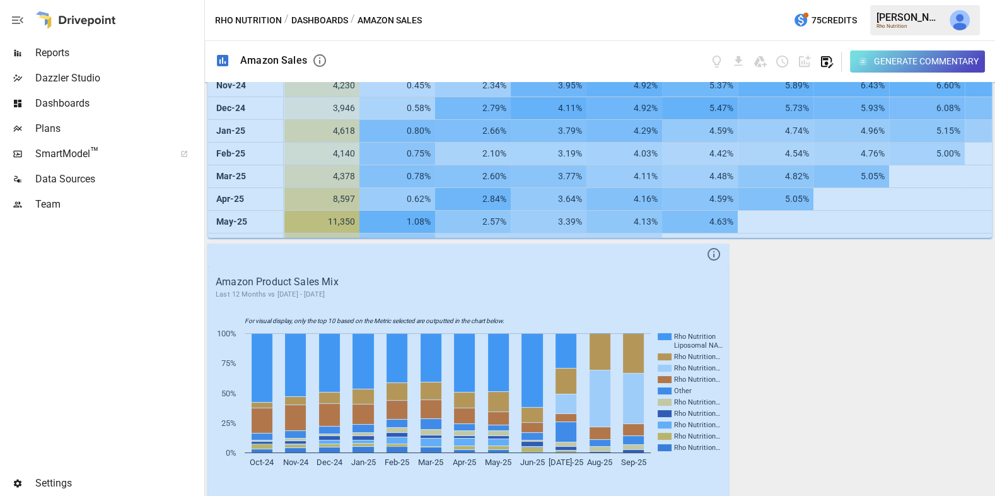
click at [828, 56] on icon "button" at bounding box center [827, 62] width 12 height 12
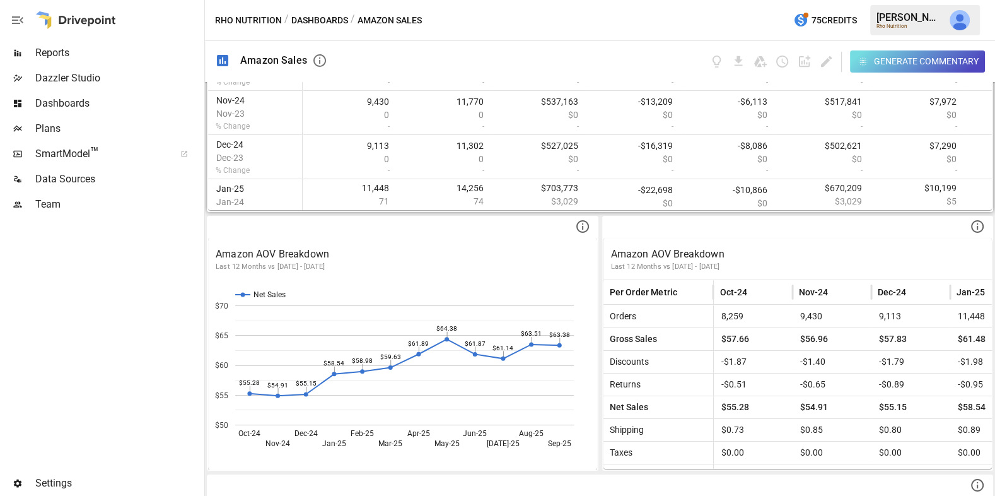
scroll to position [0, 0]
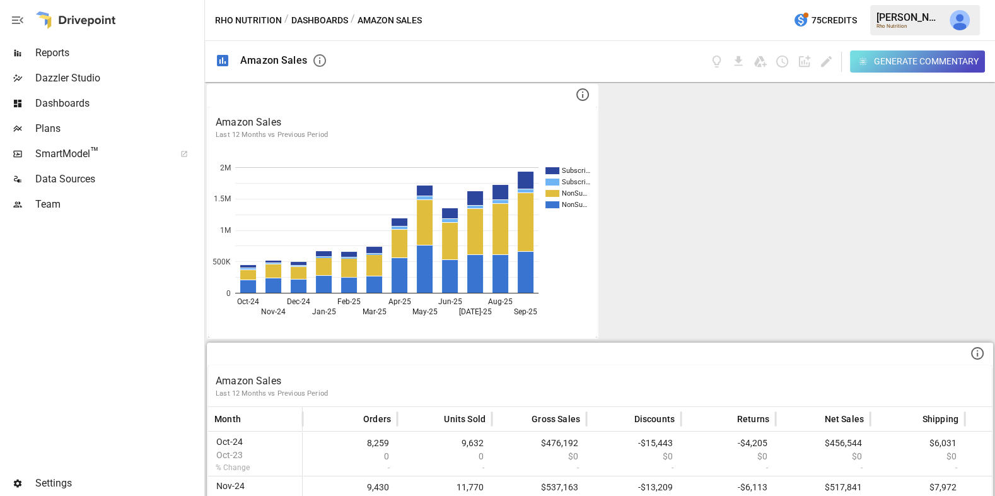
click at [817, 65] on div "Generate Commentary" at bounding box center [847, 61] width 276 height 22
click at [827, 62] on icon "Edit dashboard" at bounding box center [826, 61] width 11 height 11
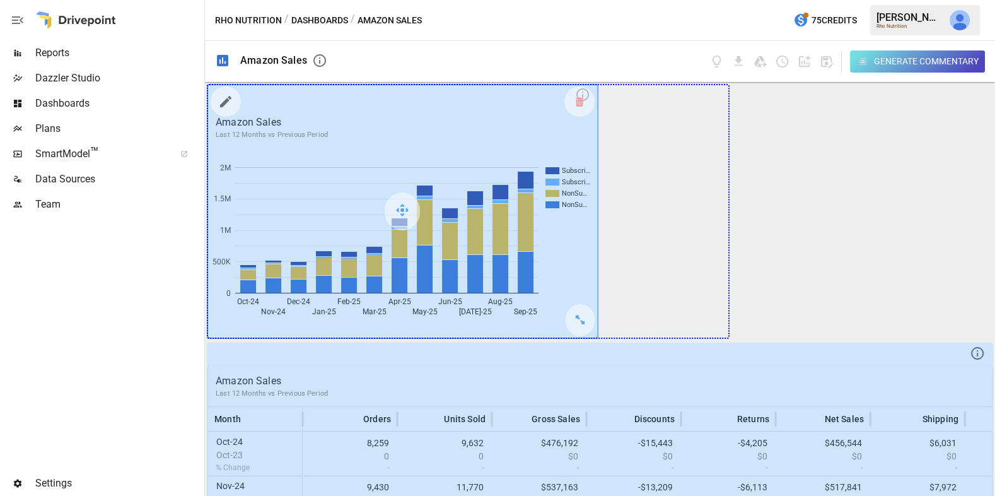
drag, startPoint x: 584, startPoint y: 320, endPoint x: 710, endPoint y: 311, distance: 126.4
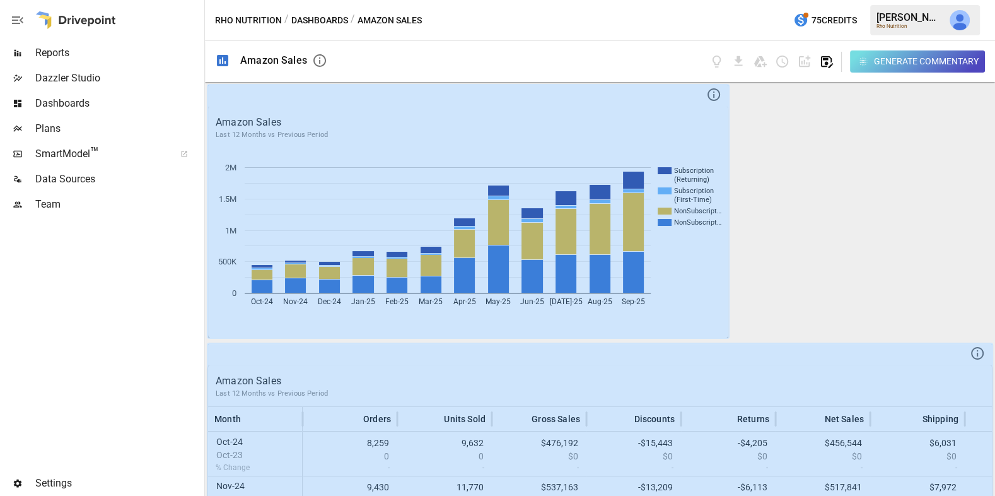
click at [827, 58] on icon "button" at bounding box center [827, 62] width 12 height 12
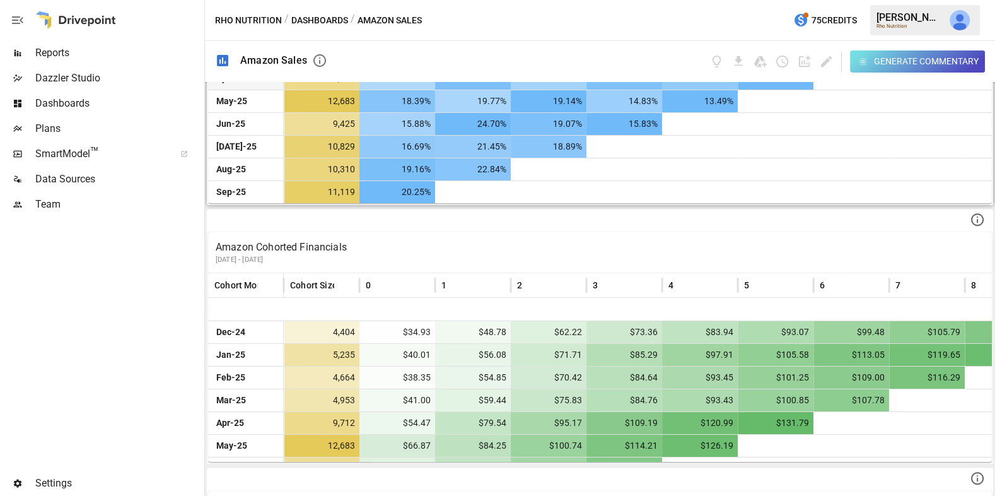
scroll to position [40, 0]
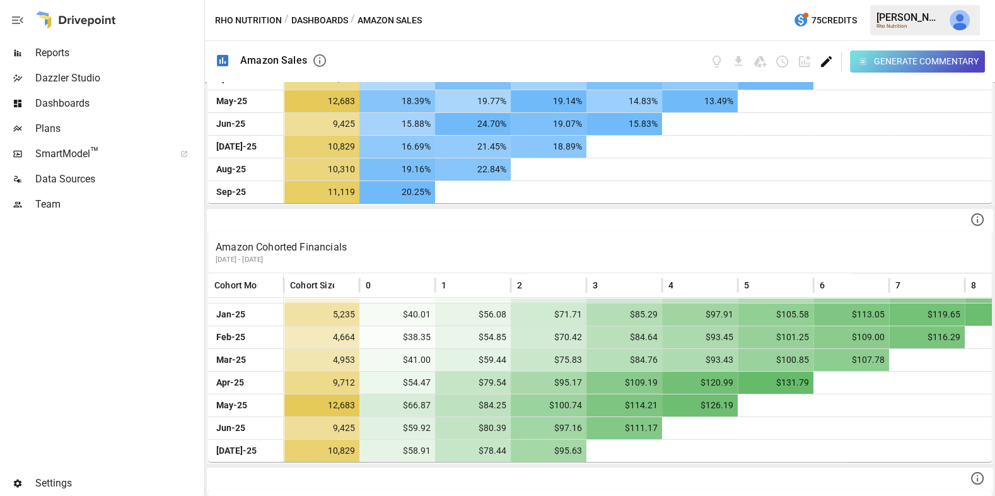
click at [826, 56] on icon "Edit dashboard" at bounding box center [826, 61] width 15 height 15
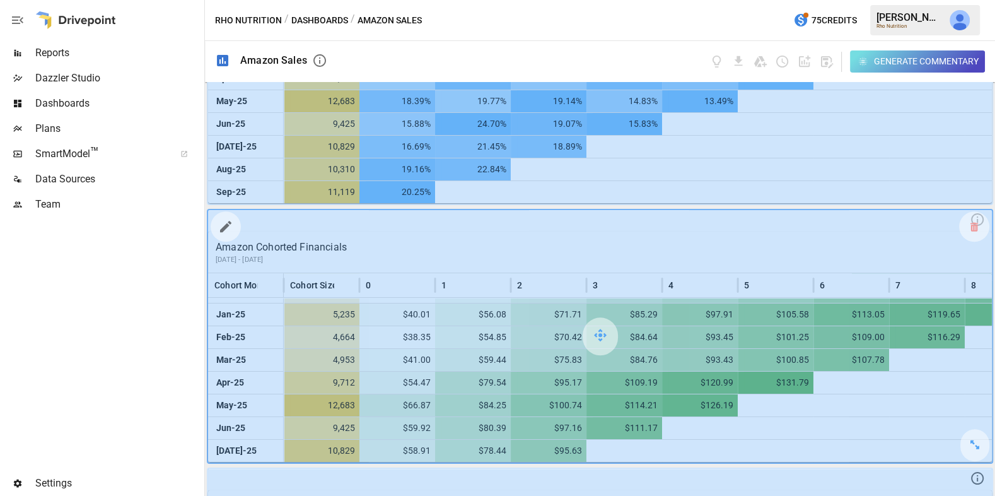
click at [225, 221] on icon "button" at bounding box center [225, 226] width 15 height 15
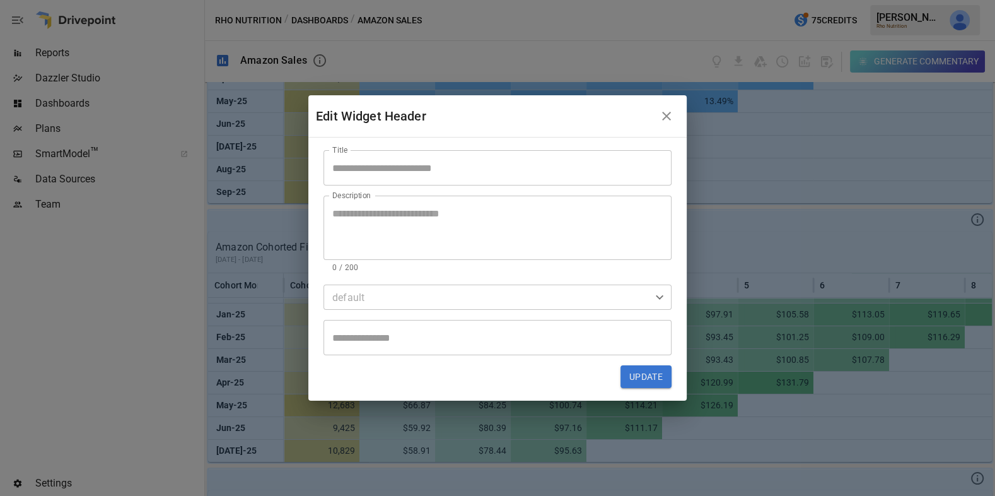
click at [399, 196] on div "* Description" at bounding box center [497, 227] width 348 height 64
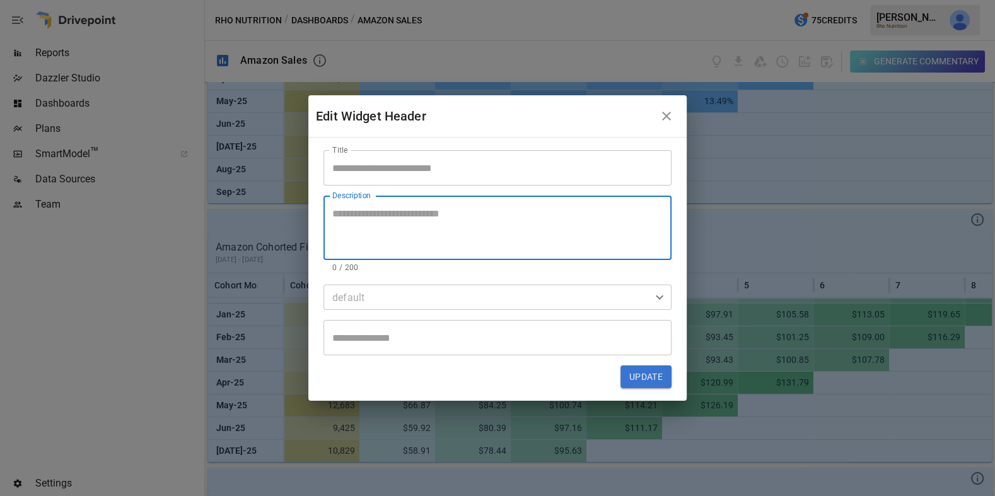
click at [394, 163] on input "Title" at bounding box center [497, 167] width 348 height 35
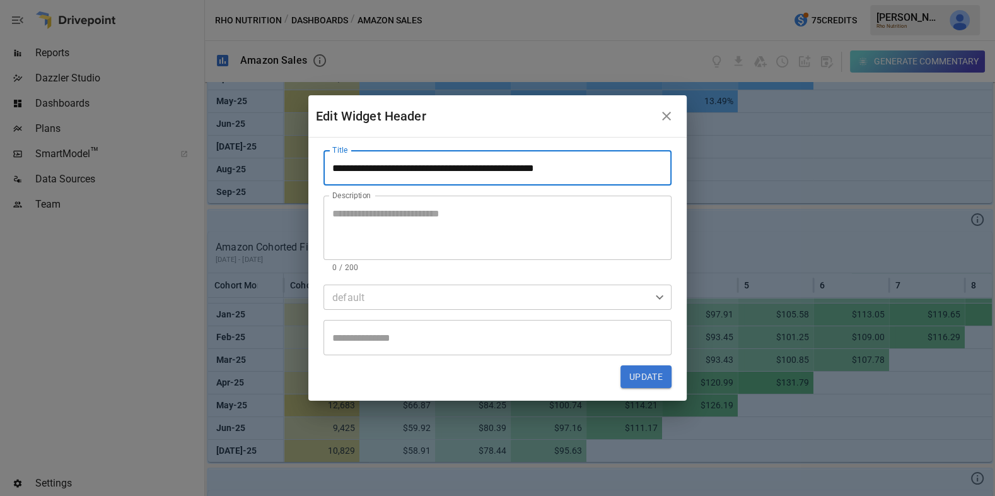
type input "**********"
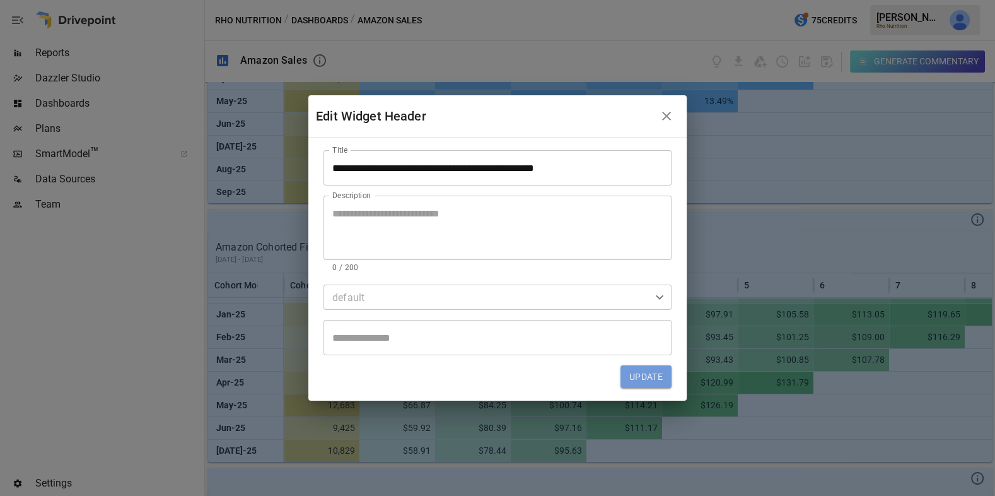
click at [646, 382] on button "Update" at bounding box center [646, 376] width 51 height 23
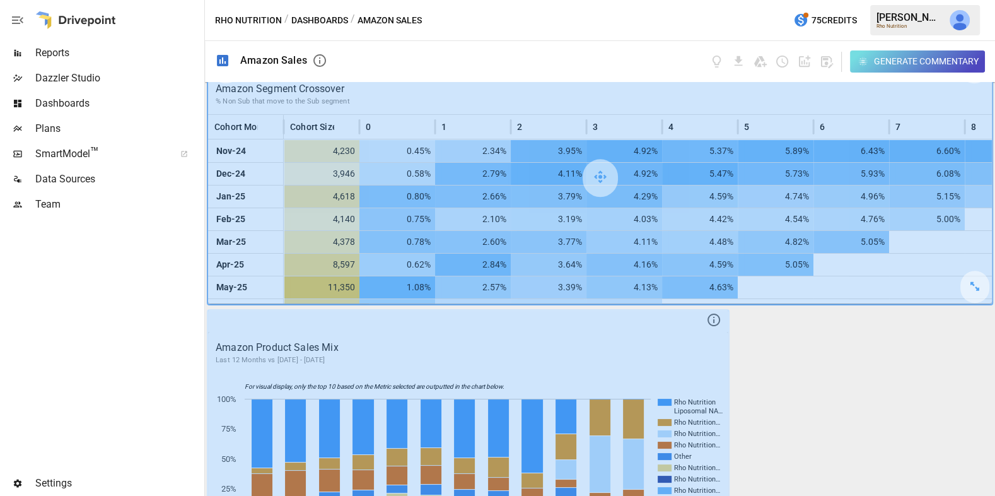
scroll to position [1392, 0]
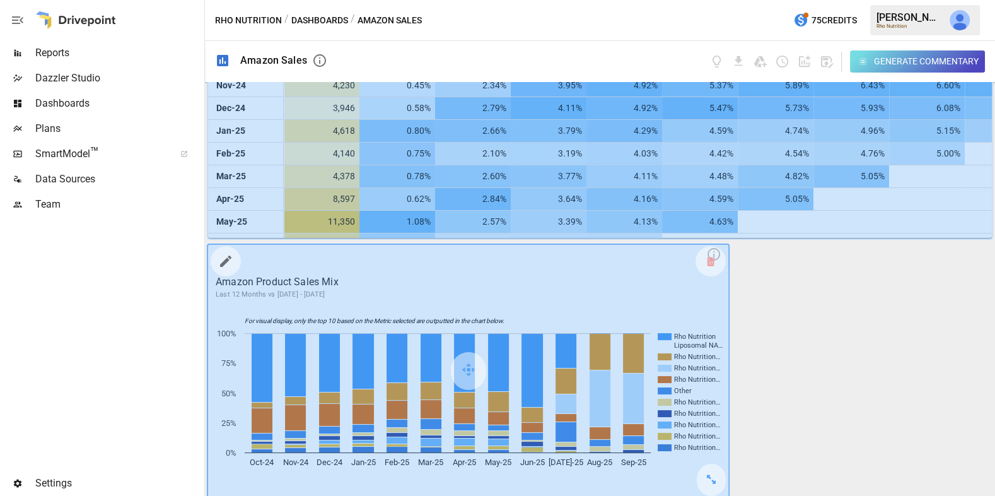
click at [224, 260] on icon "button" at bounding box center [225, 260] width 11 height 11
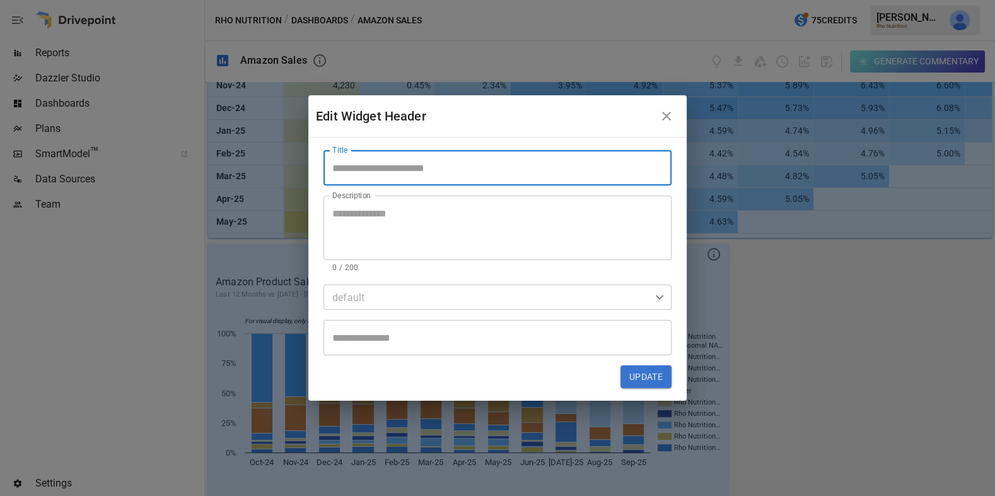
click at [421, 168] on input "Title" at bounding box center [497, 167] width 348 height 35
type input "**********"
click at [649, 376] on button "Update" at bounding box center [646, 376] width 51 height 23
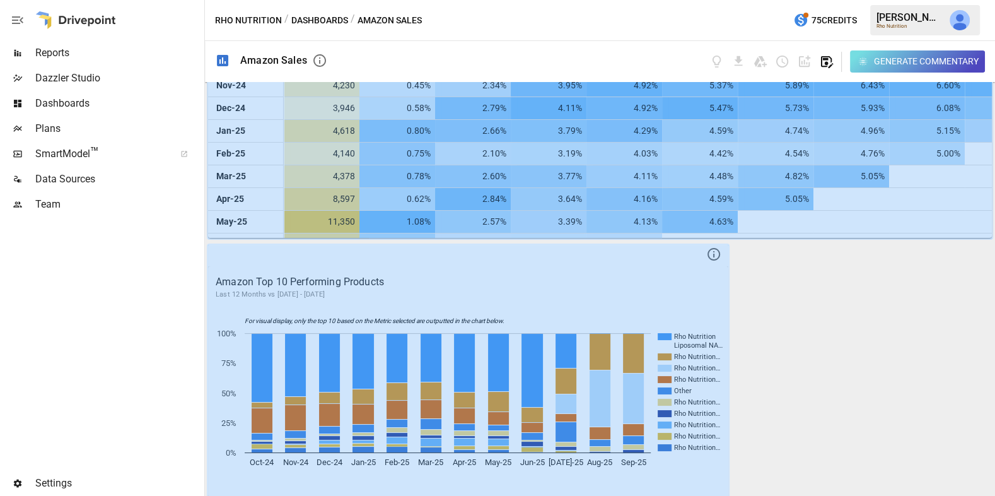
click at [825, 59] on icon "button" at bounding box center [827, 62] width 12 height 12
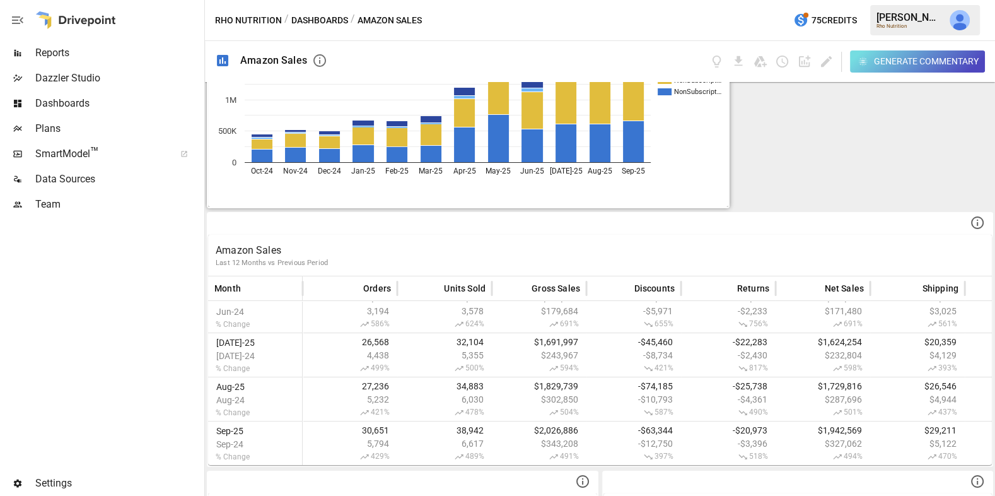
scroll to position [0, 0]
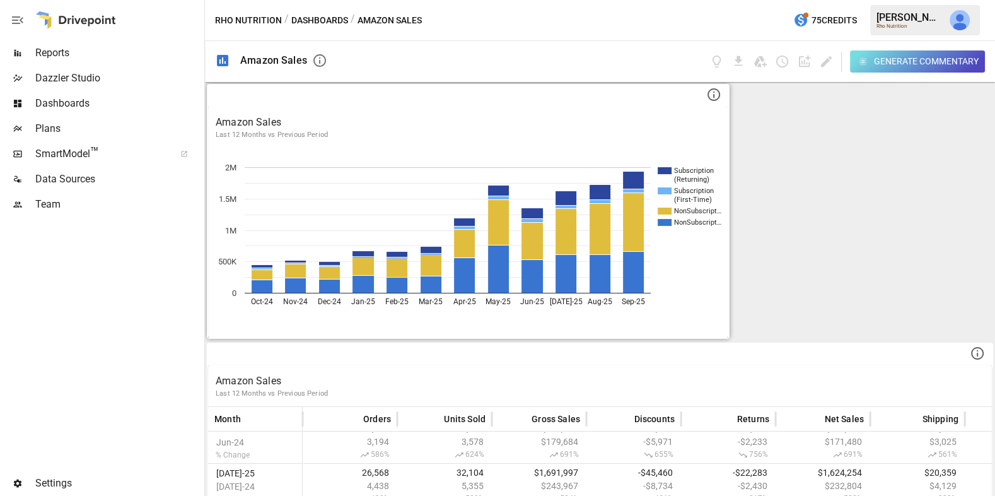
click at [108, 108] on span "Dashboards" at bounding box center [118, 103] width 166 height 15
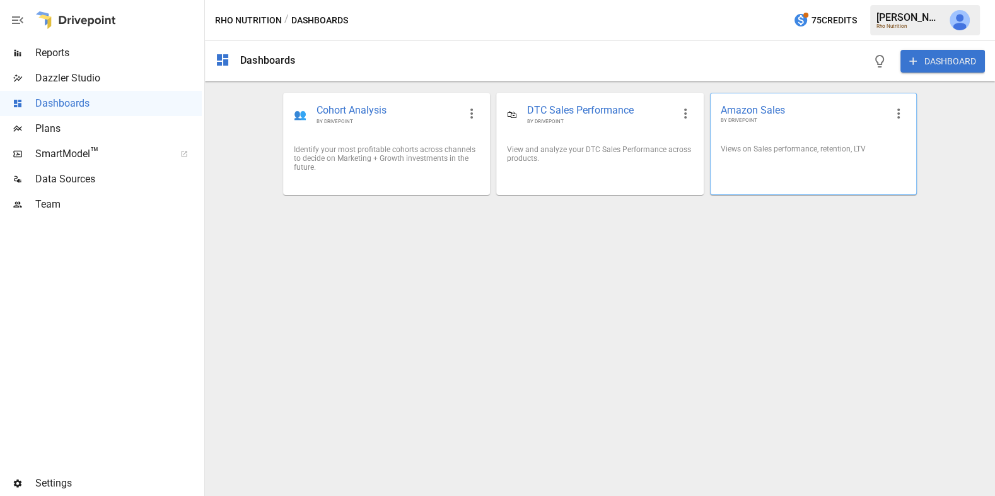
click at [827, 129] on div "Amazon Sales BY DRIVEPOINT" at bounding box center [814, 113] width 206 height 41
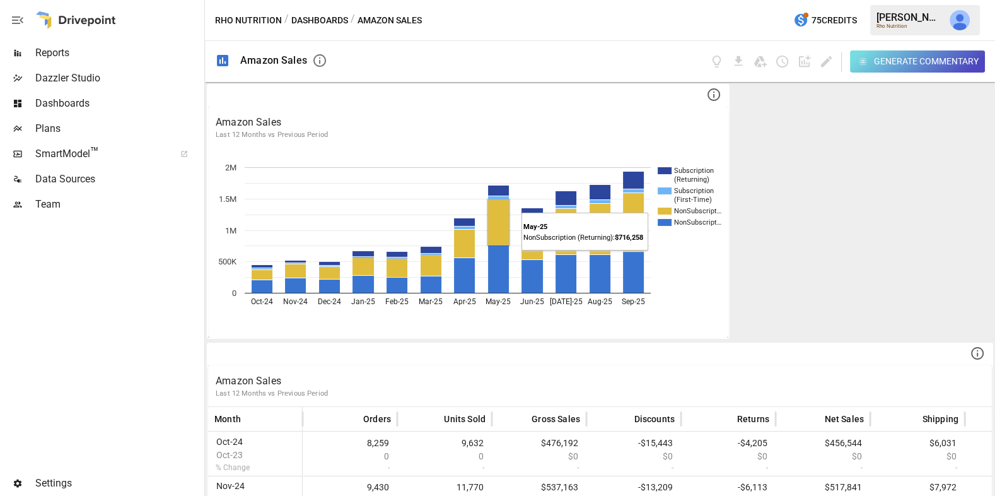
click at [79, 102] on span "Dashboards" at bounding box center [118, 103] width 166 height 15
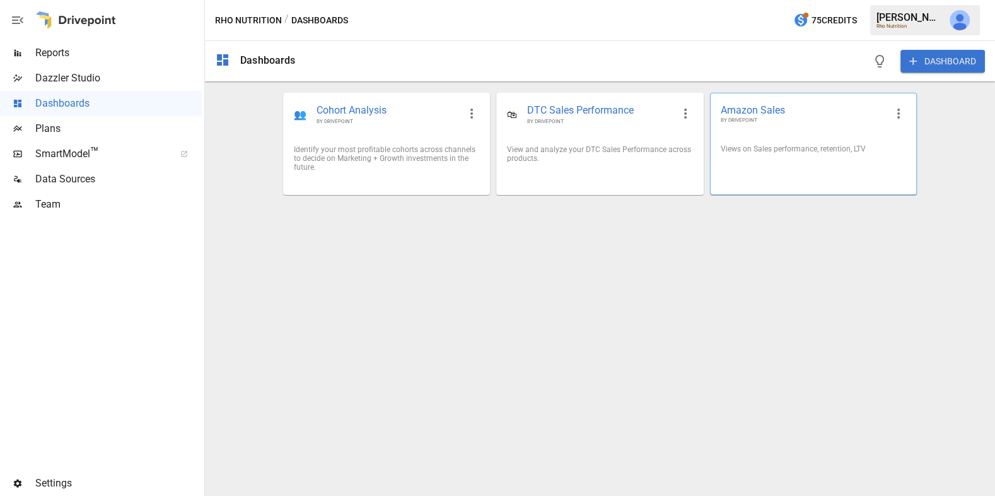
click at [791, 161] on div "Views on Sales performance, retention, LTV" at bounding box center [814, 148] width 206 height 29
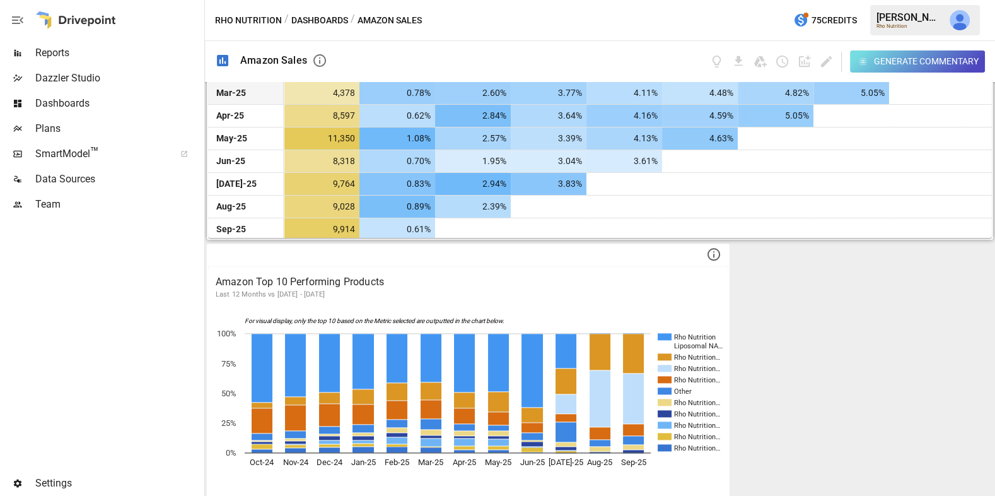
scroll to position [86, 0]
